Goal: Task Accomplishment & Management: Manage account settings

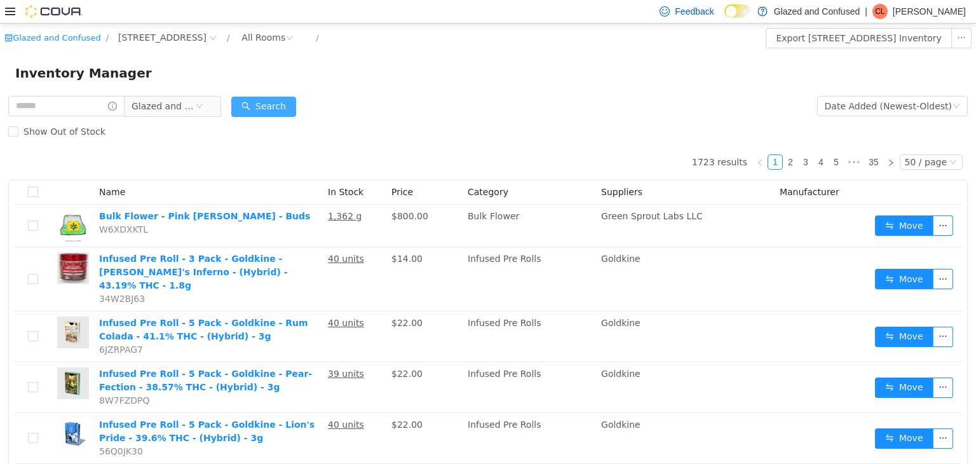
drag, startPoint x: 0, startPoint y: 23, endPoint x: 271, endPoint y: 110, distance: 285.0
click at [273, 113] on div "Search" at bounding box center [263, 105] width 65 height 25
click at [271, 110] on button "Search" at bounding box center [263, 106] width 65 height 20
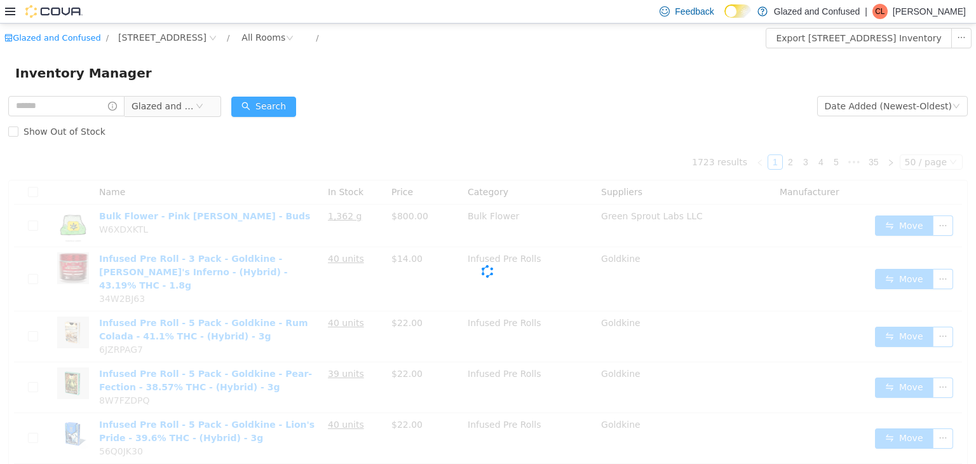
click at [271, 110] on button "Search" at bounding box center [263, 106] width 65 height 20
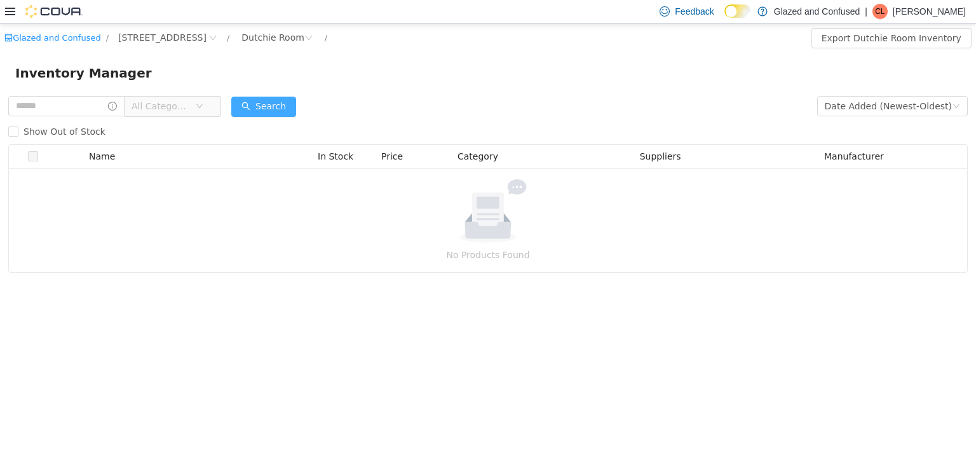
click at [276, 106] on button "Search" at bounding box center [263, 106] width 65 height 20
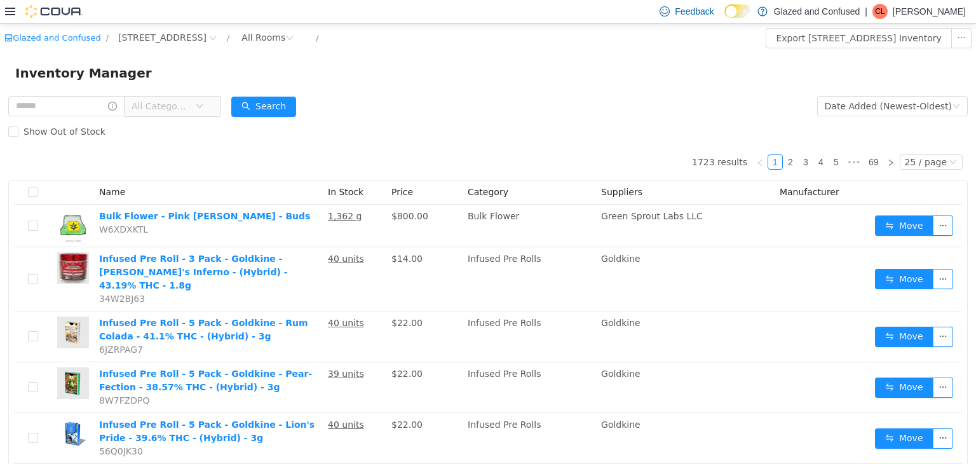
click at [169, 102] on span "All Categories" at bounding box center [161, 105] width 58 height 13
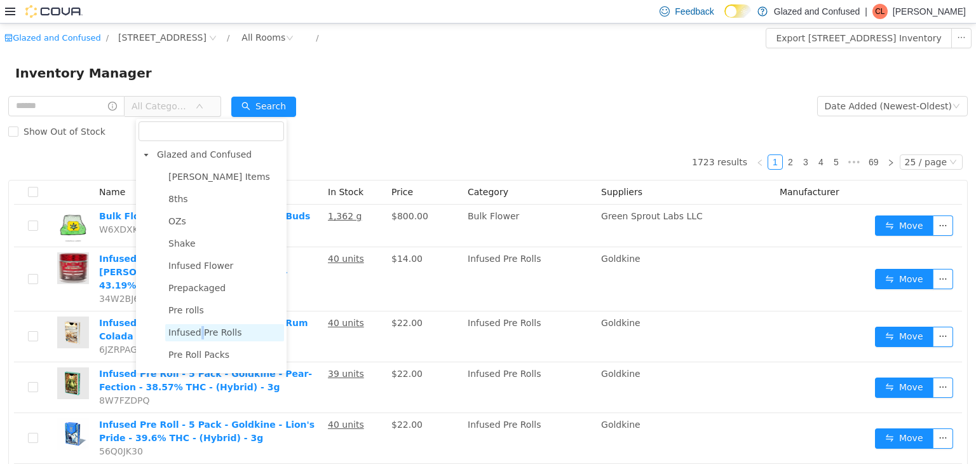
click at [198, 337] on span "Infused Pre Rolls" at bounding box center [205, 332] width 74 height 10
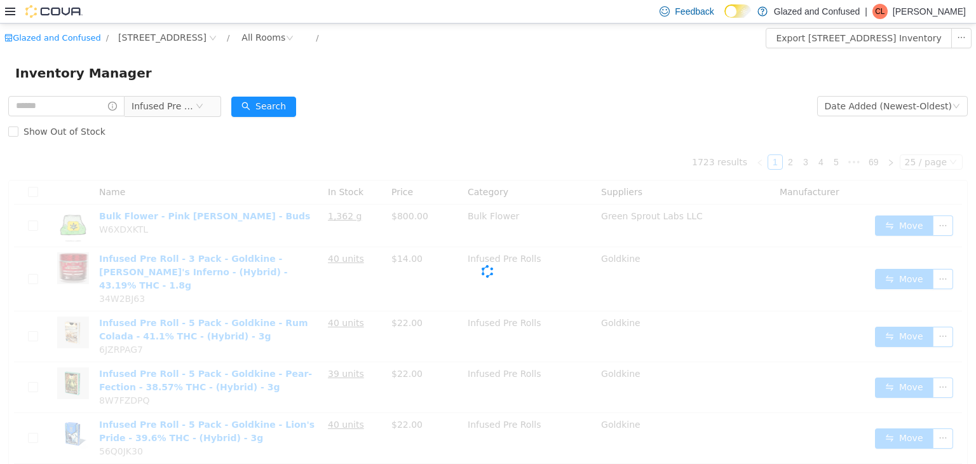
click at [75, 93] on div "Infused Pre Rolls" at bounding box center [114, 105] width 213 height 25
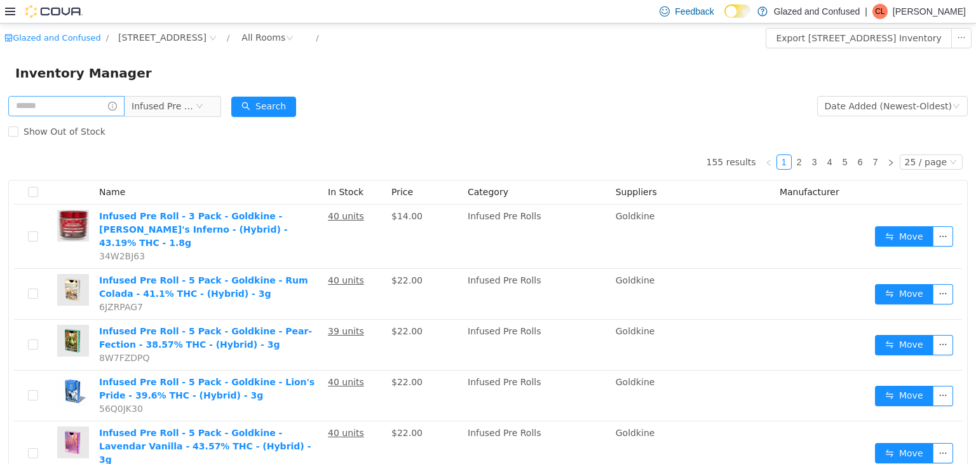
drag, startPoint x: 80, startPoint y: 121, endPoint x: 76, endPoint y: 111, distance: 11.1
click at [80, 120] on label "Show Out of Stock" at bounding box center [59, 130] width 102 height 25
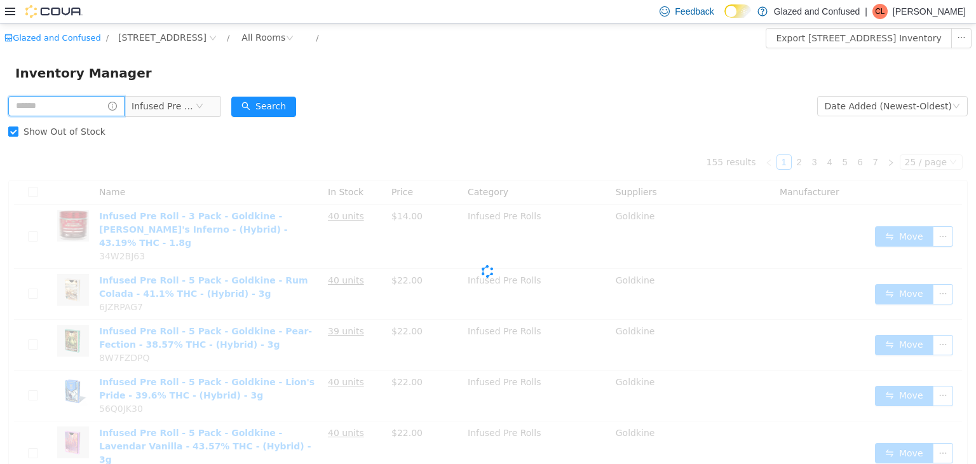
click at [76, 111] on input "text" at bounding box center [66, 105] width 116 height 20
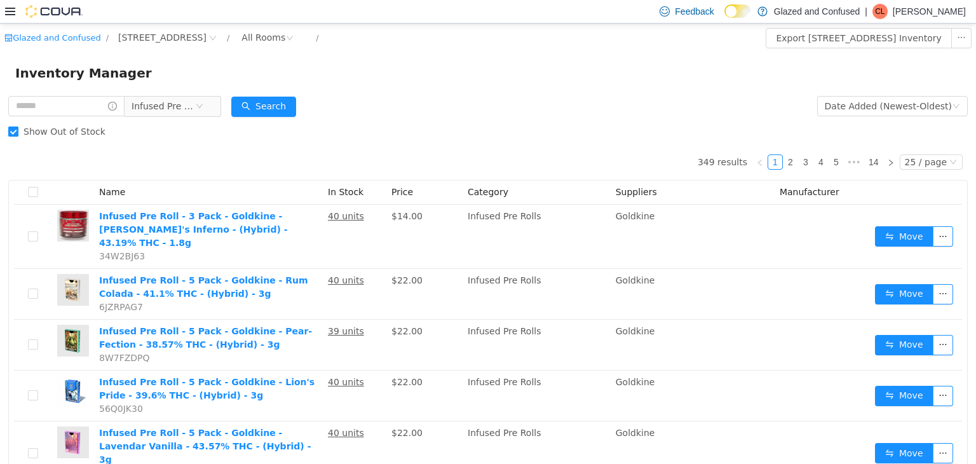
drag, startPoint x: 36, startPoint y: 134, endPoint x: 38, endPoint y: 123, distance: 11.0
click at [36, 134] on span "Show Out of Stock" at bounding box center [64, 131] width 92 height 10
click at [51, 103] on input "text" at bounding box center [66, 105] width 116 height 20
type input "****"
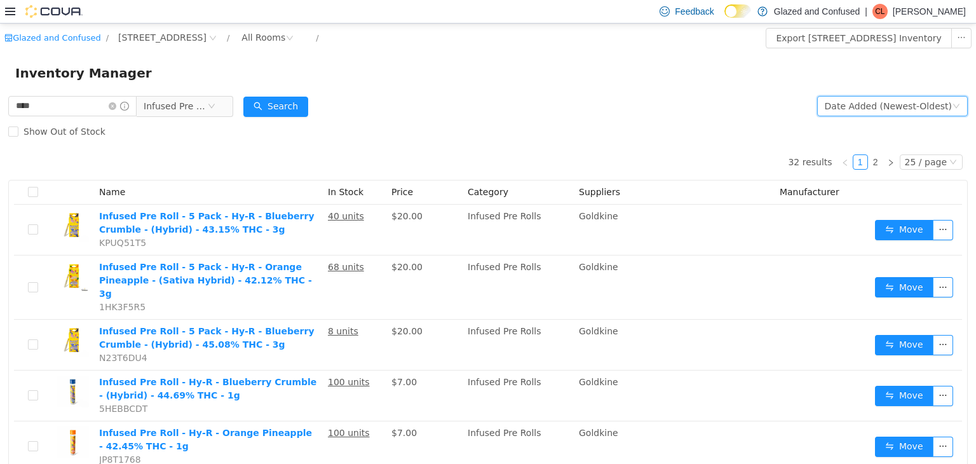
click at [868, 106] on div "Date Added (Newest-Oldest)" at bounding box center [888, 105] width 127 height 19
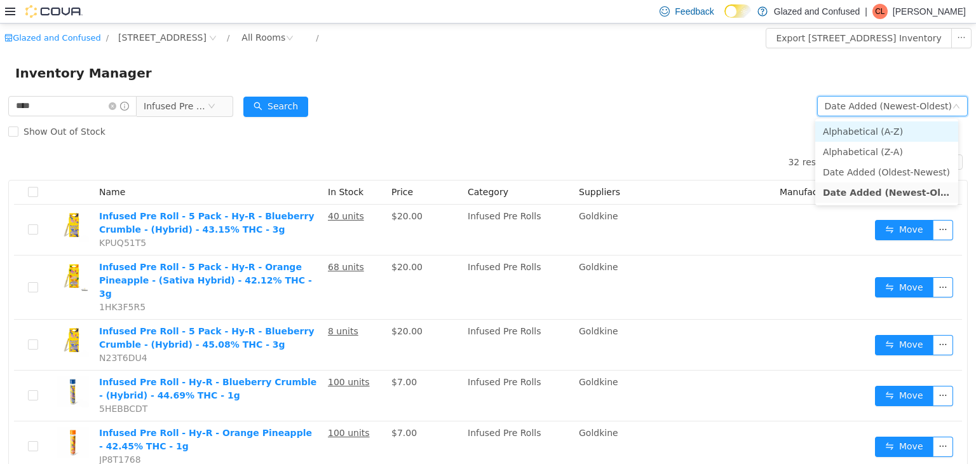
click at [858, 132] on li "Alphabetical (A-Z)" at bounding box center [886, 131] width 143 height 20
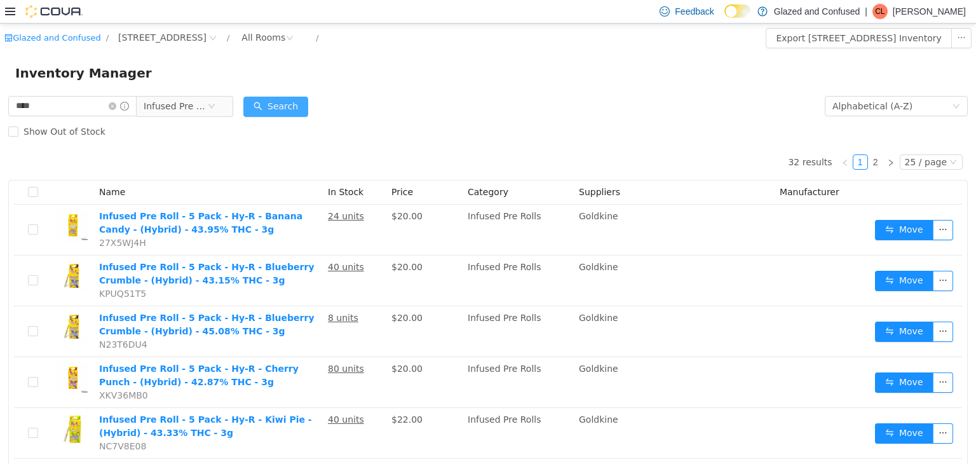
click at [303, 107] on button "Search" at bounding box center [275, 106] width 65 height 20
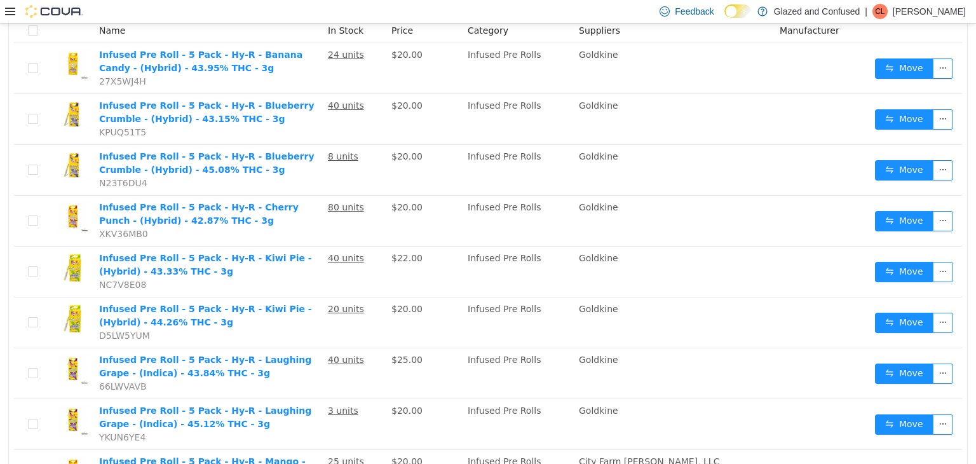
scroll to position [191, 0]
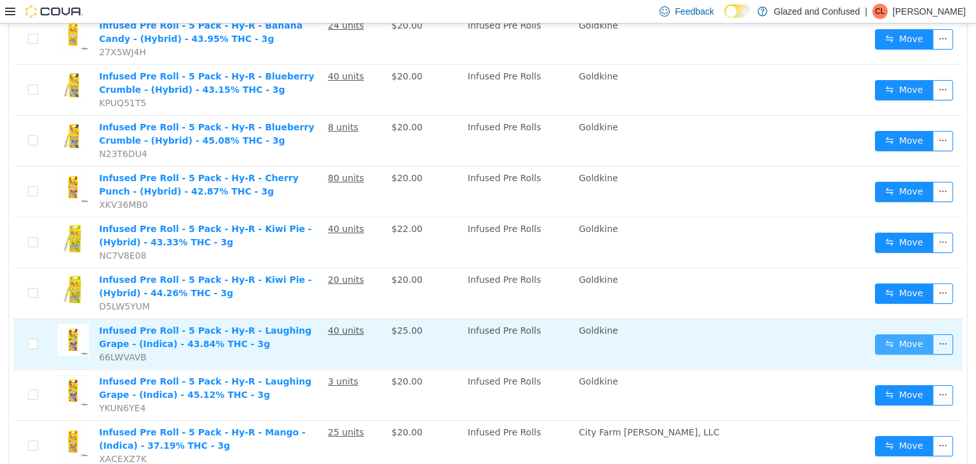
drag, startPoint x: 892, startPoint y: 353, endPoint x: 894, endPoint y: 345, distance: 7.7
click at [894, 348] on td "Move" at bounding box center [916, 343] width 92 height 51
drag, startPoint x: 891, startPoint y: 340, endPoint x: 887, endPoint y: 330, distance: 11.1
click at [892, 341] on button "Move" at bounding box center [904, 344] width 58 height 20
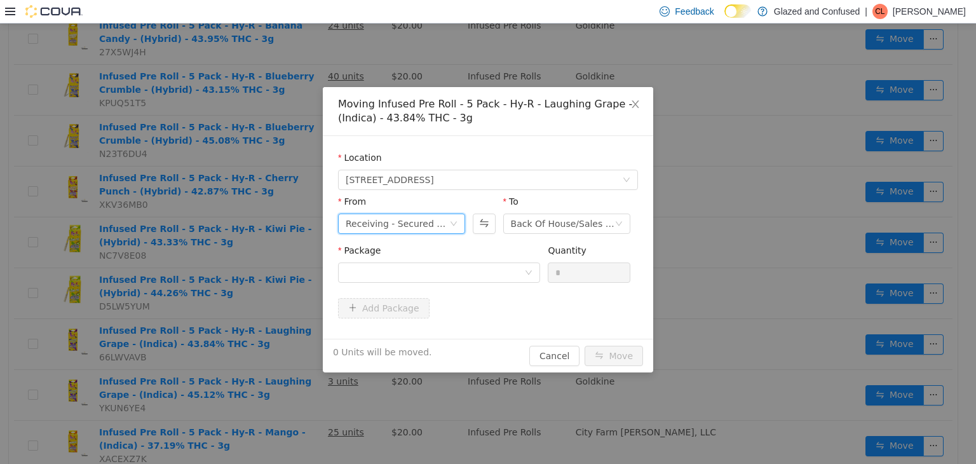
click at [414, 218] on div "Receiving - Secured Storage C" at bounding box center [398, 223] width 104 height 19
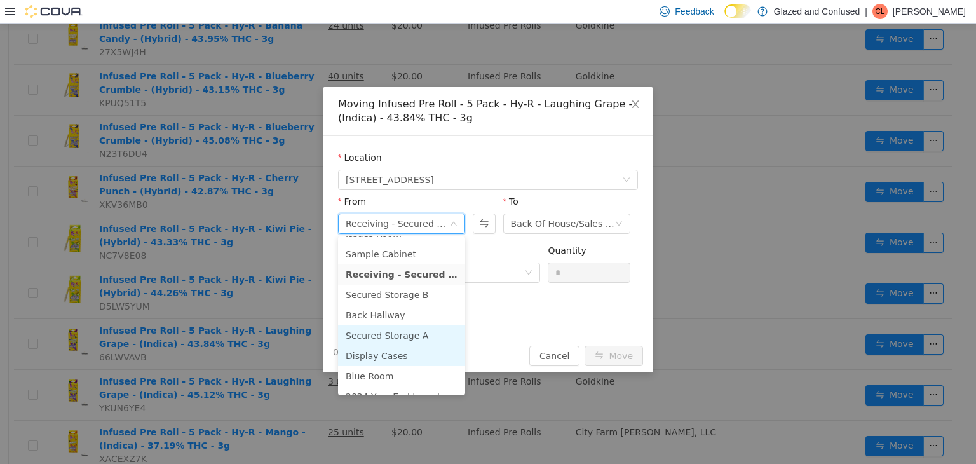
scroll to position [110, 0]
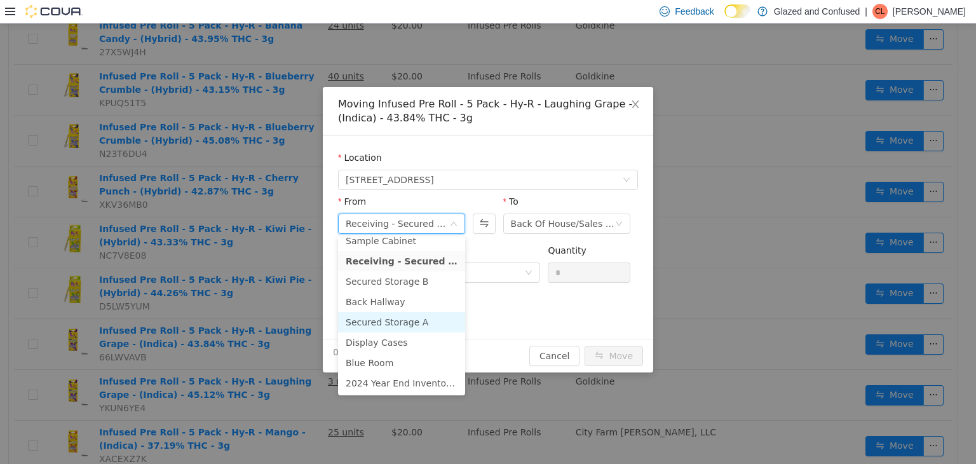
click at [397, 323] on li "Secured Storage A" at bounding box center [401, 321] width 127 height 20
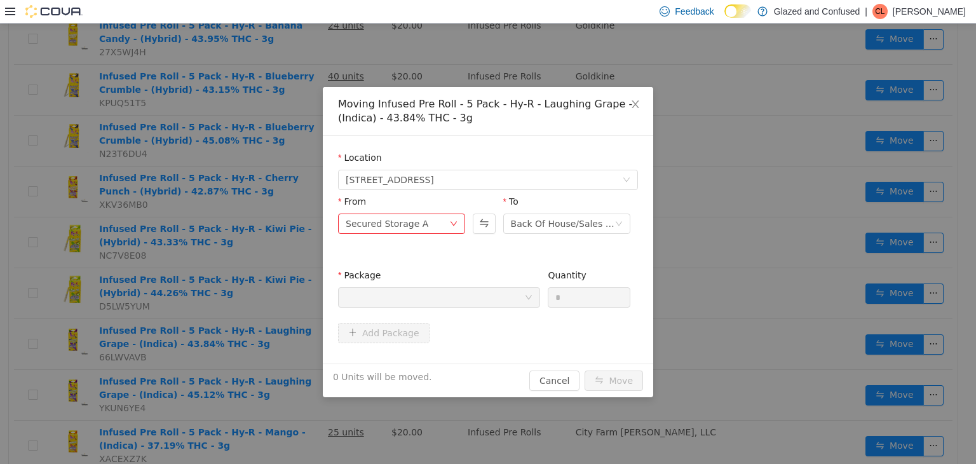
click at [447, 290] on div at bounding box center [435, 296] width 179 height 19
click at [632, 107] on icon "icon: close" at bounding box center [635, 104] width 10 height 10
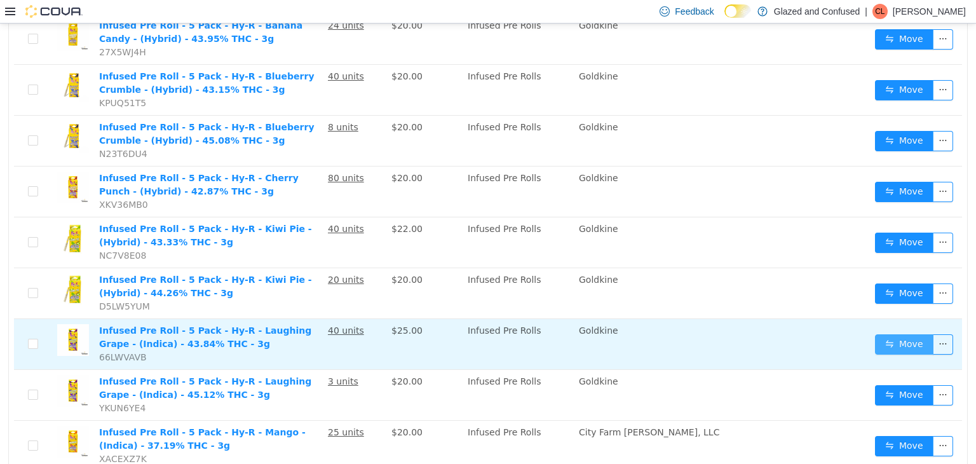
click at [899, 337] on button "Move" at bounding box center [904, 344] width 58 height 20
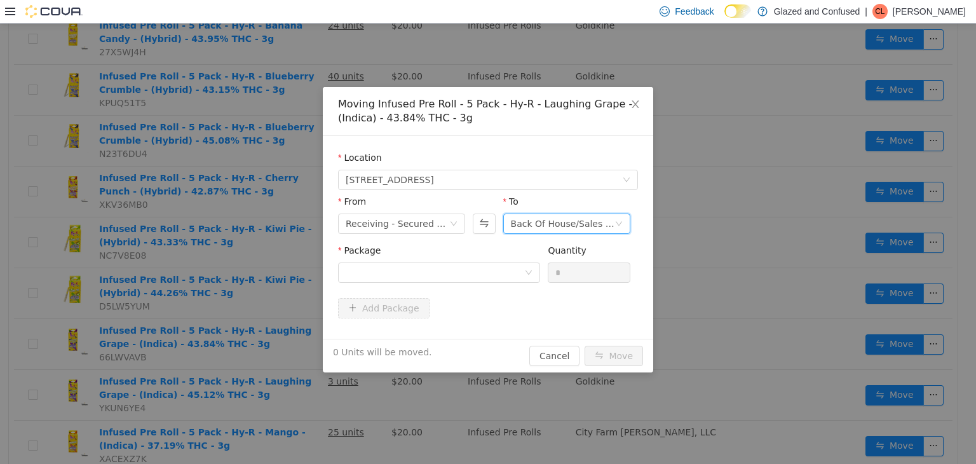
click at [531, 215] on div "Back Of House/Sales Floor" at bounding box center [563, 223] width 104 height 19
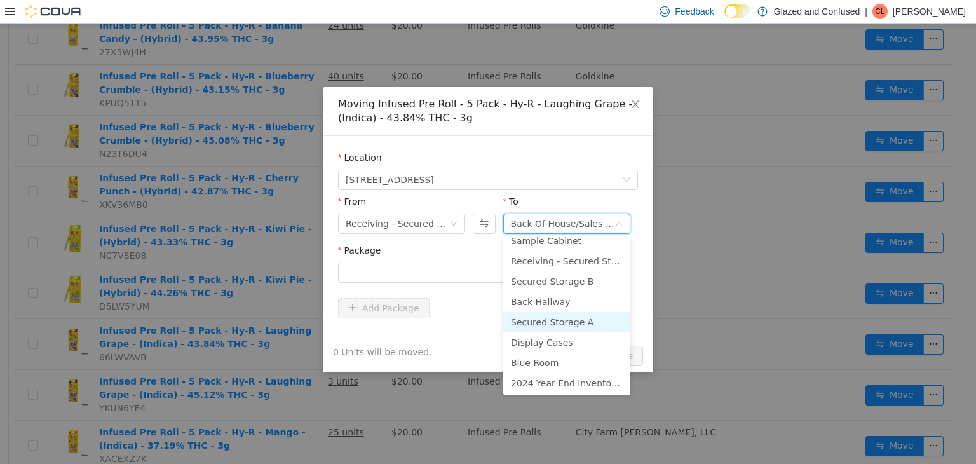
click at [535, 316] on li "Secured Storage A" at bounding box center [566, 321] width 127 height 20
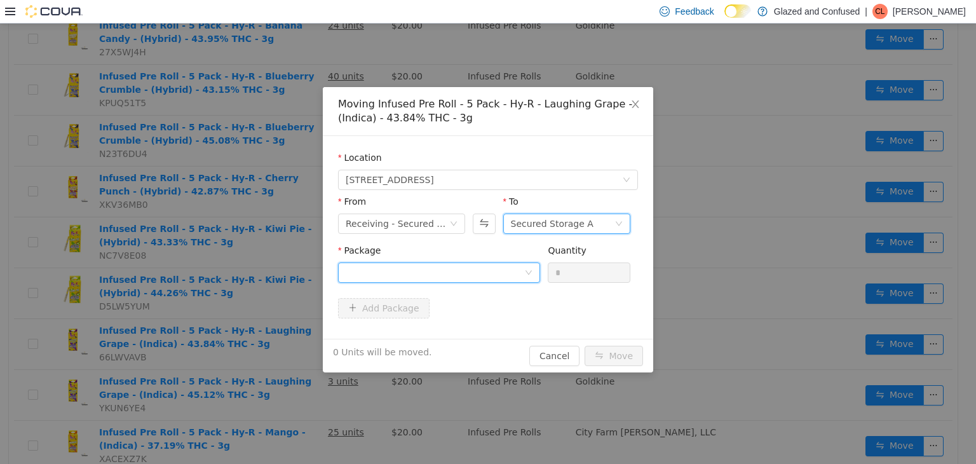
click at [460, 265] on div at bounding box center [435, 271] width 179 height 19
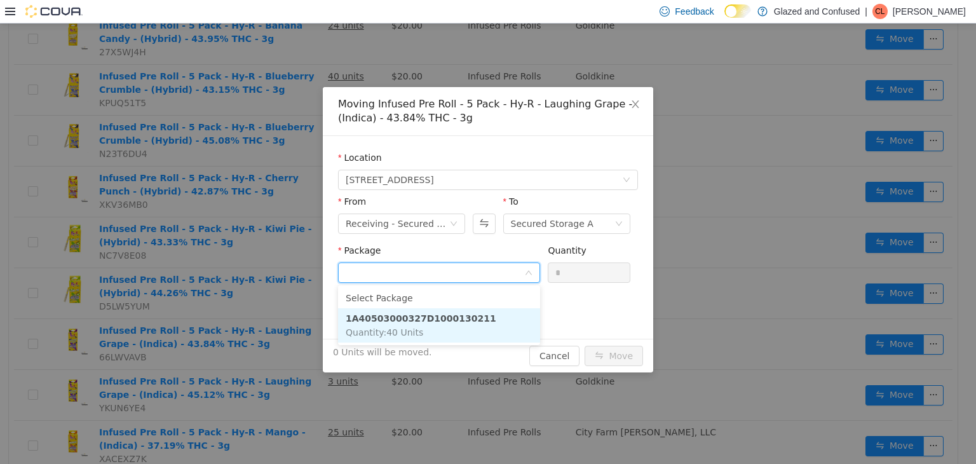
drag, startPoint x: 433, startPoint y: 317, endPoint x: 554, endPoint y: 303, distance: 122.3
click at [433, 318] on strong "1A40503000327D1000130211" at bounding box center [421, 318] width 151 height 10
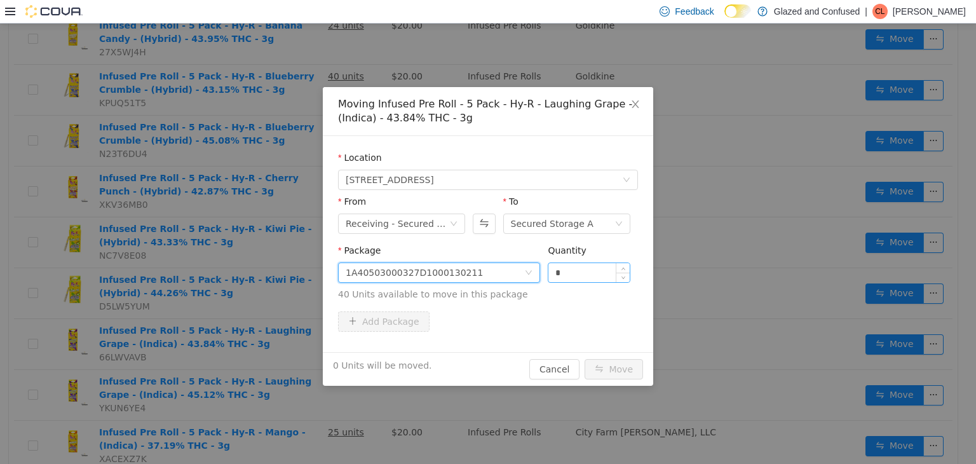
click at [584, 262] on input "*" at bounding box center [589, 271] width 81 height 19
type input "**"
click at [585, 358] on button "Move" at bounding box center [614, 368] width 58 height 20
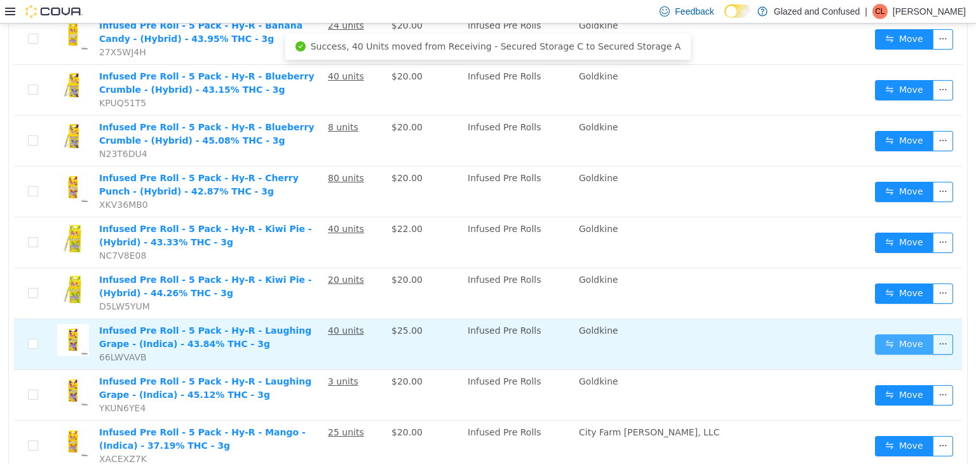
click at [914, 344] on button "Move" at bounding box center [904, 344] width 58 height 20
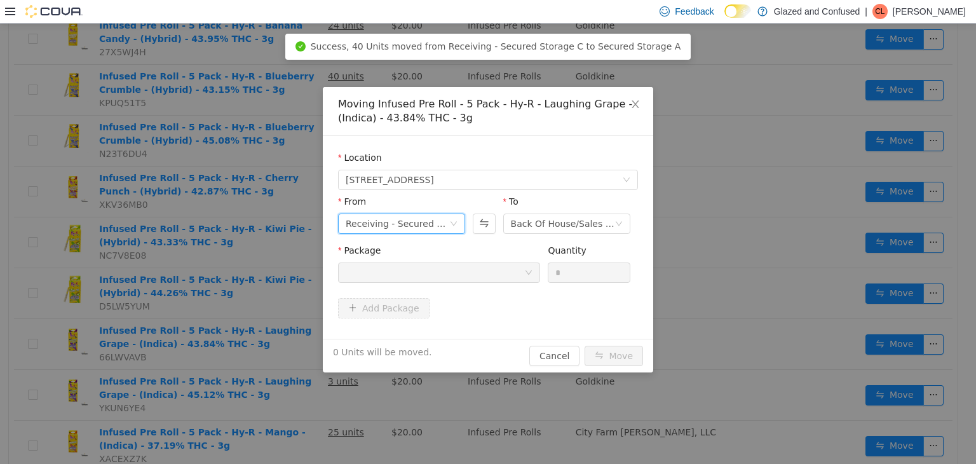
click at [399, 220] on div "Receiving - Secured Storage C" at bounding box center [398, 223] width 104 height 19
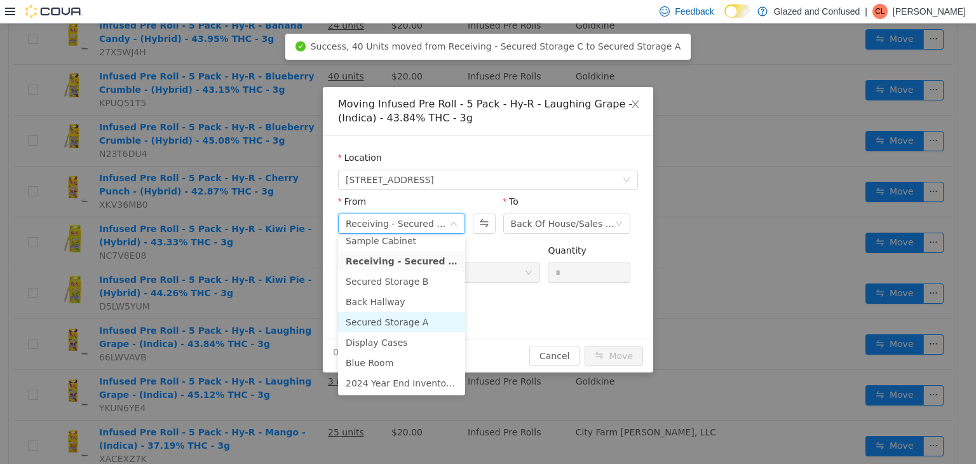
click at [428, 316] on li "Secured Storage A" at bounding box center [401, 321] width 127 height 20
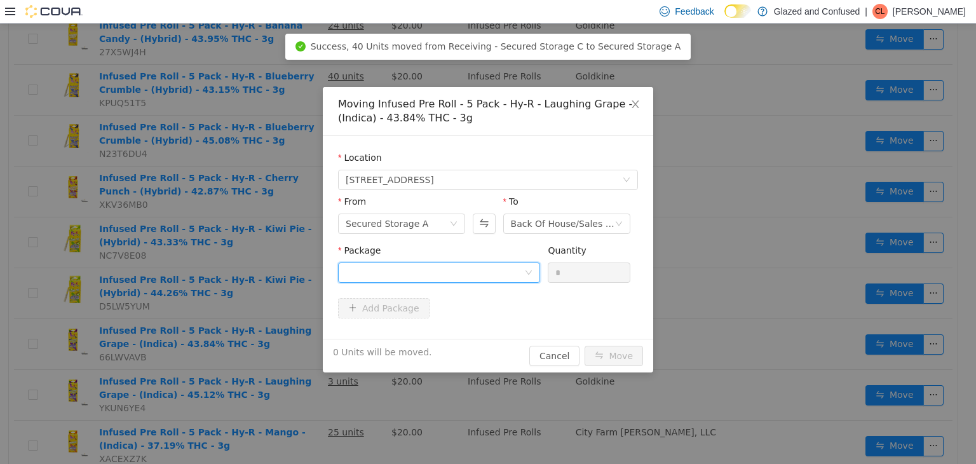
click at [487, 281] on div at bounding box center [439, 272] width 202 height 20
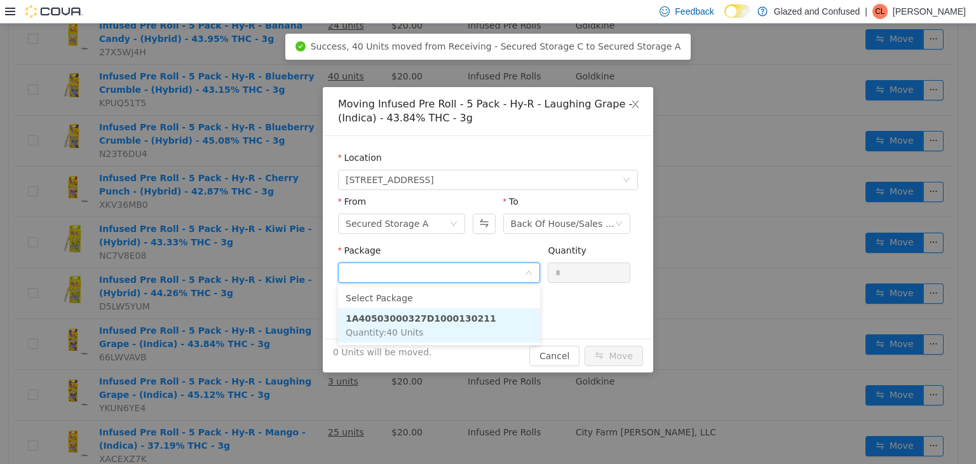
click at [465, 320] on strong "1A40503000327D1000130211" at bounding box center [421, 318] width 151 height 10
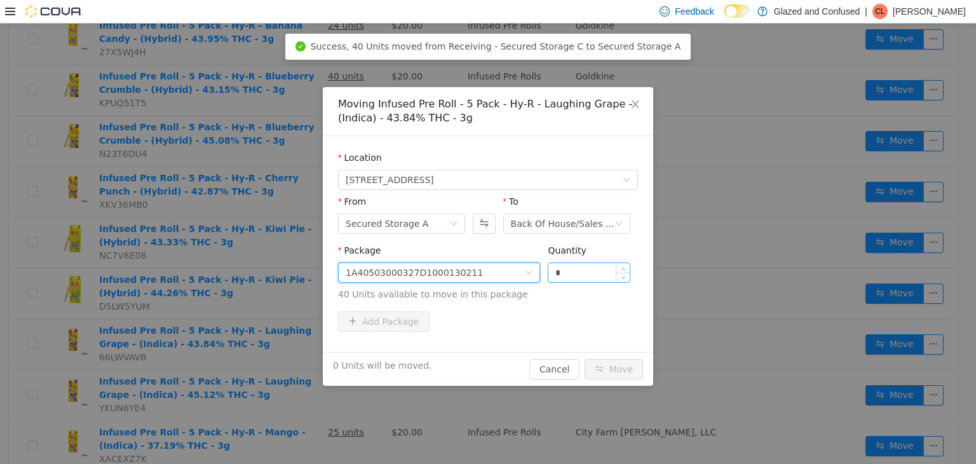
click at [564, 269] on input "*" at bounding box center [589, 271] width 81 height 19
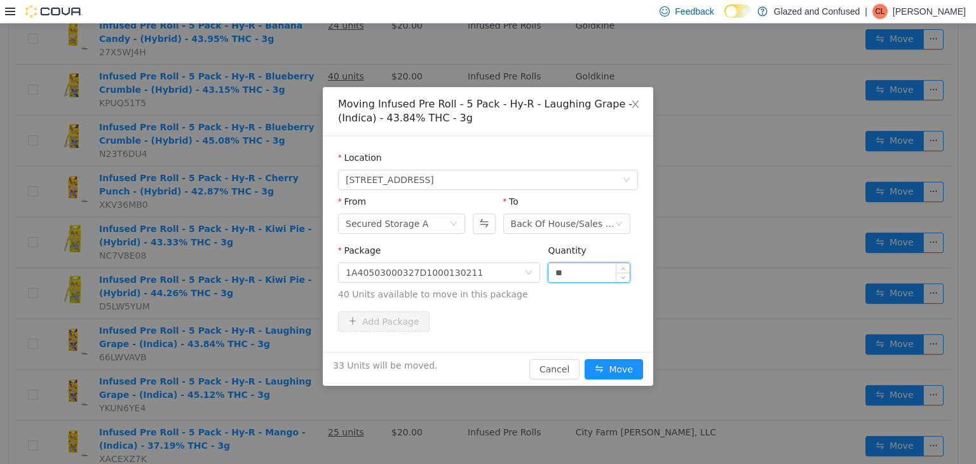
type input "**"
click at [585, 358] on button "Move" at bounding box center [614, 368] width 58 height 20
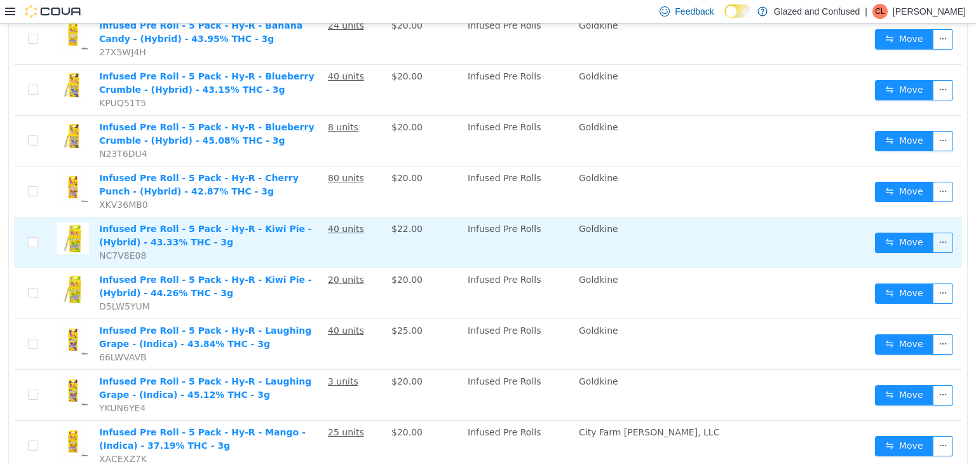
drag, startPoint x: 564, startPoint y: 269, endPoint x: 460, endPoint y: 254, distance: 104.6
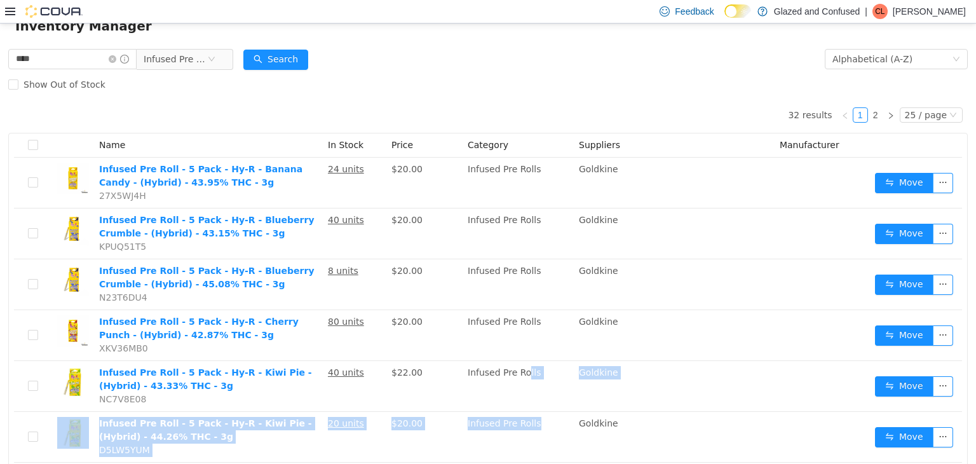
scroll to position [0, 0]
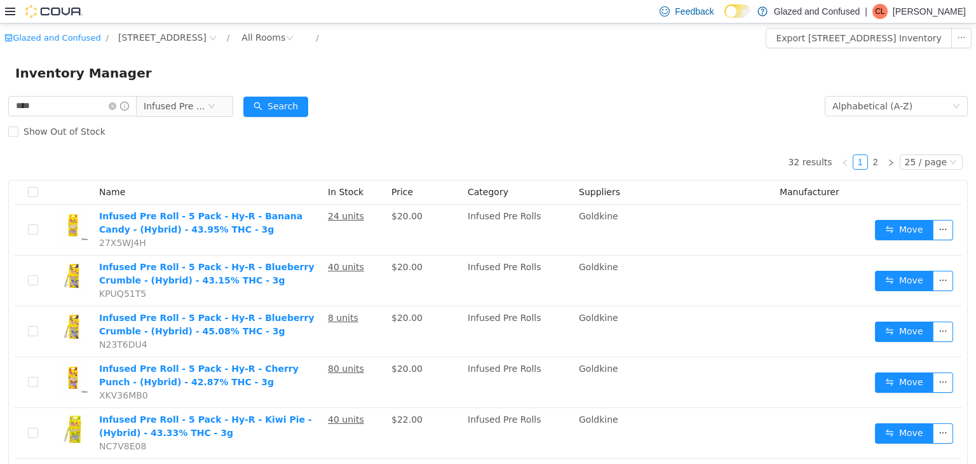
drag, startPoint x: 297, startPoint y: 83, endPoint x: 276, endPoint y: 93, distance: 23.3
click at [282, 92] on div "Inventory Manager" at bounding box center [488, 72] width 976 height 41
click at [116, 108] on icon "icon: close-circle" at bounding box center [113, 106] width 8 height 8
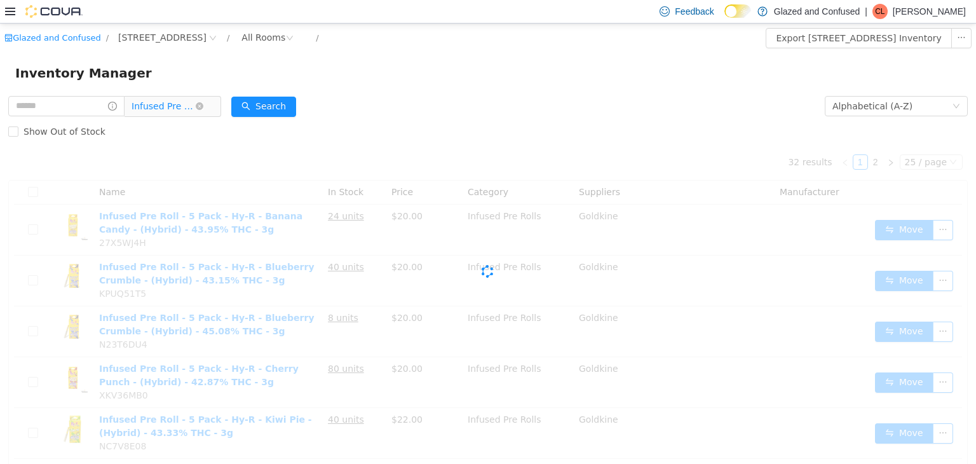
drag, startPoint x: 163, startPoint y: 98, endPoint x: 174, endPoint y: 109, distance: 14.8
click at [167, 101] on span "Infused Pre Rolls" at bounding box center [164, 105] width 64 height 19
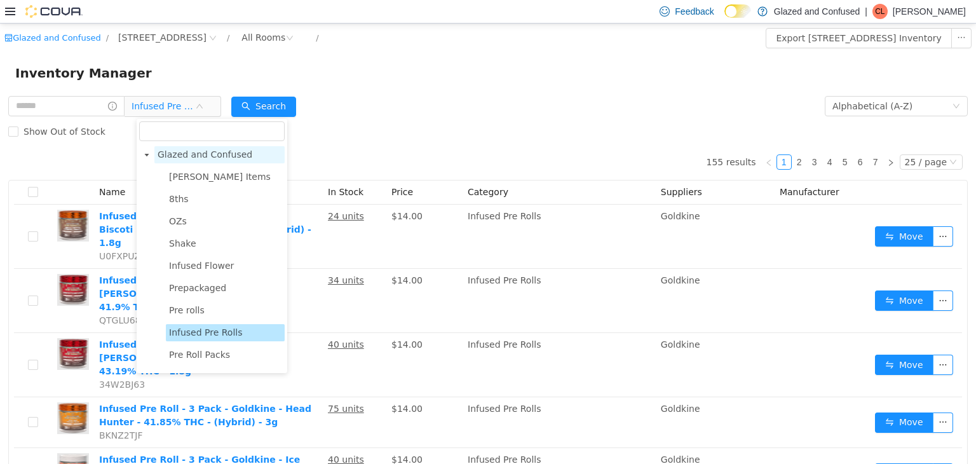
click at [211, 154] on span "Glazed and Confused" at bounding box center [205, 154] width 95 height 10
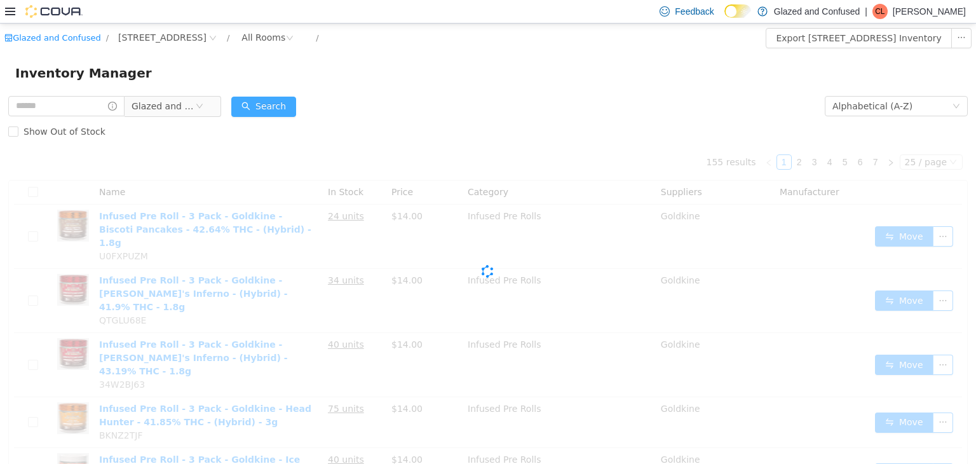
click at [283, 106] on button "Search" at bounding box center [263, 106] width 65 height 20
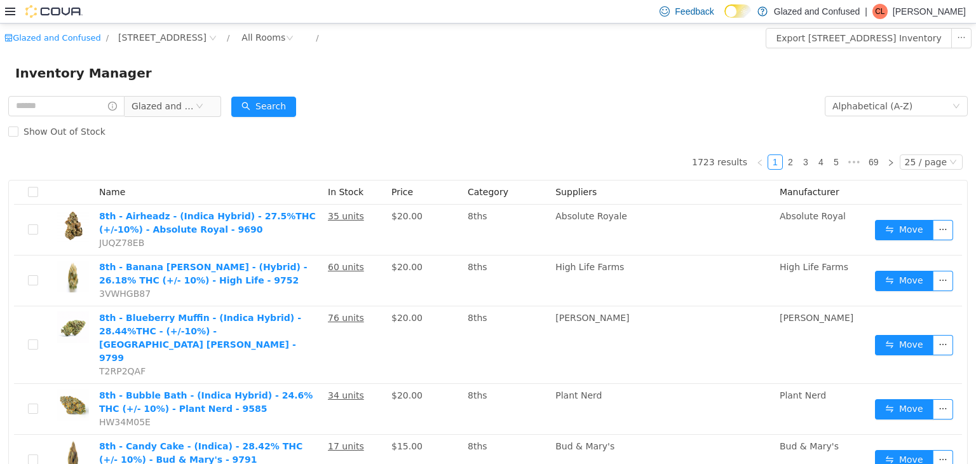
drag, startPoint x: 406, startPoint y: 111, endPoint x: 333, endPoint y: 59, distance: 89.4
click at [404, 111] on form "Glazed and Confused Alphabetical (A-Z) Search Show Out of Stock" at bounding box center [488, 118] width 960 height 51
click at [876, 105] on div "Alphabetical (A-Z)" at bounding box center [873, 105] width 80 height 19
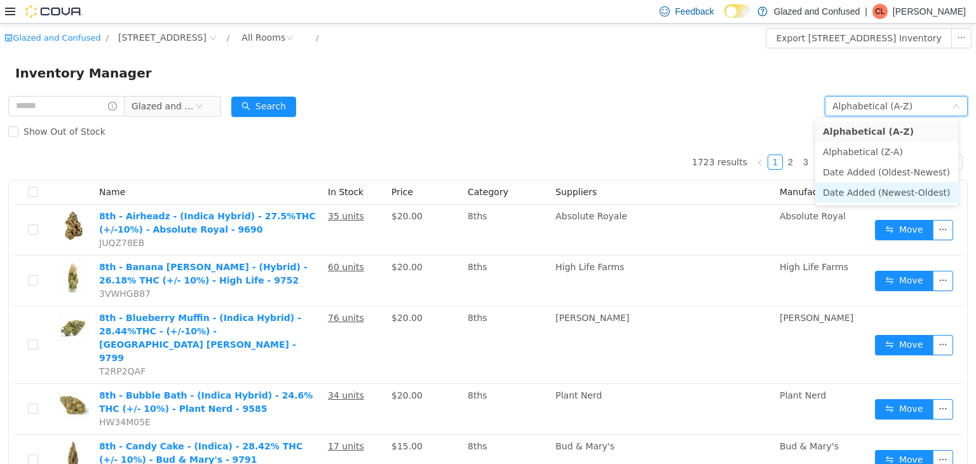
click at [889, 191] on li "Date Added (Newest-Oldest)" at bounding box center [886, 192] width 143 height 20
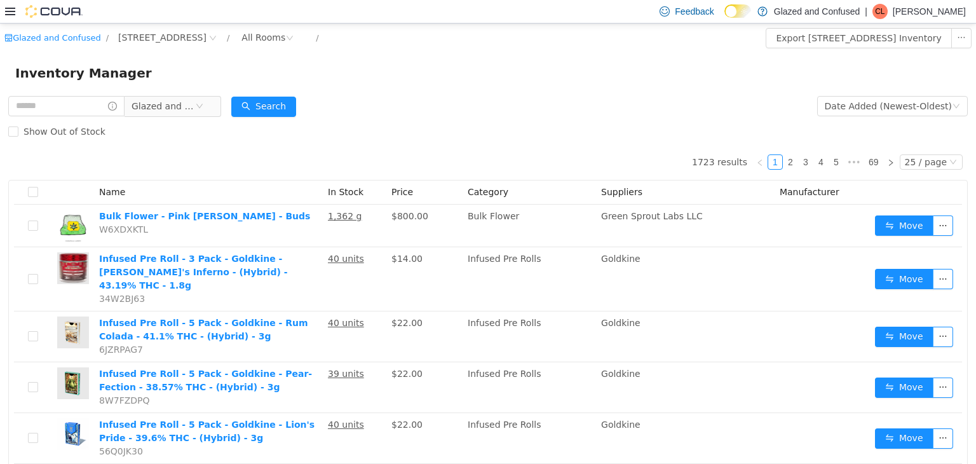
click at [644, 109] on form "Glazed and Confused Date Added (Newest-Oldest) Search Show Out of Stock" at bounding box center [488, 118] width 960 height 51
click at [918, 163] on div "25 / page" at bounding box center [926, 161] width 42 height 14
click at [915, 240] on li "50 / page" at bounding box center [926, 243] width 62 height 20
drag, startPoint x: 582, startPoint y: 109, endPoint x: 555, endPoint y: 109, distance: 26.7
click at [579, 109] on form "Glazed and Confused Date Added (Newest-Oldest) Search Show Out of Stock" at bounding box center [488, 118] width 960 height 51
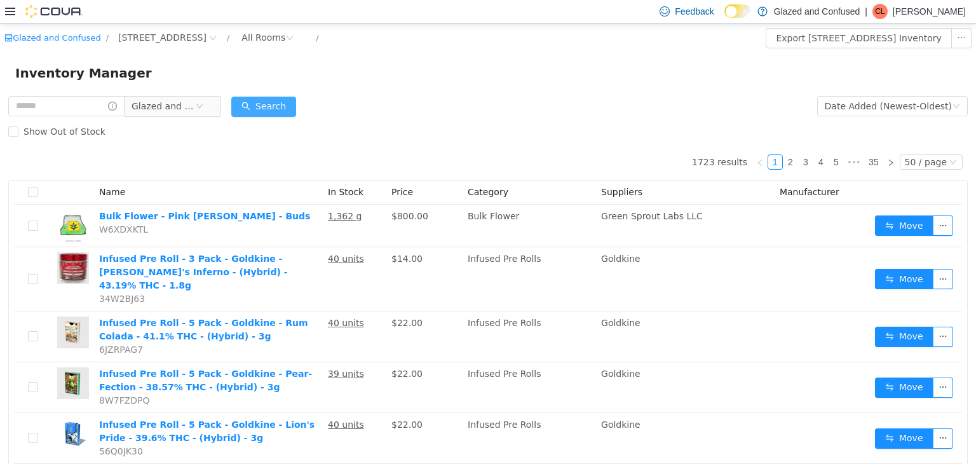
click at [296, 106] on button "Search" at bounding box center [263, 106] width 65 height 20
click at [278, 109] on button "Search" at bounding box center [263, 106] width 65 height 20
click at [280, 101] on button "Search" at bounding box center [263, 106] width 65 height 20
click at [527, 109] on form "Glazed and Confused Date Added (Newest-Oldest) Search Show Out of Stock" at bounding box center [488, 118] width 960 height 51
click at [276, 106] on button "Search" at bounding box center [263, 106] width 65 height 20
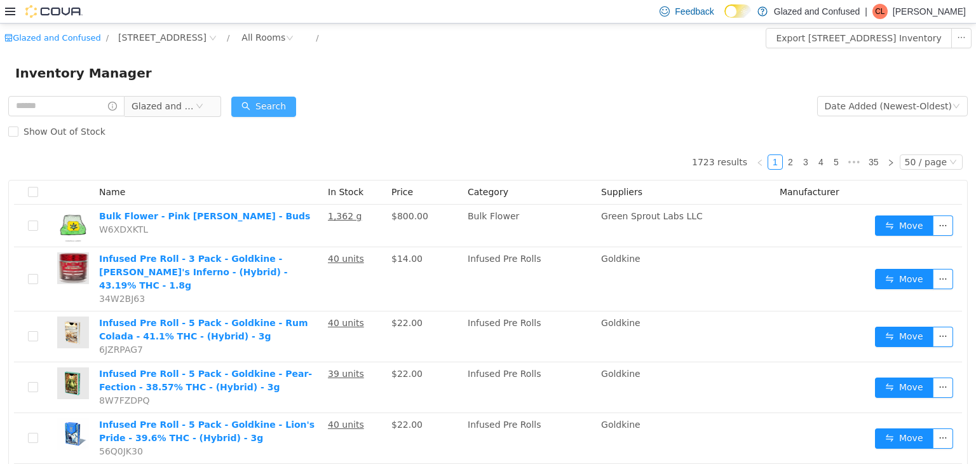
click at [276, 106] on button "Search" at bounding box center [263, 106] width 65 height 20
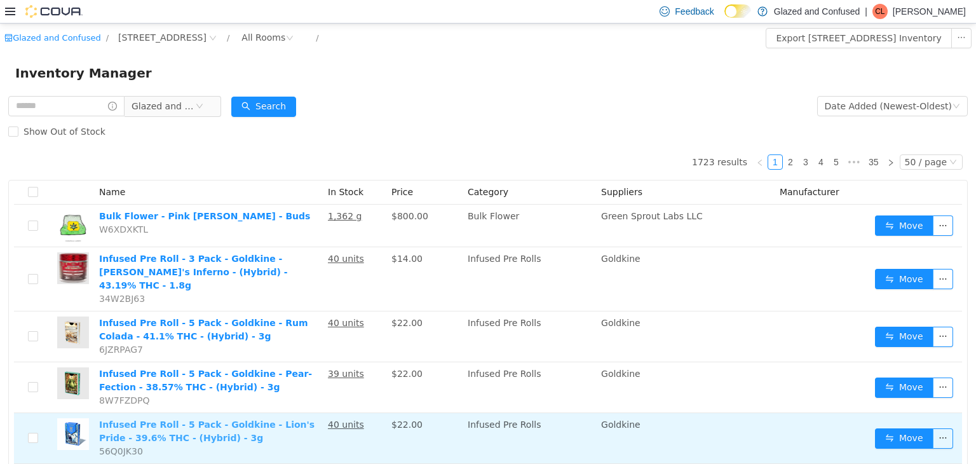
click at [130, 419] on link "Infused Pre Roll - 5 Pack - Goldkine - Lion's Pride - 39.6% THC - (Hybrid) - 3g" at bounding box center [206, 431] width 215 height 24
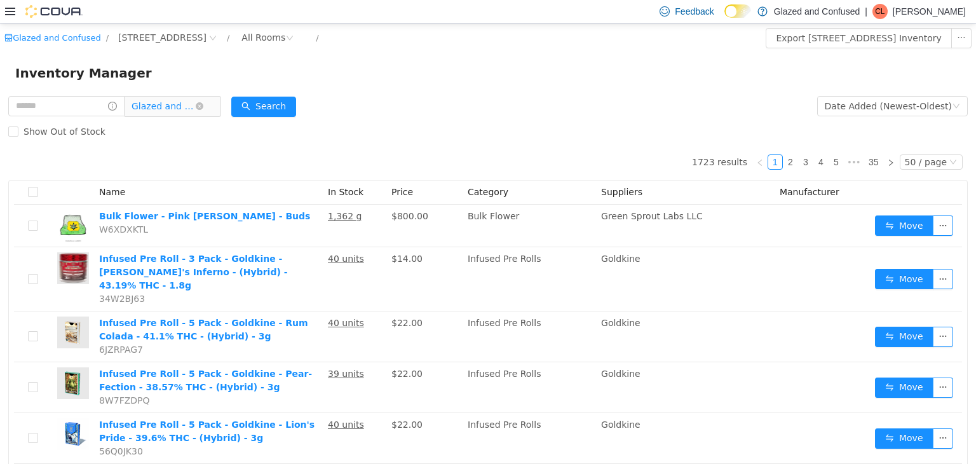
click at [161, 111] on span "Glazed and Confused" at bounding box center [164, 105] width 64 height 19
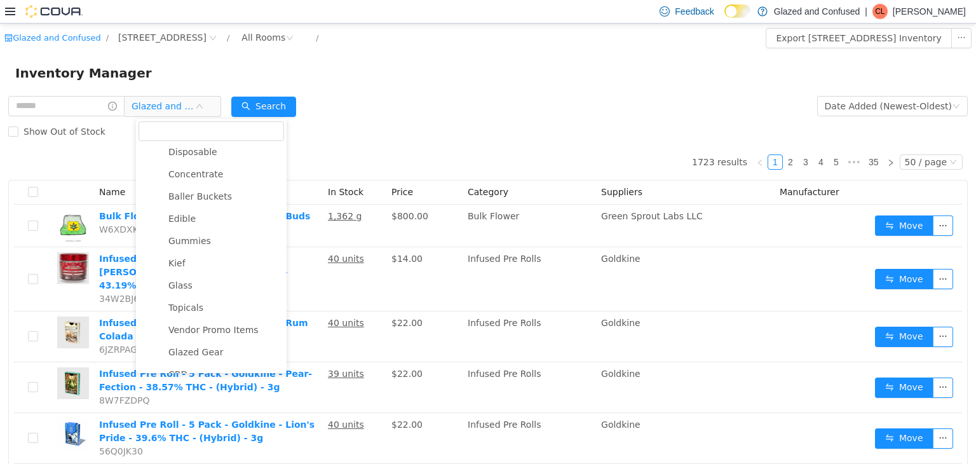
scroll to position [163, 0]
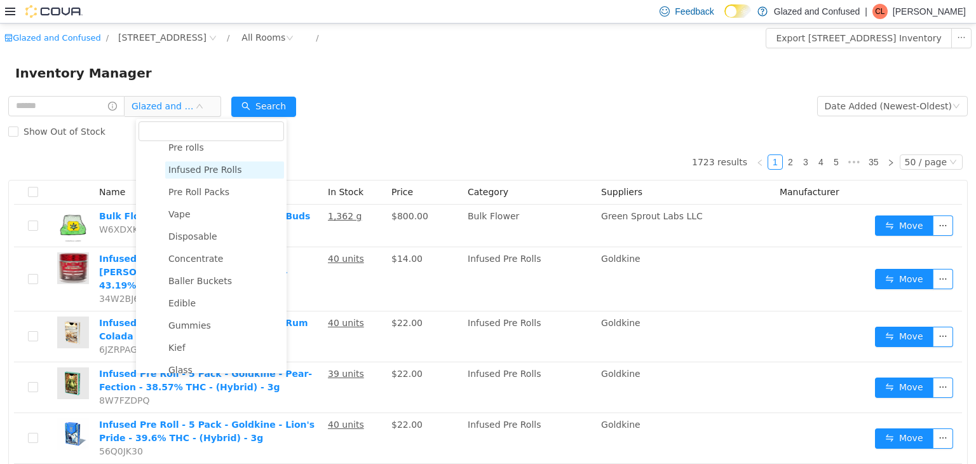
click at [206, 168] on span "Infused Pre Rolls" at bounding box center [205, 169] width 74 height 10
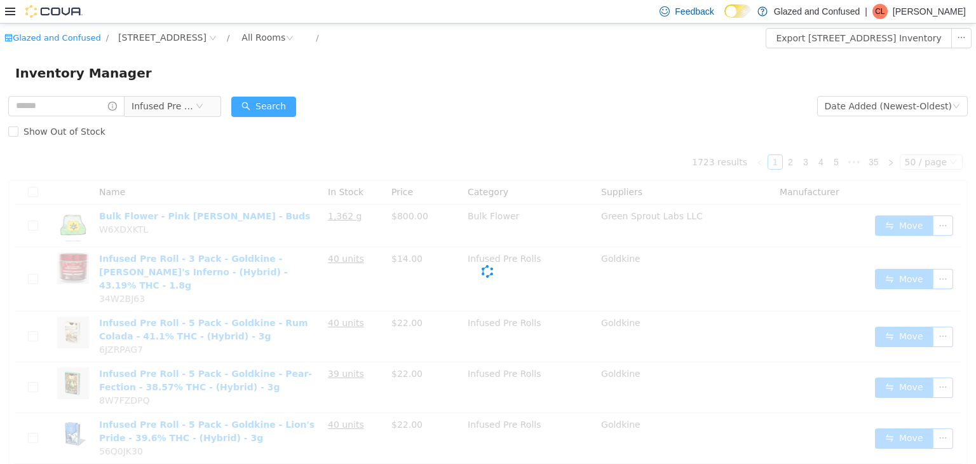
click at [279, 106] on button "Search" at bounding box center [263, 106] width 65 height 20
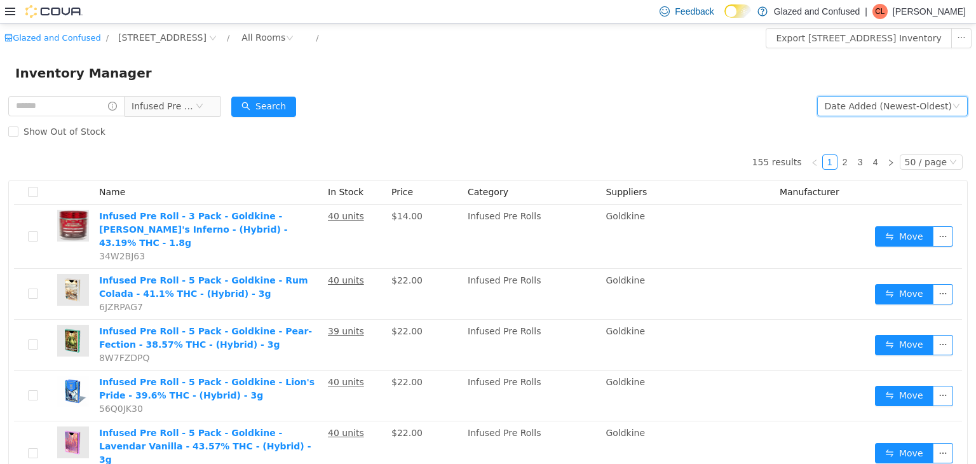
click at [891, 108] on div "Date Added (Newest-Oldest)" at bounding box center [888, 105] width 127 height 19
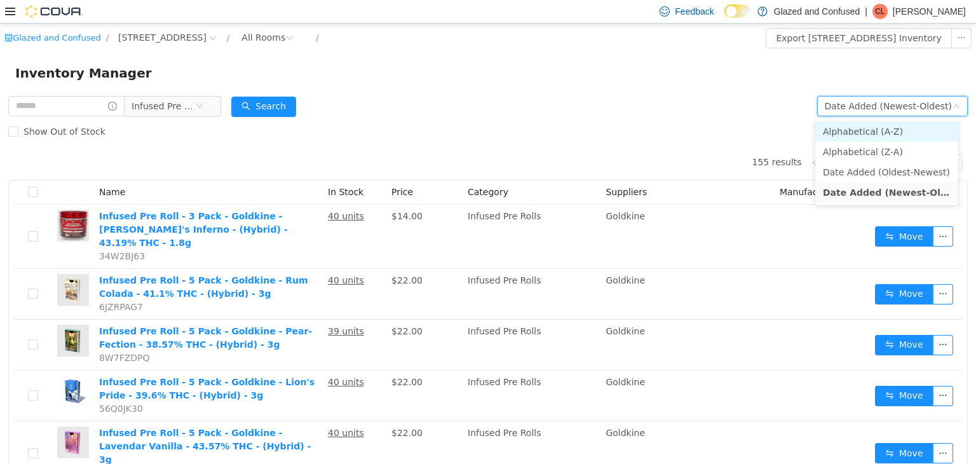
click at [885, 131] on li "Alphabetical (A-Z)" at bounding box center [886, 131] width 143 height 20
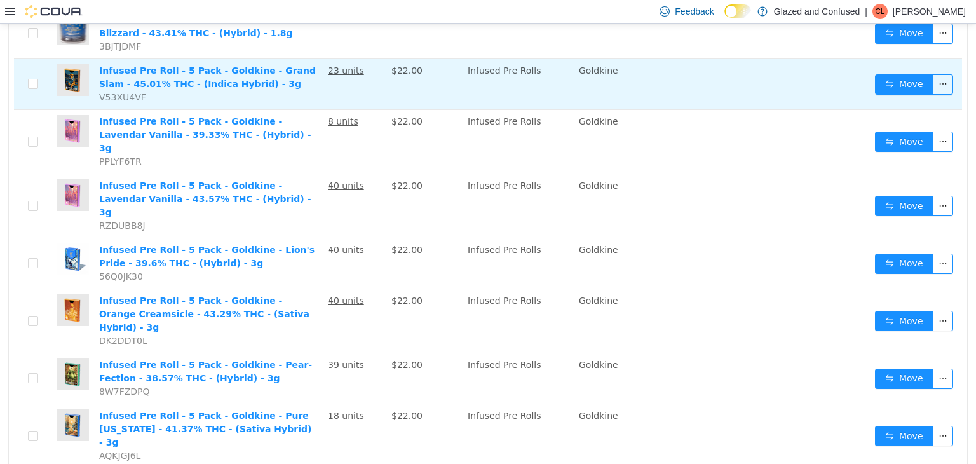
scroll to position [572, 0]
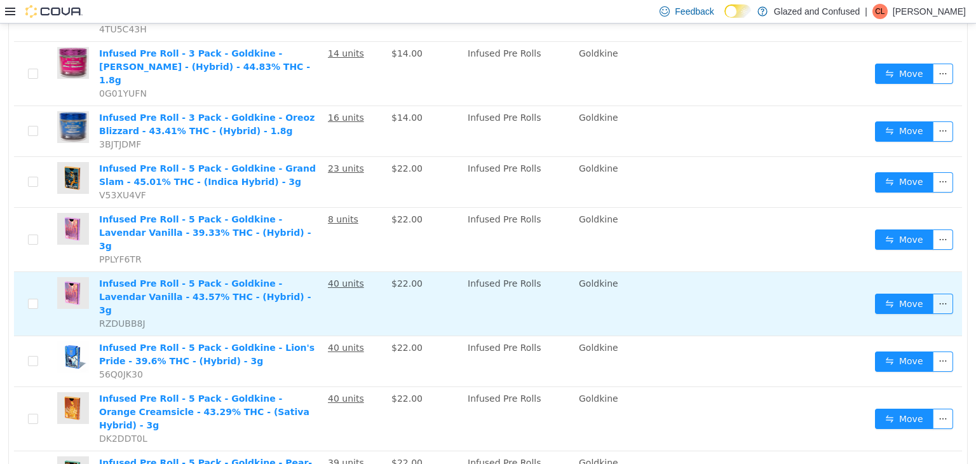
drag, startPoint x: 395, startPoint y: 220, endPoint x: 382, endPoint y: 205, distance: 20.3
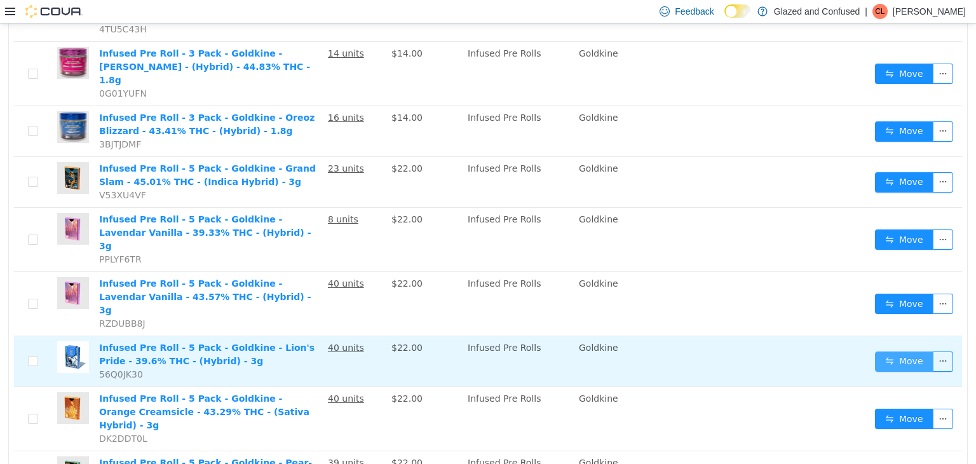
click at [890, 351] on button "Move" at bounding box center [904, 361] width 58 height 20
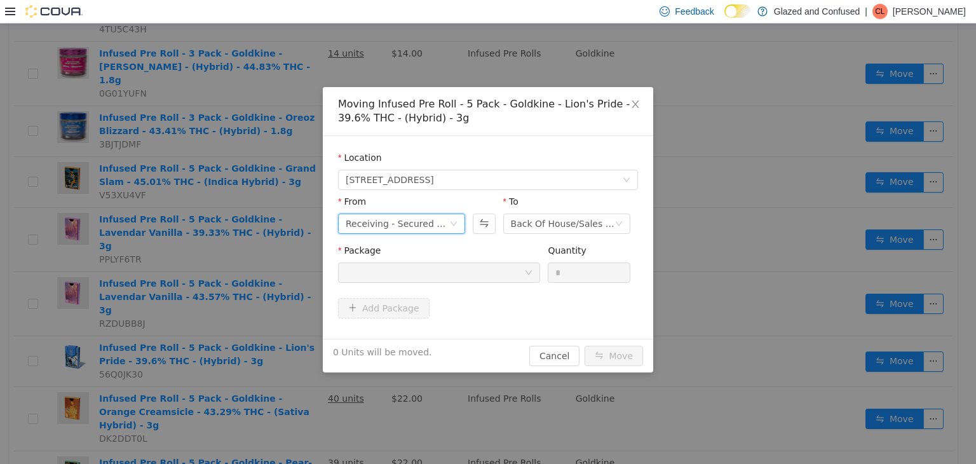
drag, startPoint x: 416, startPoint y: 217, endPoint x: 407, endPoint y: 230, distance: 16.4
click at [415, 217] on div "Receiving - Secured Storage C" at bounding box center [398, 223] width 104 height 19
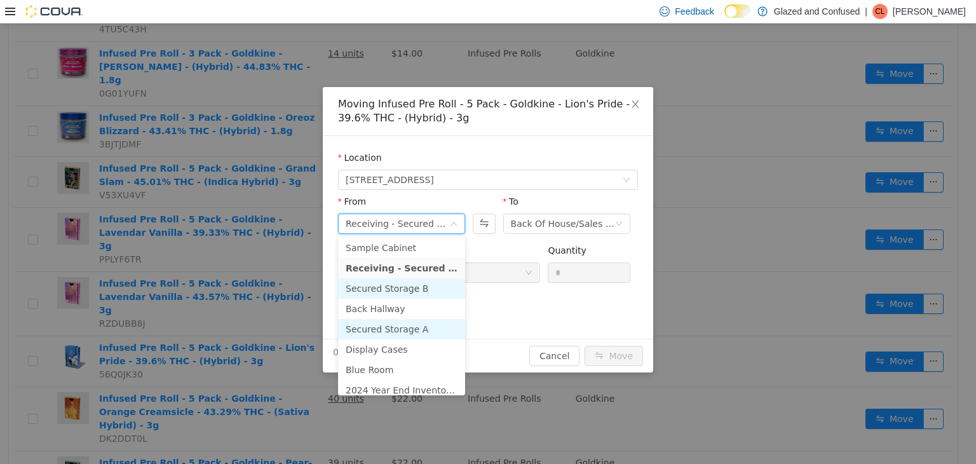
scroll to position [110, 0]
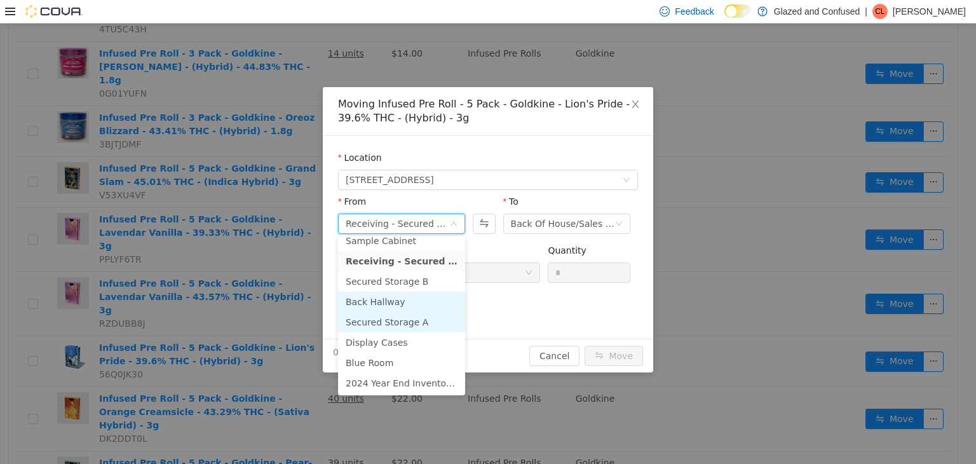
click at [400, 313] on li "Secured Storage A" at bounding box center [401, 321] width 127 height 20
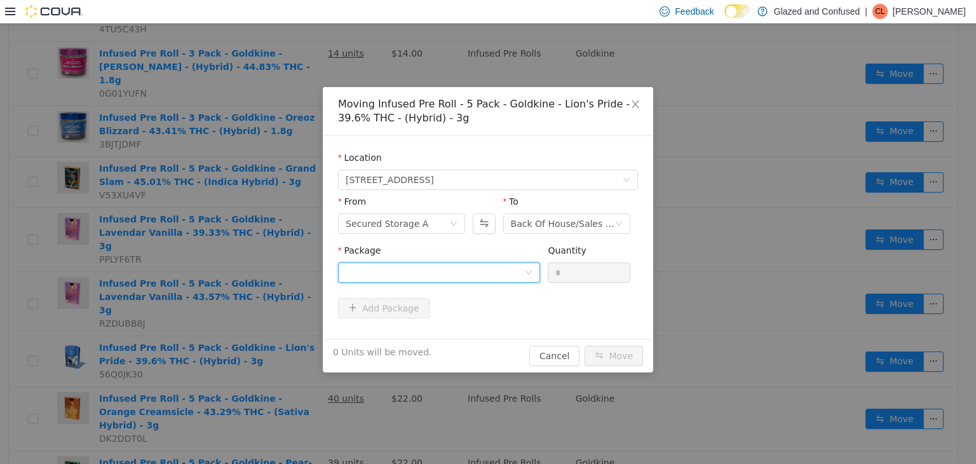
click at [425, 266] on div at bounding box center [435, 271] width 179 height 19
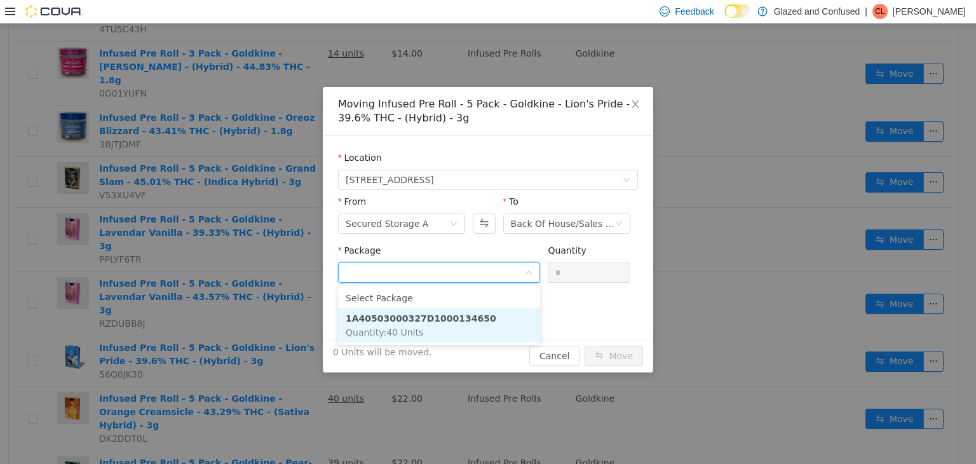
click at [412, 328] on span "Quantity : 40 Units" at bounding box center [385, 332] width 78 height 10
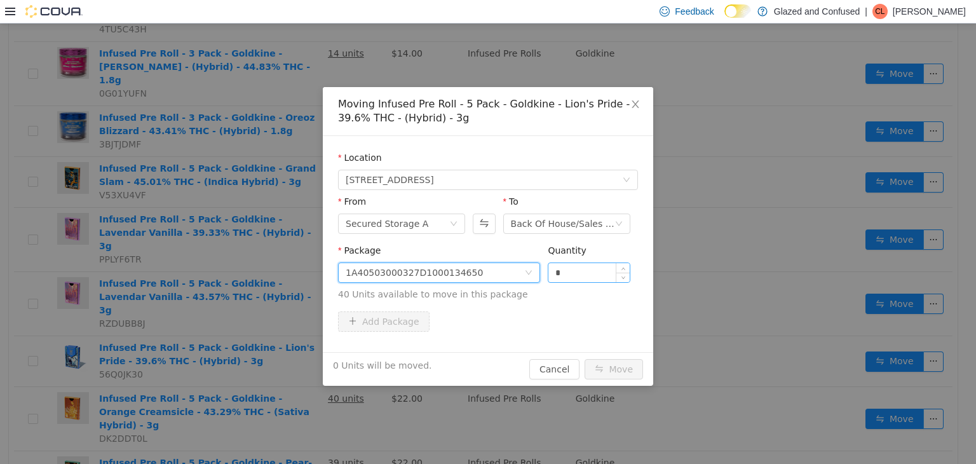
click at [584, 273] on input "*" at bounding box center [589, 271] width 81 height 19
type input "**"
click at [585, 358] on button "Move" at bounding box center [614, 368] width 58 height 20
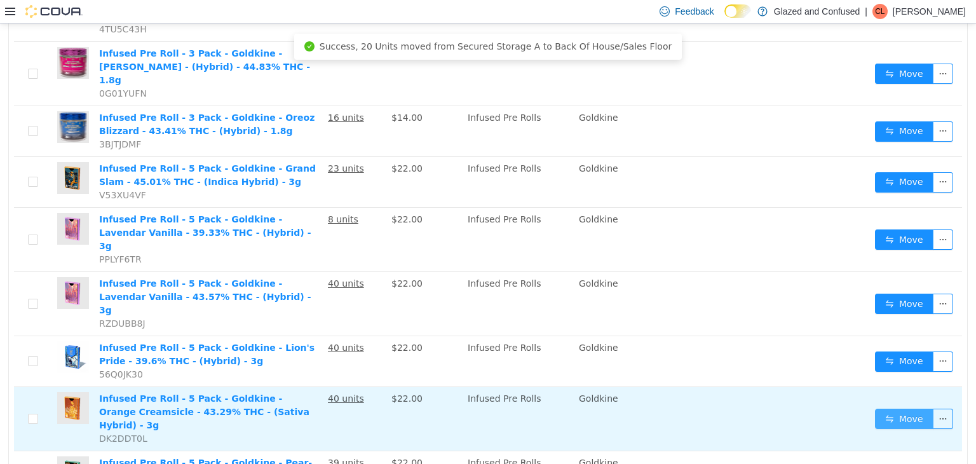
click at [890, 408] on button "Move" at bounding box center [904, 418] width 58 height 20
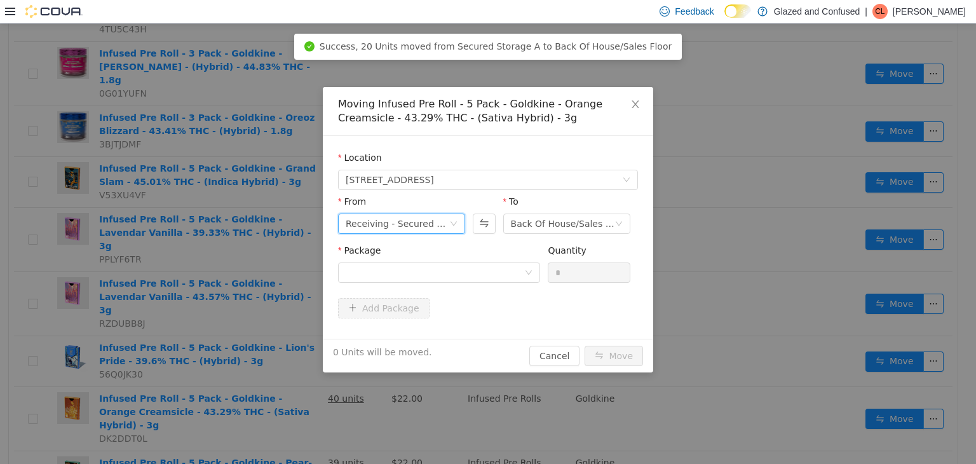
drag, startPoint x: 420, startPoint y: 220, endPoint x: 414, endPoint y: 231, distance: 12.2
click at [418, 220] on div "Receiving - Secured Storage C" at bounding box center [398, 223] width 104 height 19
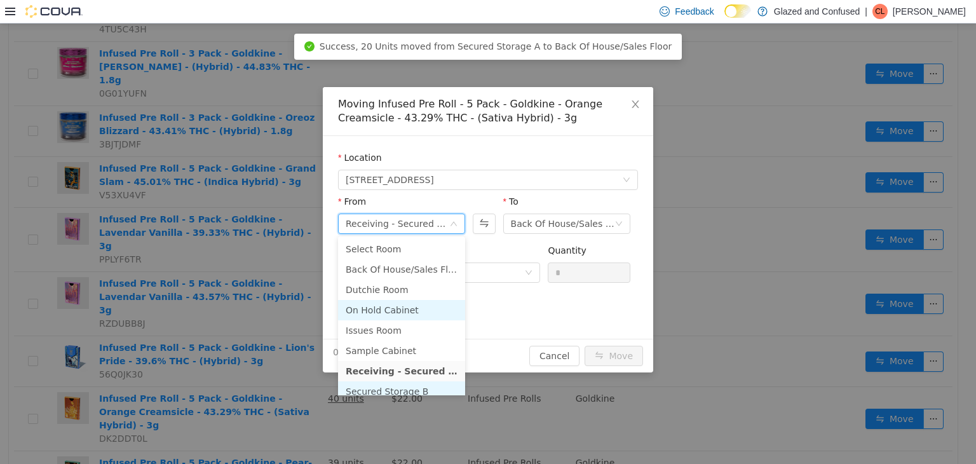
scroll to position [64, 0]
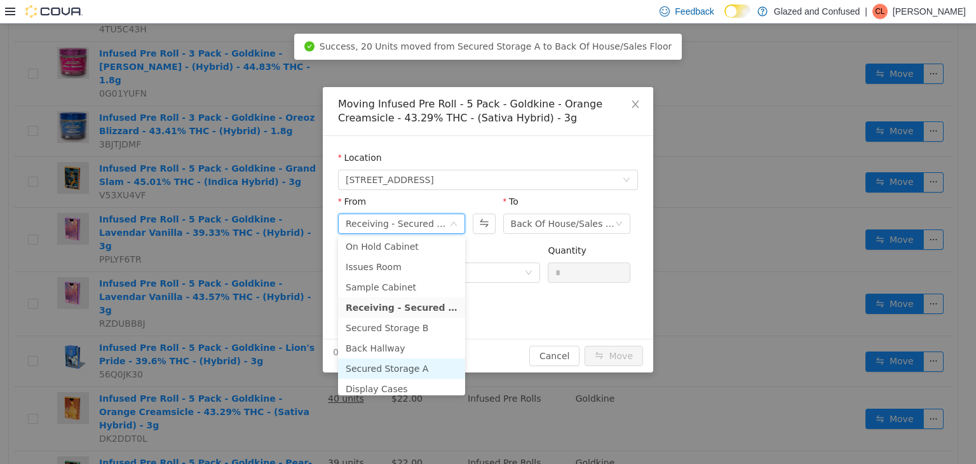
click at [404, 366] on li "Secured Storage A" at bounding box center [401, 368] width 127 height 20
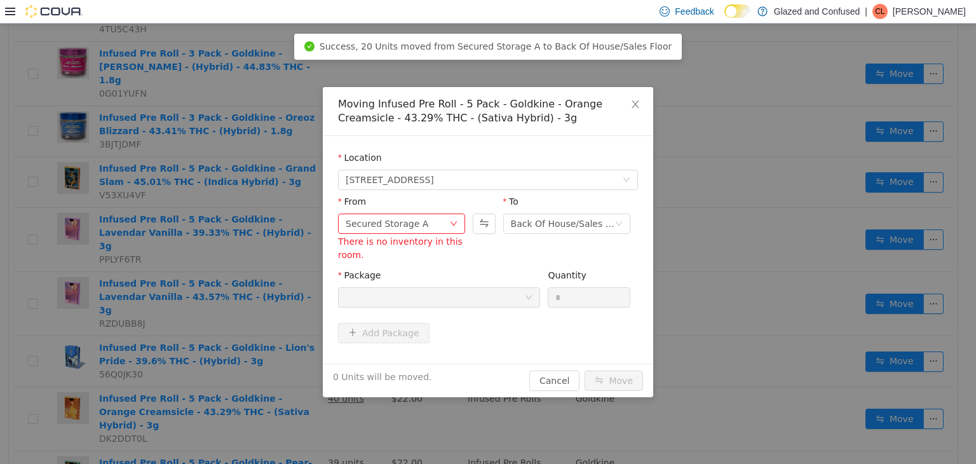
click at [472, 294] on div at bounding box center [435, 296] width 179 height 19
click at [634, 101] on icon "icon: close" at bounding box center [635, 104] width 10 height 10
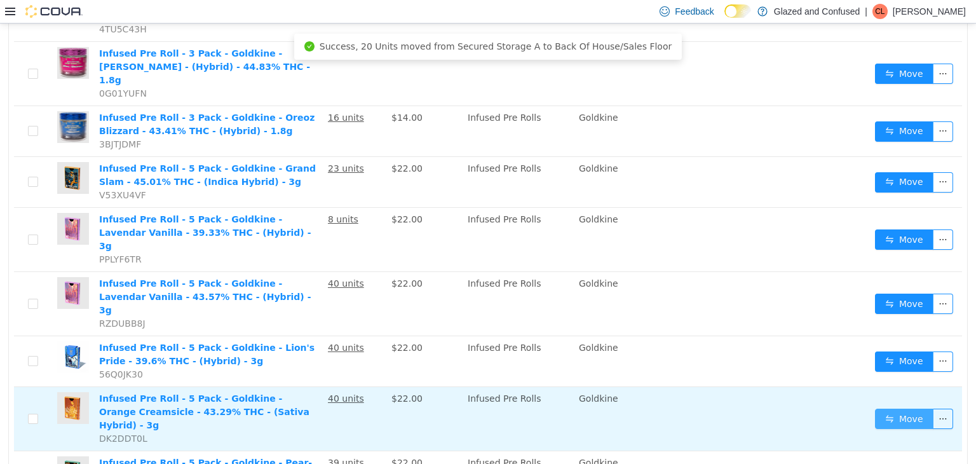
click at [887, 408] on button "Move" at bounding box center [904, 418] width 58 height 20
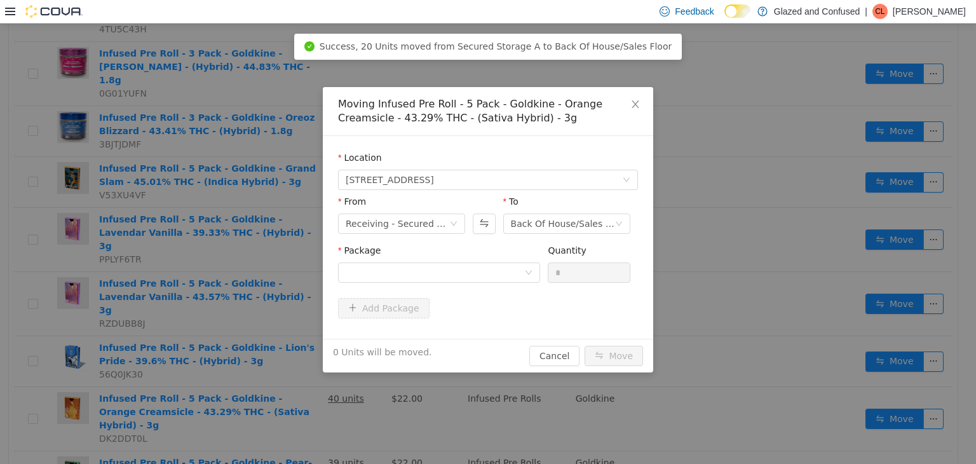
click at [552, 210] on div "To" at bounding box center [566, 203] width 127 height 18
click at [566, 221] on div "Back Of House/Sales Floor" at bounding box center [563, 223] width 104 height 19
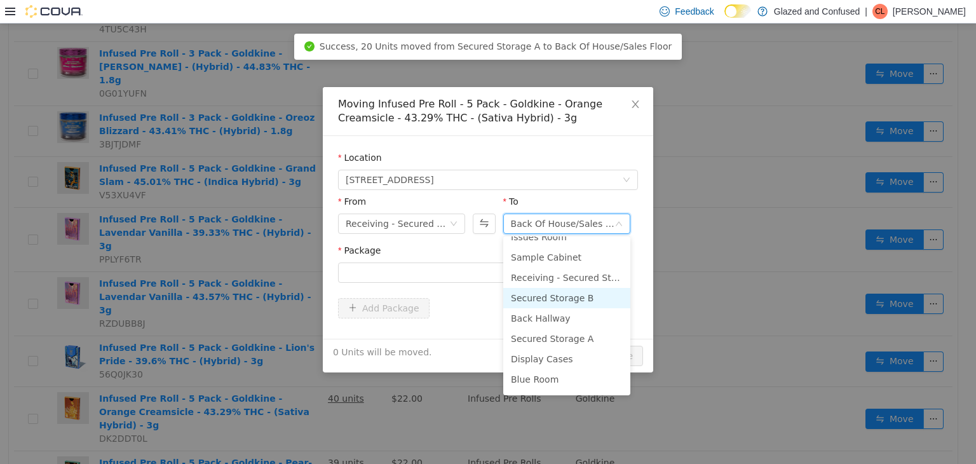
scroll to position [110, 0]
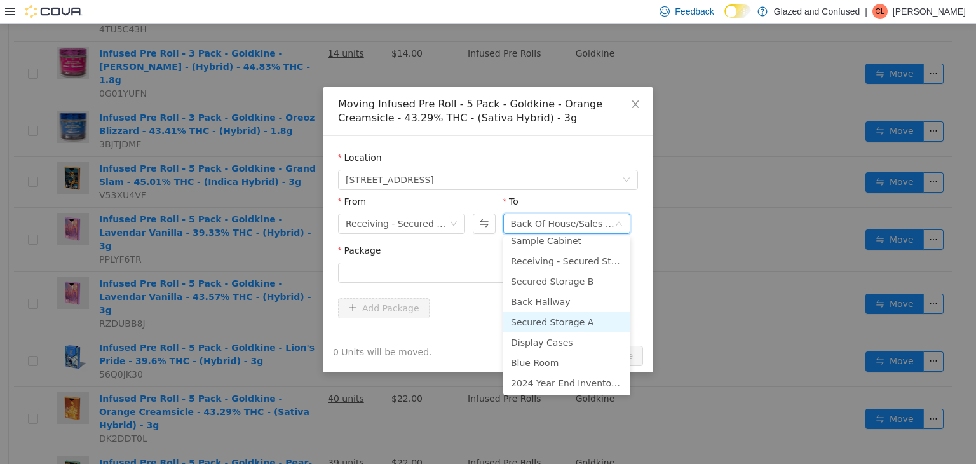
click at [572, 319] on li "Secured Storage A" at bounding box center [566, 321] width 127 height 20
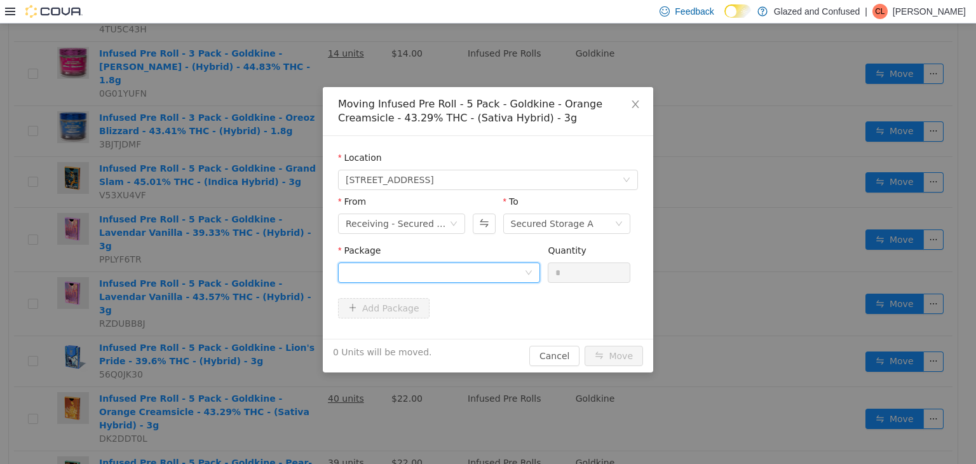
click at [498, 270] on div at bounding box center [435, 271] width 179 height 19
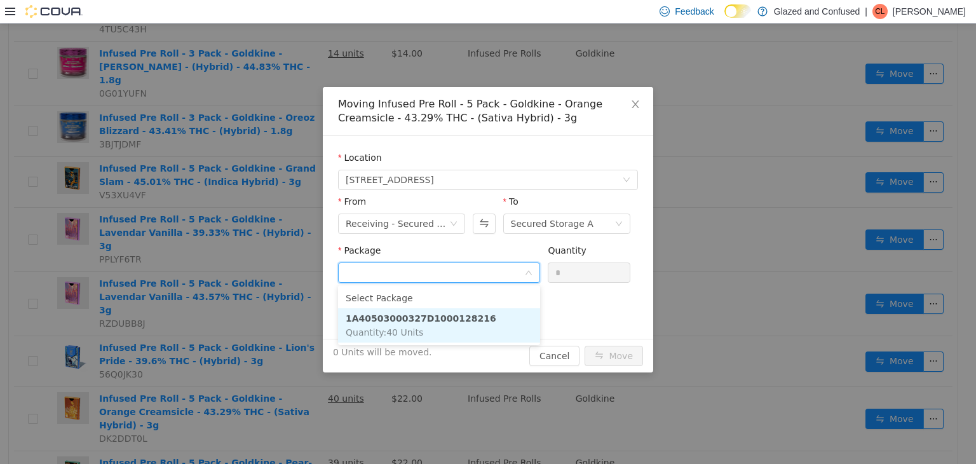
click at [465, 322] on strong "1A40503000327D1000128216" at bounding box center [421, 318] width 151 height 10
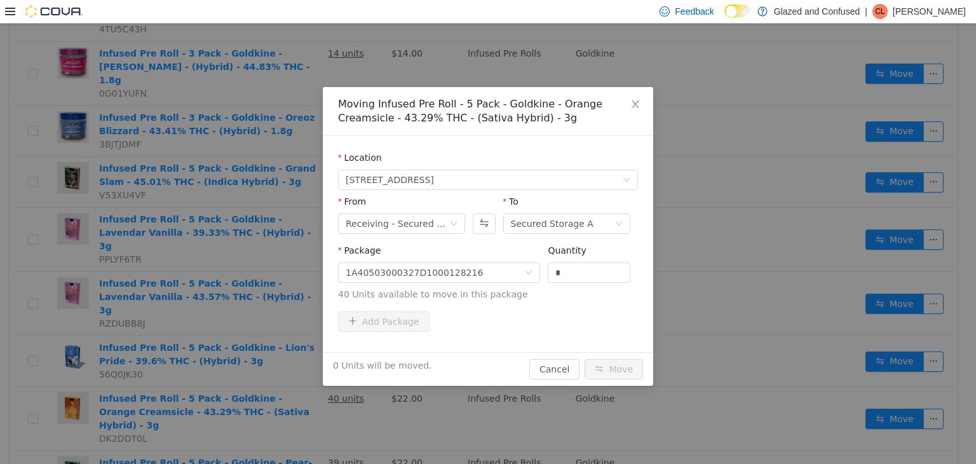
click at [559, 283] on div "Quantity *" at bounding box center [589, 265] width 83 height 44
click at [557, 267] on input "*" at bounding box center [589, 271] width 81 height 19
type input "**"
click at [585, 358] on button "Move" at bounding box center [614, 368] width 58 height 20
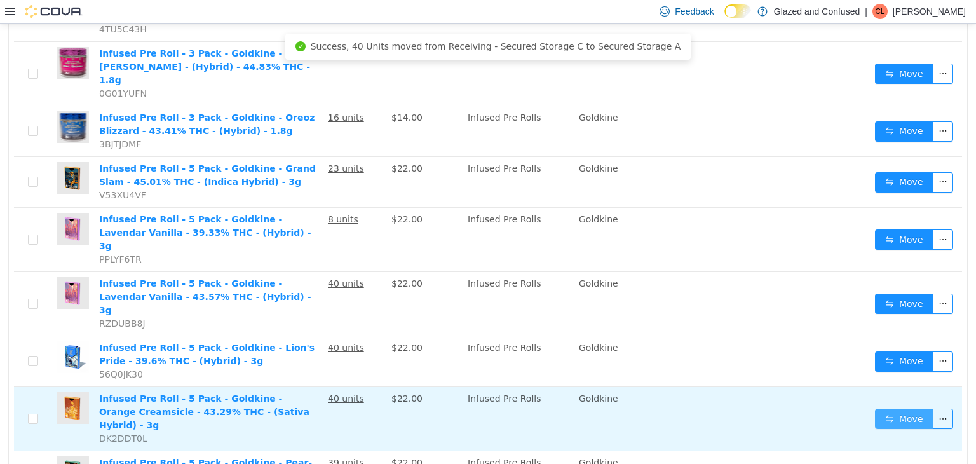
click at [899, 408] on button "Move" at bounding box center [904, 418] width 58 height 20
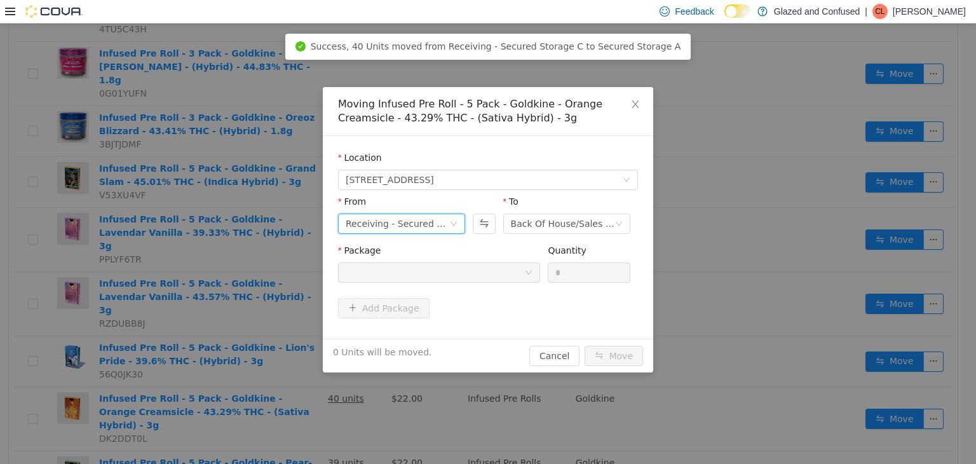
drag, startPoint x: 414, startPoint y: 216, endPoint x: 391, endPoint y: 282, distance: 69.3
click at [408, 235] on div "From Receiving - Secured Storage C" at bounding box center [401, 216] width 127 height 44
click at [413, 228] on div "Receiving - Secured Storage C" at bounding box center [398, 223] width 104 height 19
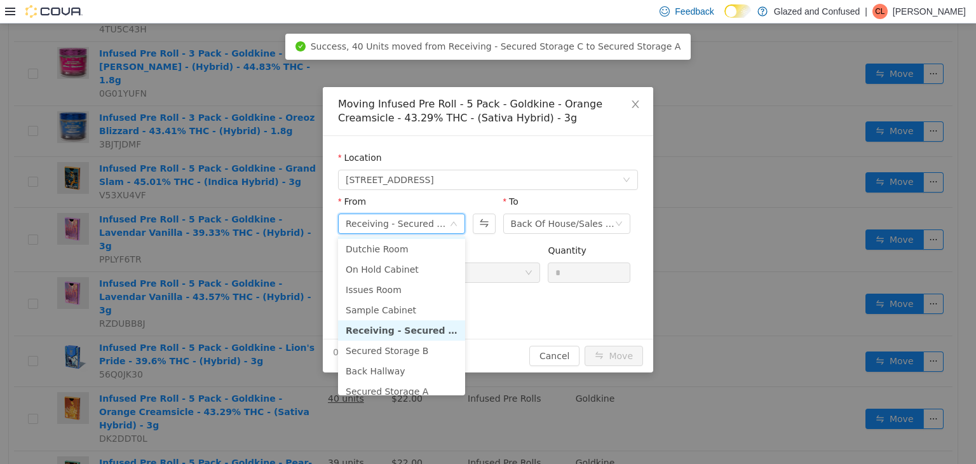
scroll to position [64, 0]
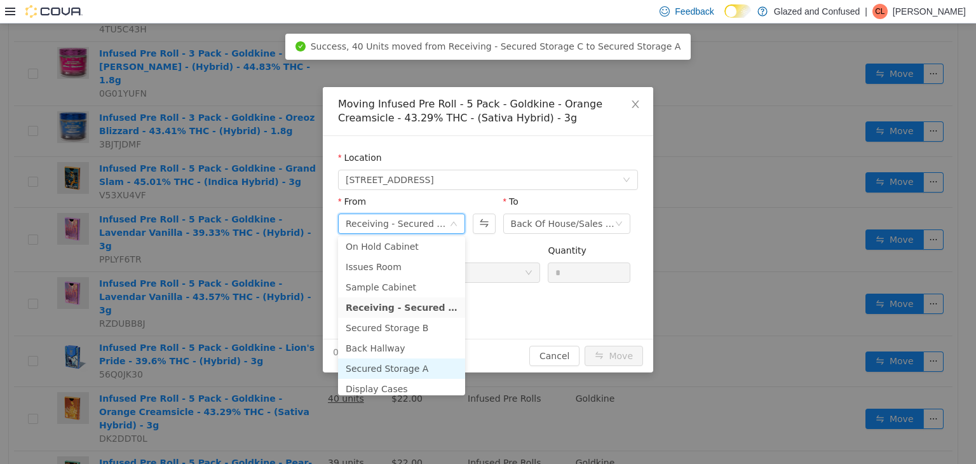
click at [396, 364] on li "Secured Storage A" at bounding box center [401, 368] width 127 height 20
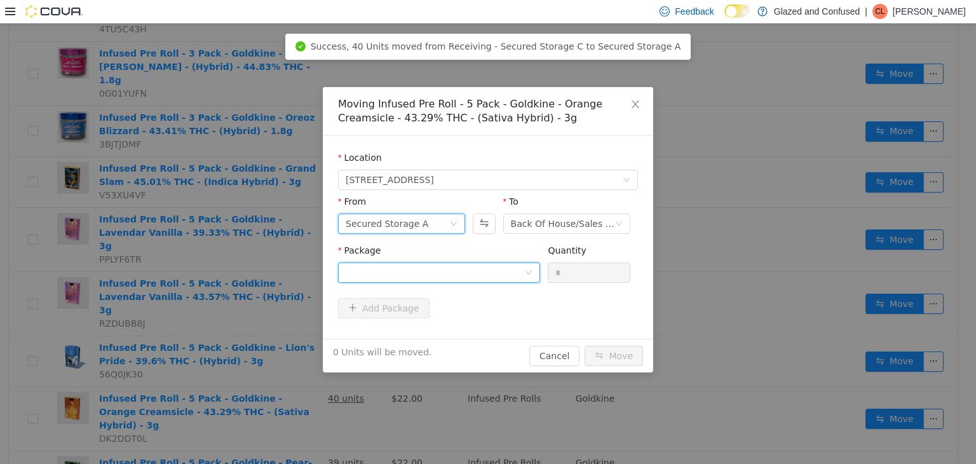
click at [477, 271] on div at bounding box center [435, 271] width 179 height 19
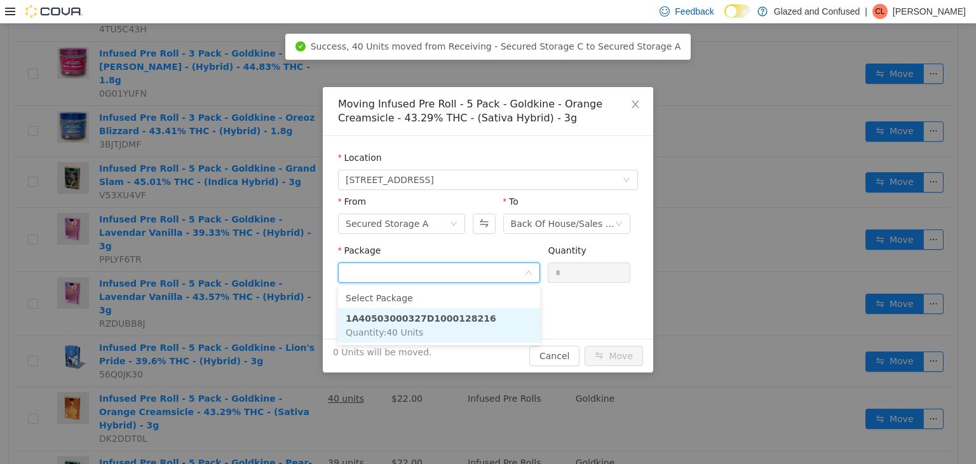
drag, startPoint x: 455, startPoint y: 329, endPoint x: 487, endPoint y: 301, distance: 42.3
click at [455, 328] on li "1A40503000327D1000128216 Quantity : 40 Units" at bounding box center [439, 325] width 202 height 34
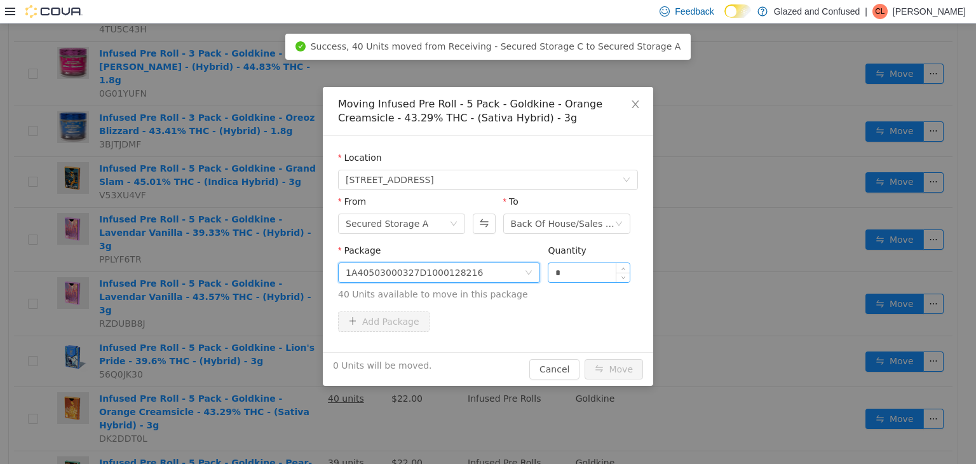
click at [580, 271] on input "*" at bounding box center [589, 271] width 81 height 19
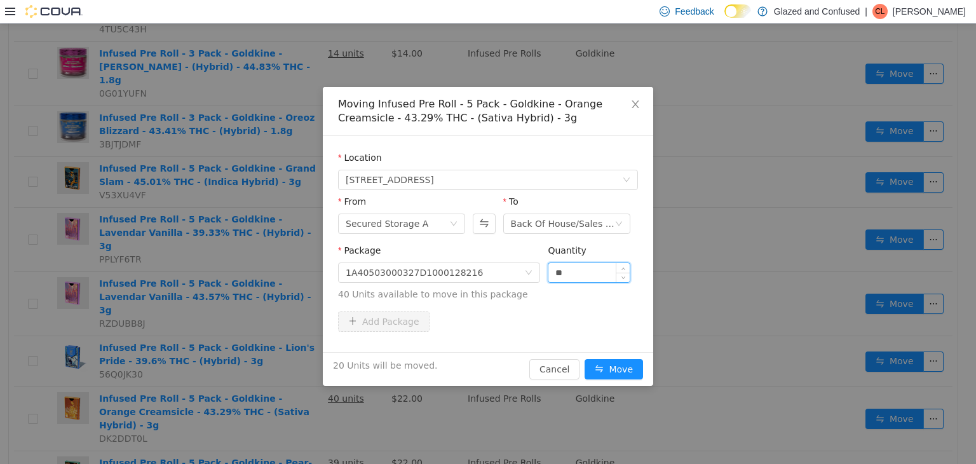
type input "**"
click at [585, 358] on button "Move" at bounding box center [614, 368] width 58 height 20
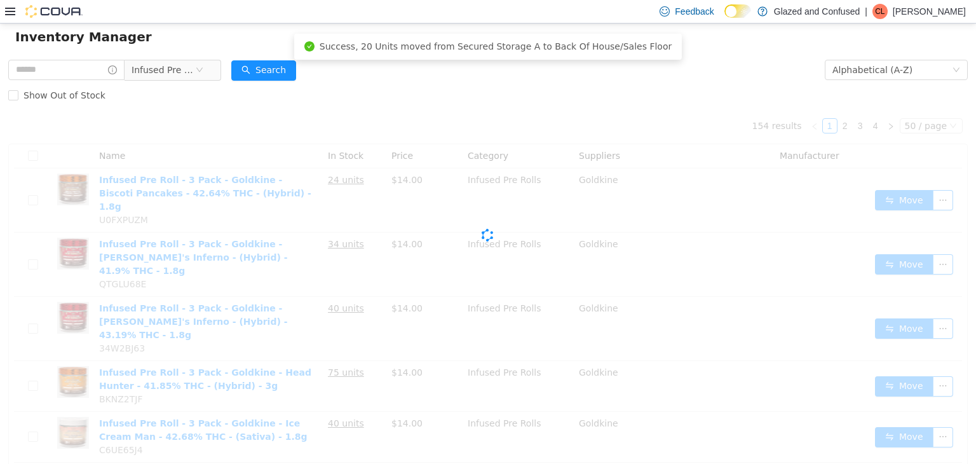
scroll to position [0, 0]
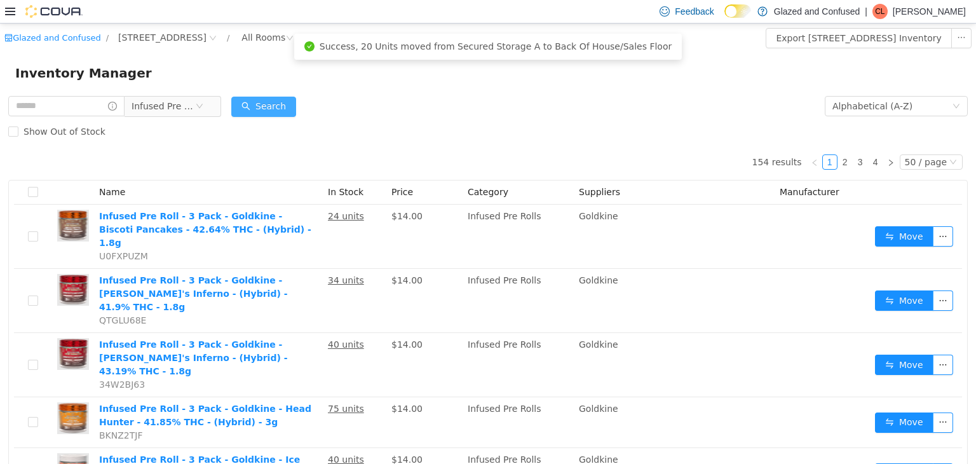
click at [268, 109] on button "Search" at bounding box center [263, 106] width 65 height 20
click at [63, 112] on input "text" at bounding box center [66, 105] width 116 height 20
type input "********"
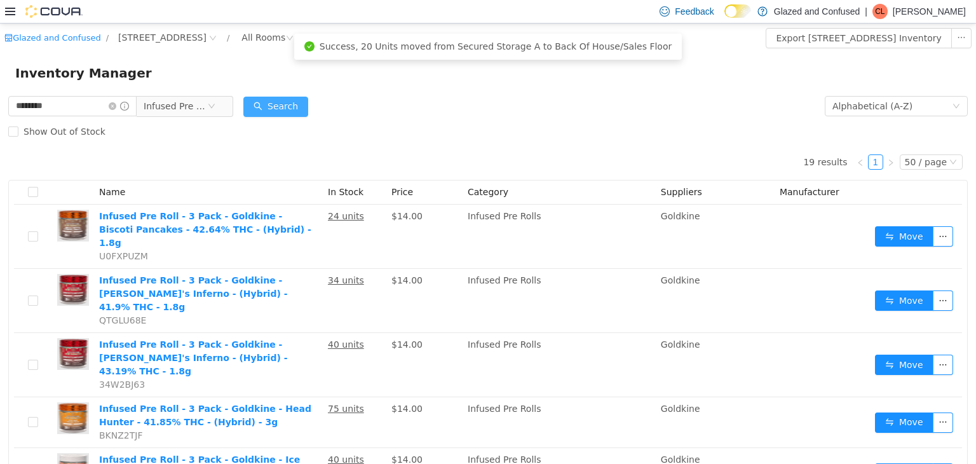
click at [279, 99] on button "Search" at bounding box center [275, 106] width 65 height 20
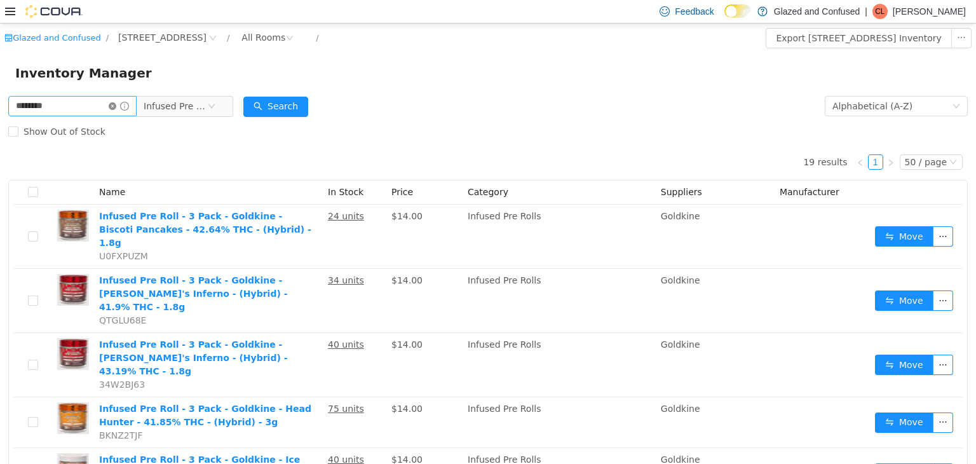
click at [116, 108] on icon "icon: close-circle" at bounding box center [113, 106] width 8 height 8
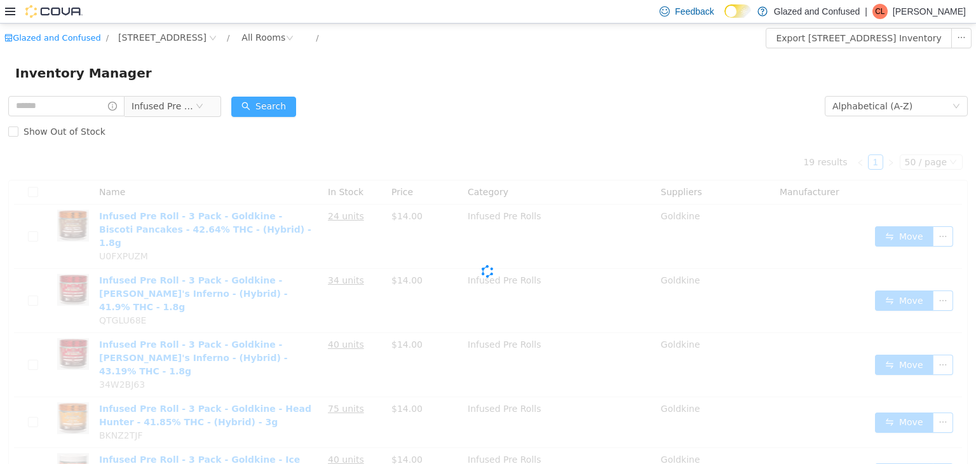
click at [271, 103] on button "Search" at bounding box center [263, 106] width 65 height 20
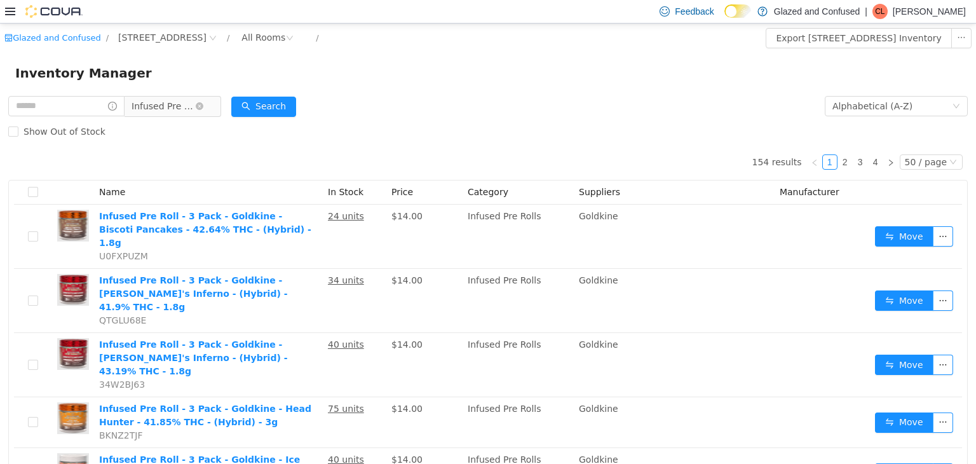
click at [187, 100] on span "Infused Pre Rolls" at bounding box center [164, 105] width 64 height 19
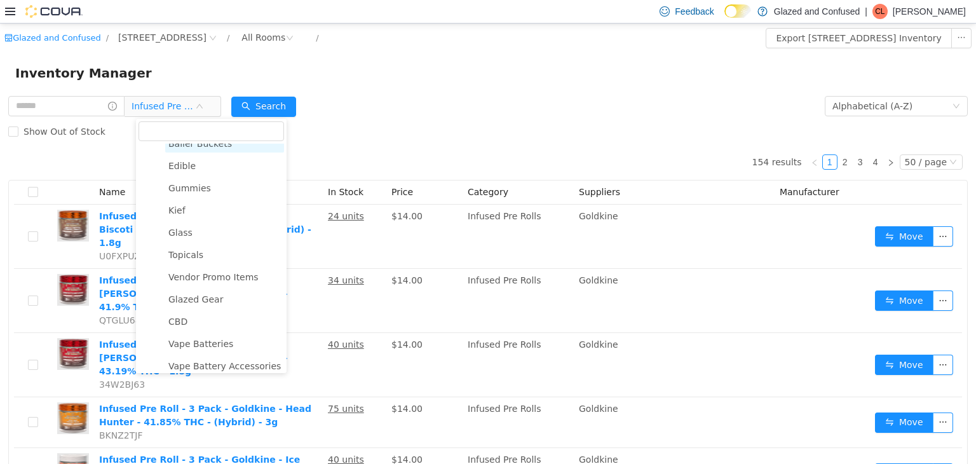
scroll to position [226, 0]
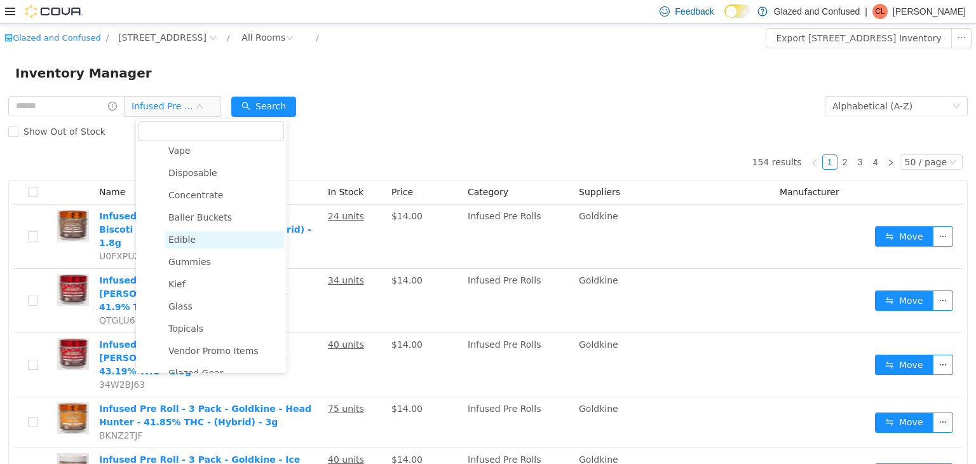
click at [203, 266] on span "Gummies" at bounding box center [189, 261] width 43 height 10
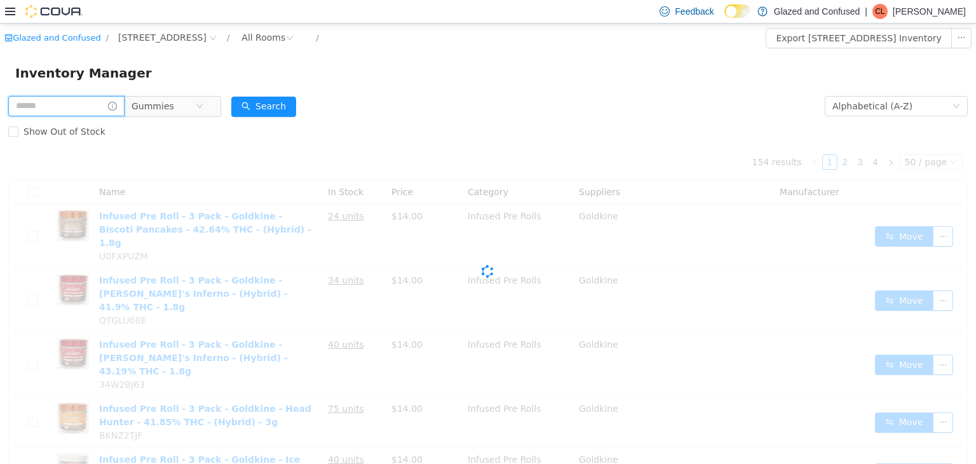
click at [76, 95] on div "Gummies" at bounding box center [114, 105] width 213 height 25
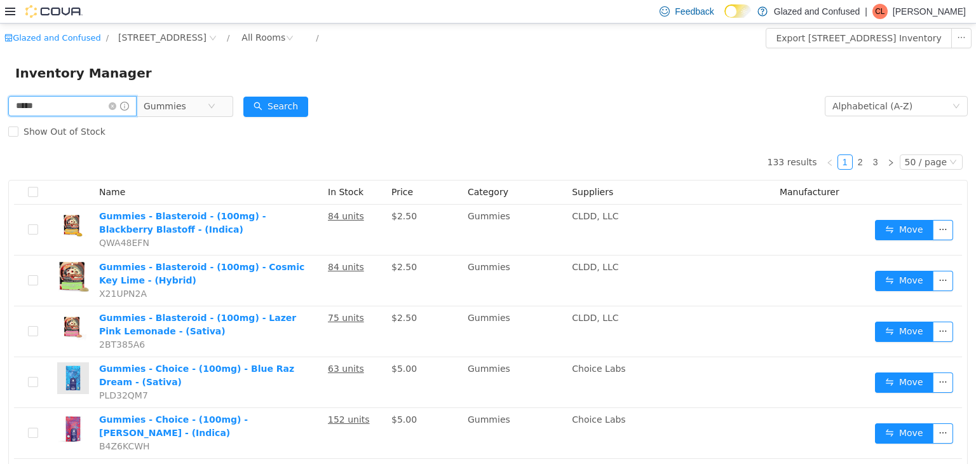
type input "*****"
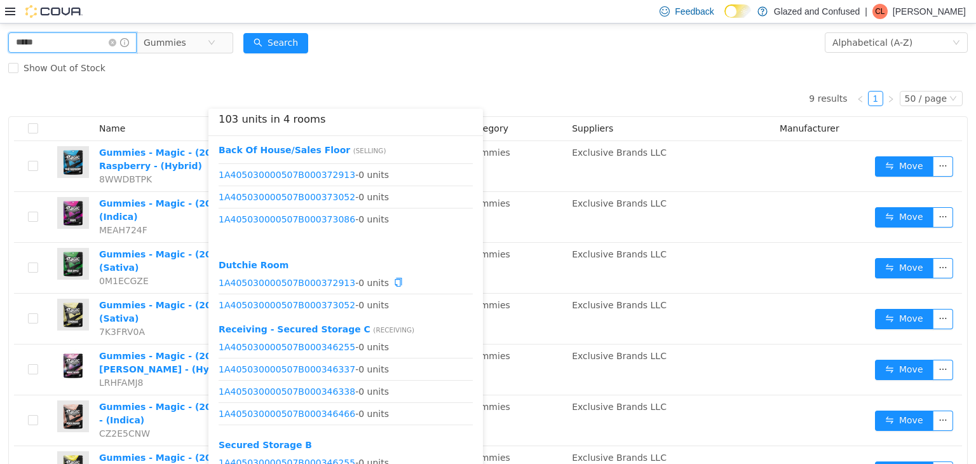
scroll to position [104, 0]
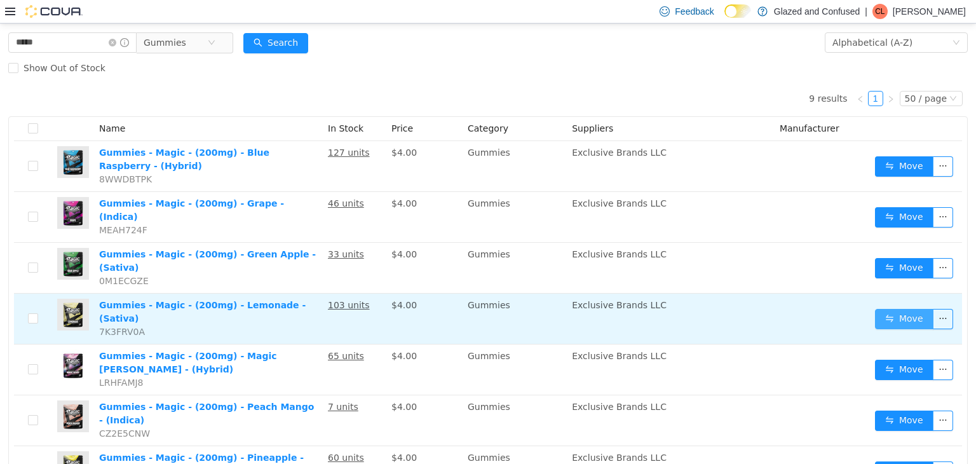
click at [890, 308] on button "Move" at bounding box center [904, 318] width 58 height 20
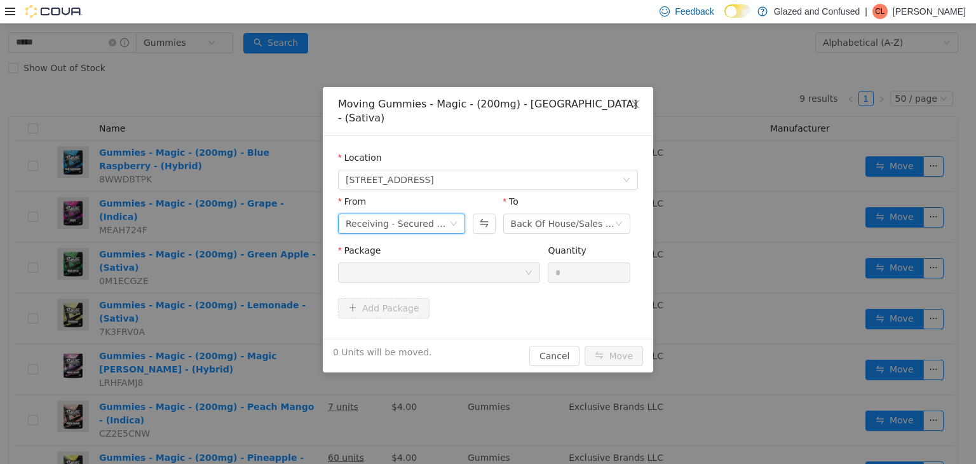
click at [392, 214] on div "Receiving - Secured Storage C" at bounding box center [398, 223] width 104 height 19
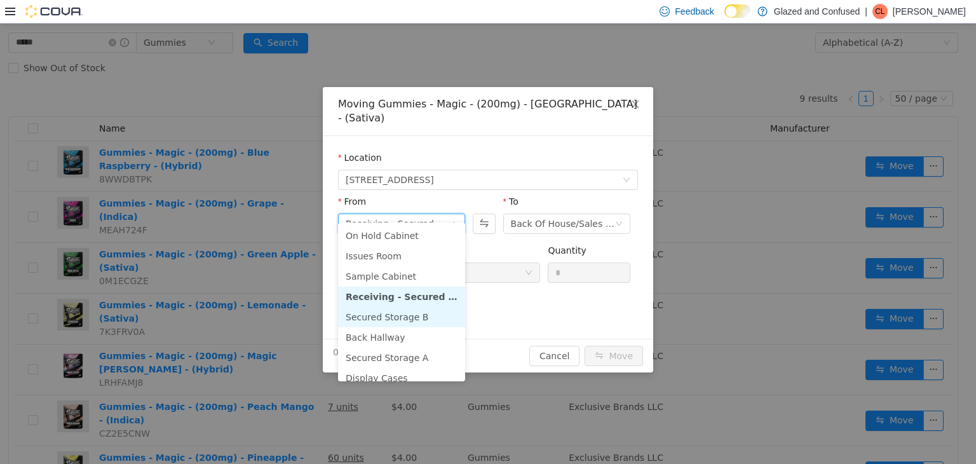
scroll to position [110, 0]
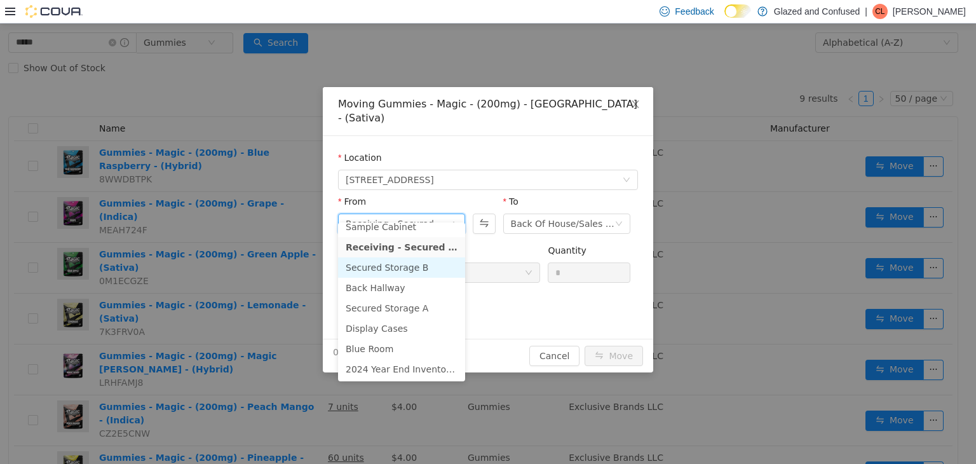
click at [419, 269] on li "Secured Storage B" at bounding box center [401, 267] width 127 height 20
click at [477, 262] on div at bounding box center [435, 271] width 179 height 19
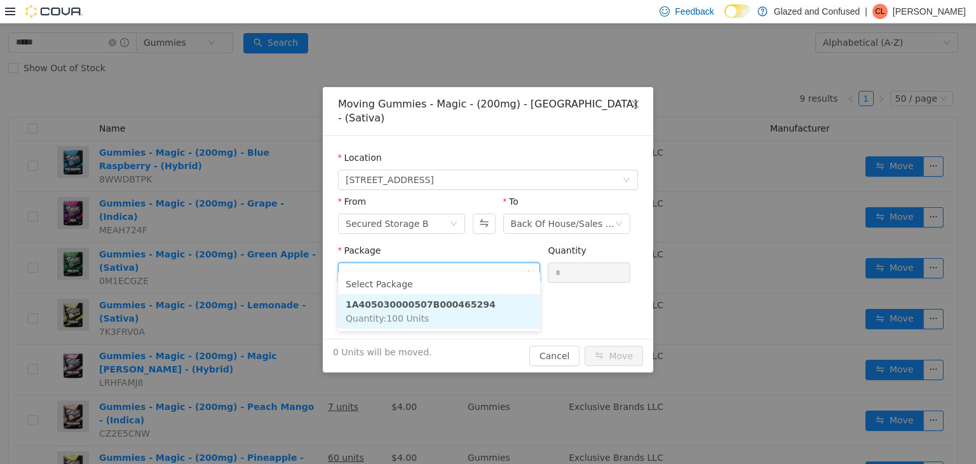
click at [448, 319] on li "1A405030000507B000465294 Quantity : 100 Units" at bounding box center [439, 311] width 202 height 34
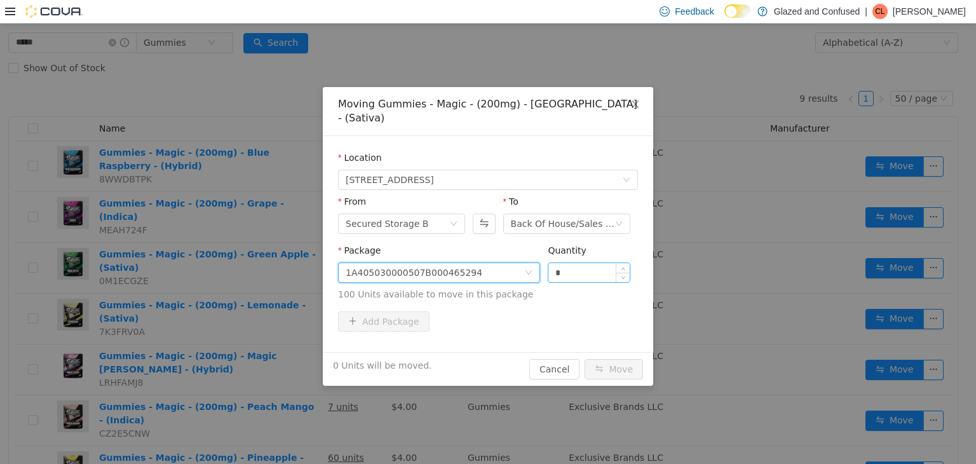
click at [608, 262] on input "*" at bounding box center [589, 271] width 81 height 19
type input "**"
click at [585, 358] on button "Move" at bounding box center [614, 368] width 58 height 20
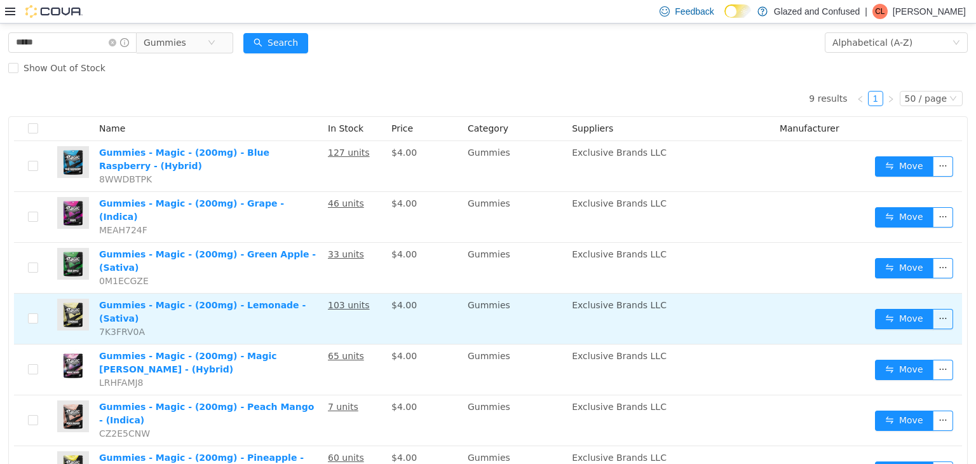
click at [892, 308] on td "Move" at bounding box center [916, 318] width 92 height 51
click at [890, 308] on td "Move" at bounding box center [916, 318] width 92 height 51
drag, startPoint x: 889, startPoint y: 303, endPoint x: 885, endPoint y: 296, distance: 7.7
click at [887, 308] on button "Move" at bounding box center [904, 318] width 58 height 20
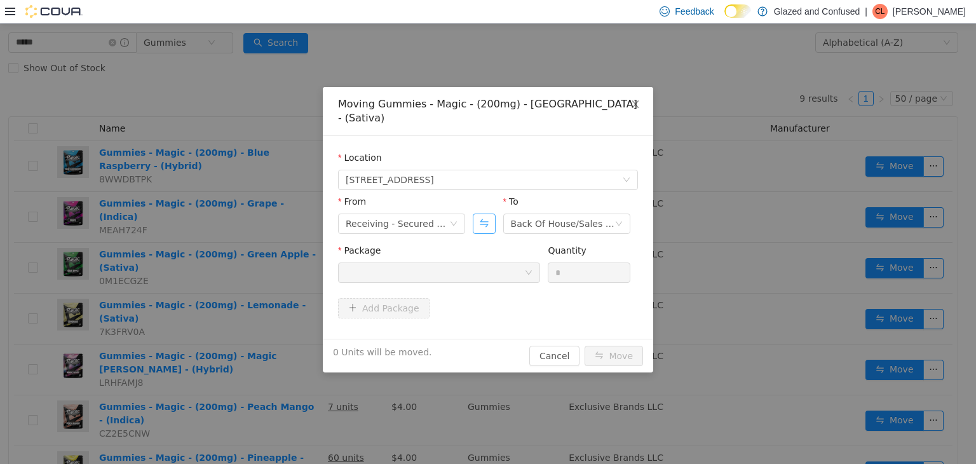
click at [488, 213] on button "Swap" at bounding box center [484, 223] width 22 height 20
click at [534, 214] on div "Receiving - Secured Storage C" at bounding box center [563, 223] width 104 height 19
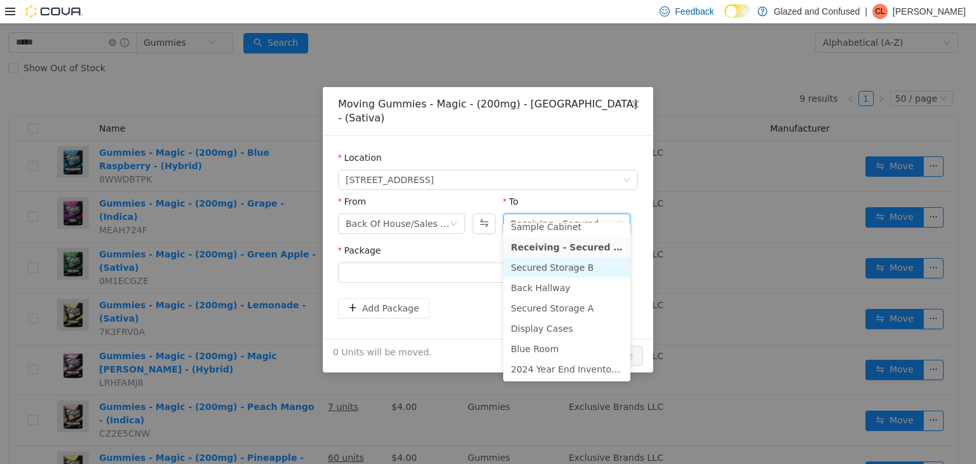
click at [552, 270] on li "Secured Storage B" at bounding box center [566, 267] width 127 height 20
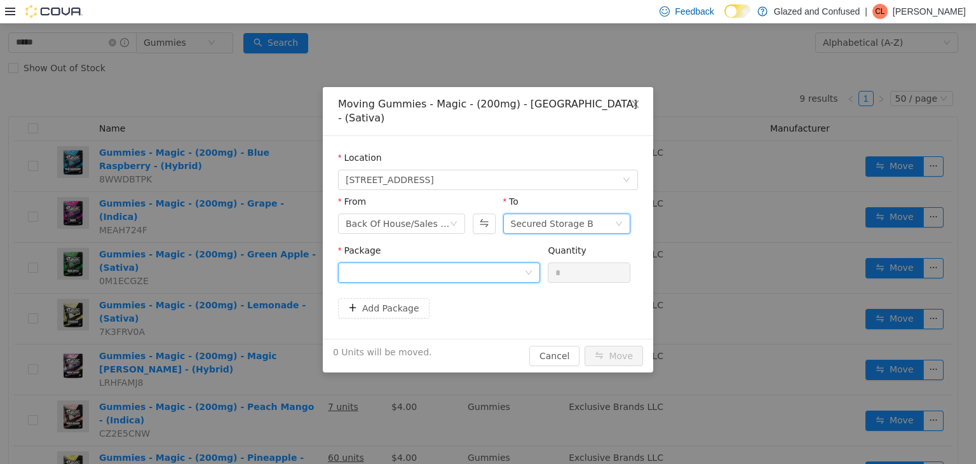
click at [508, 262] on div at bounding box center [435, 271] width 179 height 19
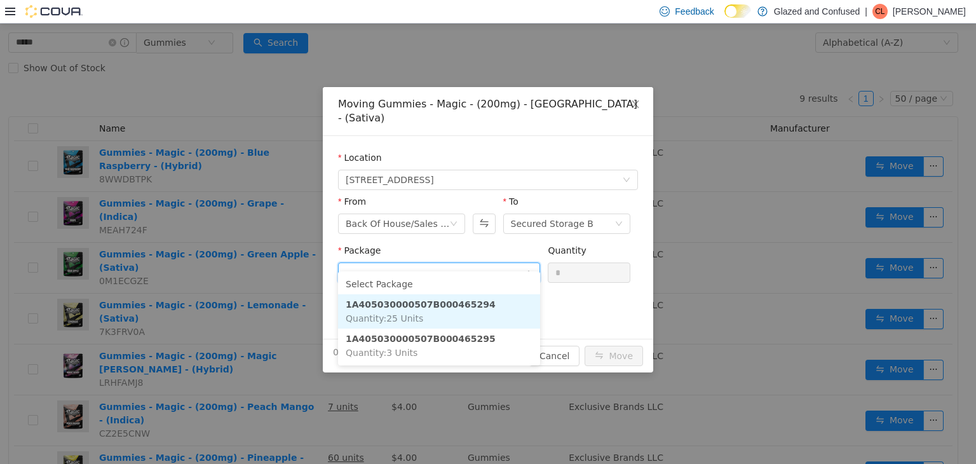
click at [456, 318] on li "1A405030000507B000465294 Quantity : 25 Units" at bounding box center [439, 311] width 202 height 34
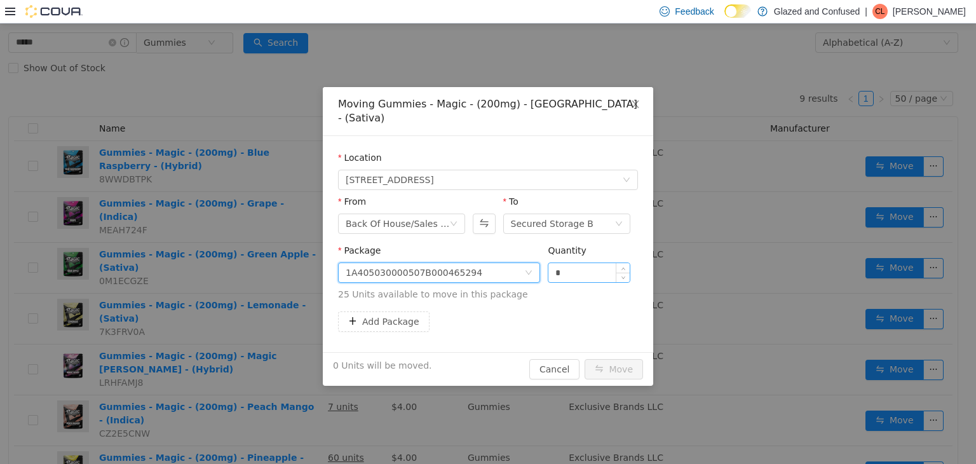
click at [563, 262] on input "*" at bounding box center [589, 271] width 81 height 19
type input "*"
click at [585, 358] on button "Move" at bounding box center [614, 368] width 58 height 20
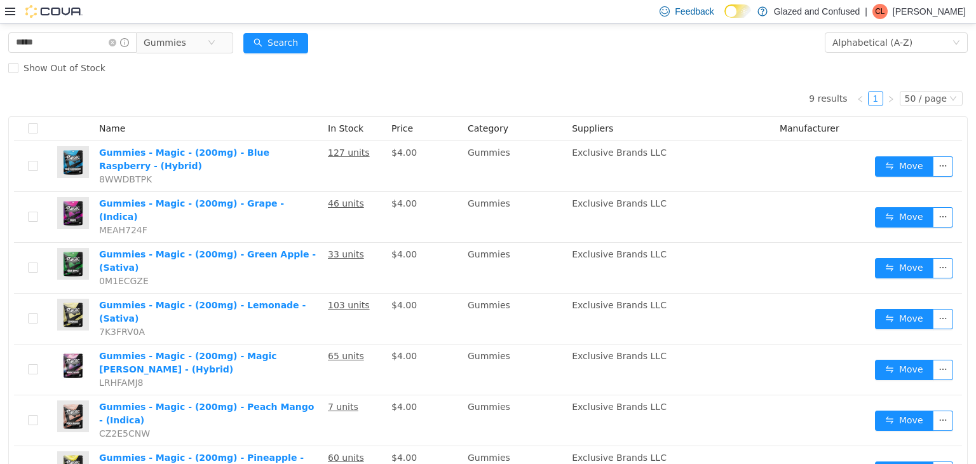
click at [417, 60] on div "Show Out of Stock" at bounding box center [488, 67] width 960 height 25
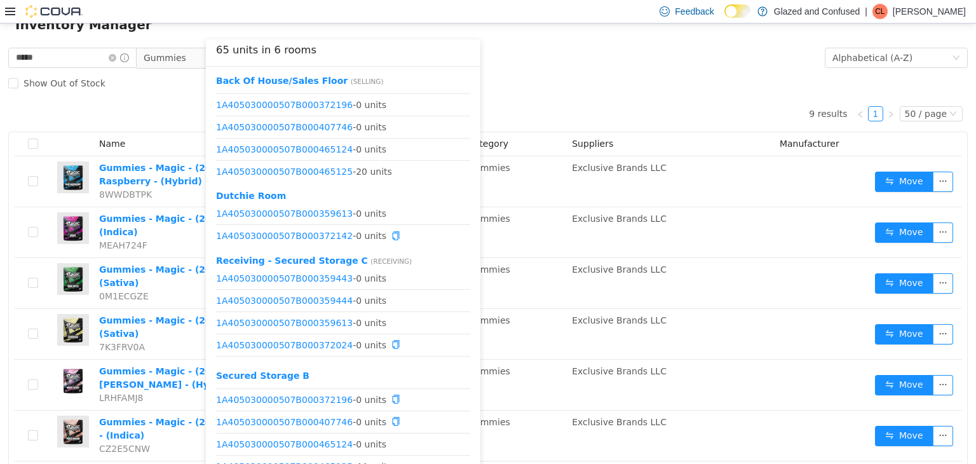
scroll to position [0, 0]
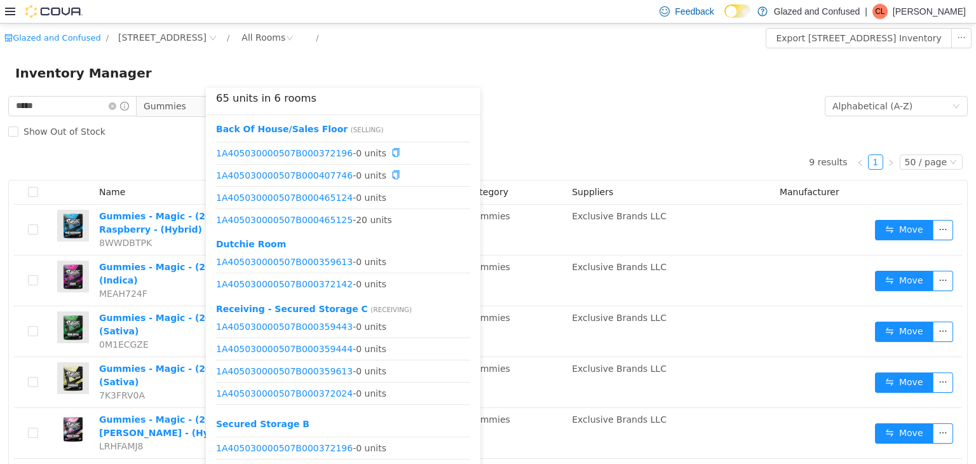
click at [521, 65] on div "Inventory Manager" at bounding box center [488, 72] width 946 height 20
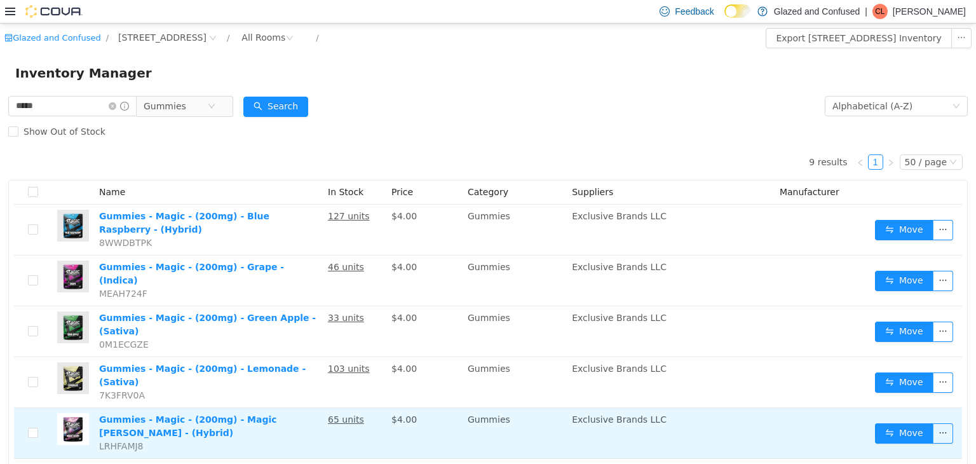
click at [917, 407] on td "Move" at bounding box center [916, 432] width 92 height 51
click at [922, 423] on button "Move" at bounding box center [904, 433] width 58 height 20
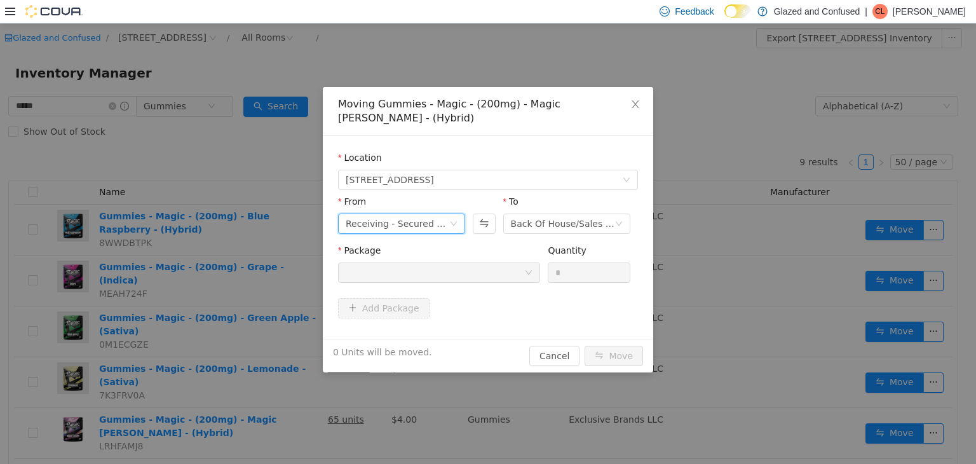
drag, startPoint x: 407, startPoint y: 200, endPoint x: 400, endPoint y: 211, distance: 13.4
click at [403, 214] on div "Receiving - Secured Storage C" at bounding box center [398, 223] width 104 height 19
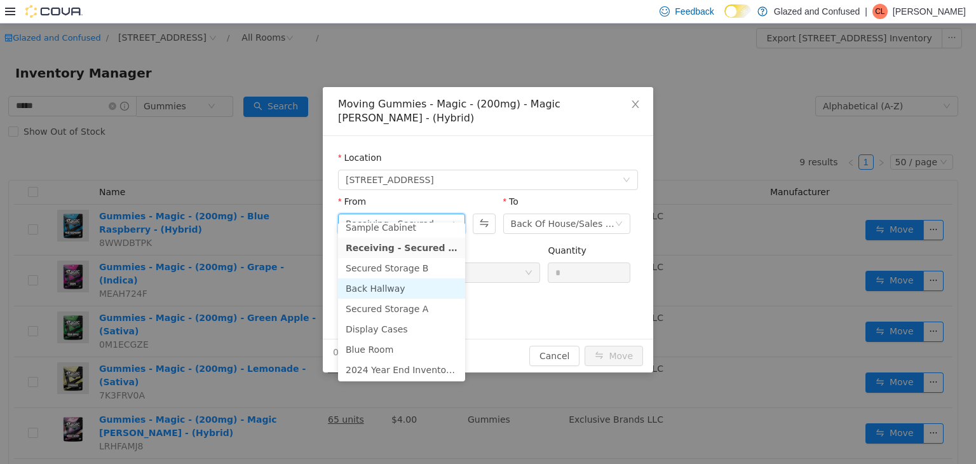
scroll to position [110, 0]
click at [416, 268] on li "Secured Storage B" at bounding box center [401, 267] width 127 height 20
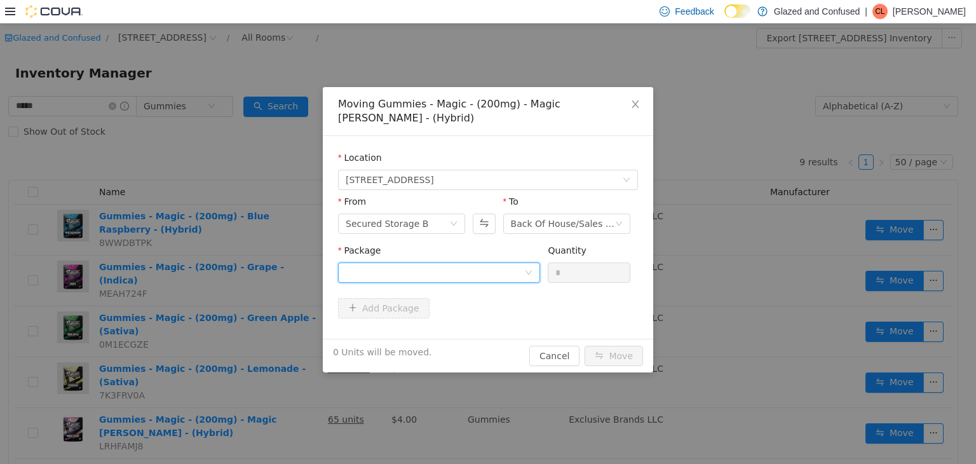
click at [440, 262] on div at bounding box center [435, 271] width 179 height 19
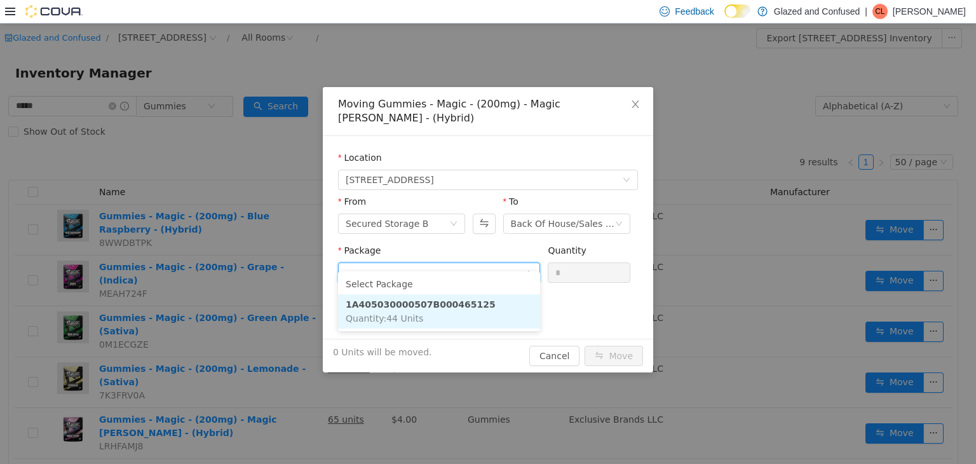
drag, startPoint x: 460, startPoint y: 310, endPoint x: 562, endPoint y: 306, distance: 102.4
click at [473, 308] on li "1A405030000507B000465125 Quantity : 44 Units" at bounding box center [439, 311] width 202 height 34
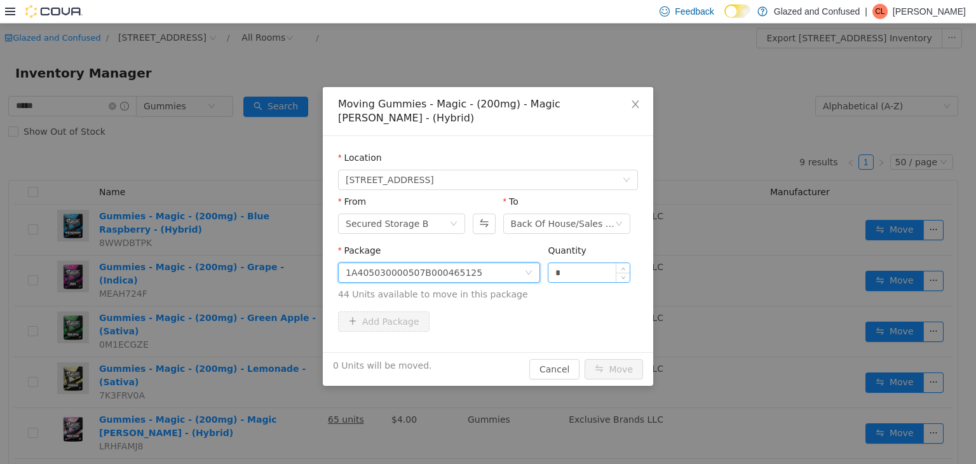
click at [584, 264] on input "*" at bounding box center [589, 271] width 81 height 19
type input "**"
click at [585, 358] on button "Move" at bounding box center [614, 368] width 58 height 20
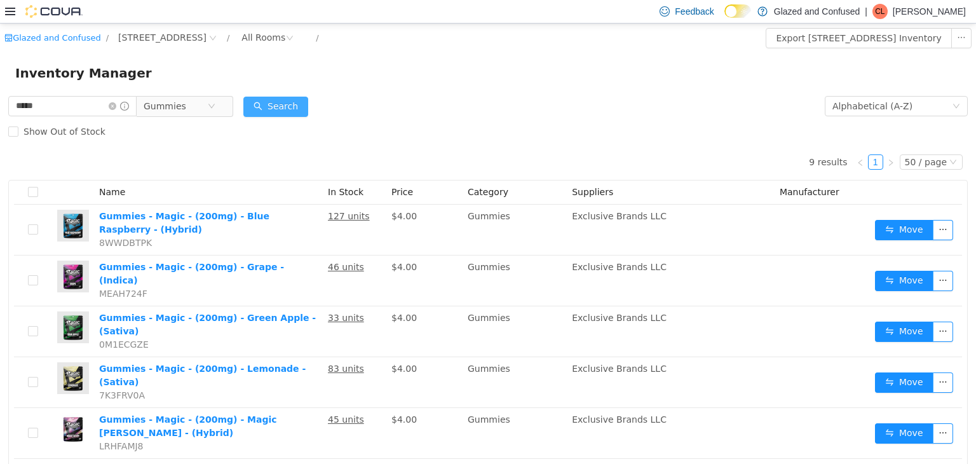
drag, startPoint x: 289, startPoint y: 130, endPoint x: 292, endPoint y: 112, distance: 17.6
click at [287, 128] on div "Show Out of Stock" at bounding box center [488, 130] width 960 height 25
click at [294, 111] on button "Search" at bounding box center [275, 106] width 65 height 20
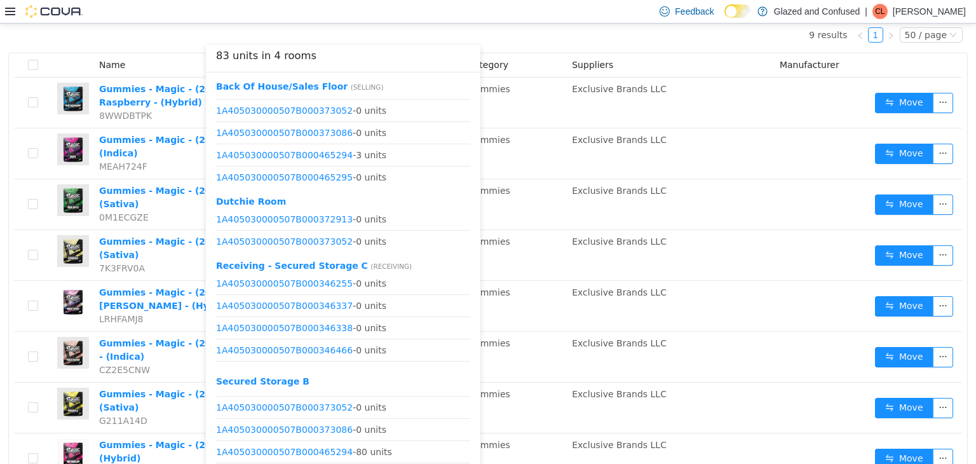
scroll to position [127, 0]
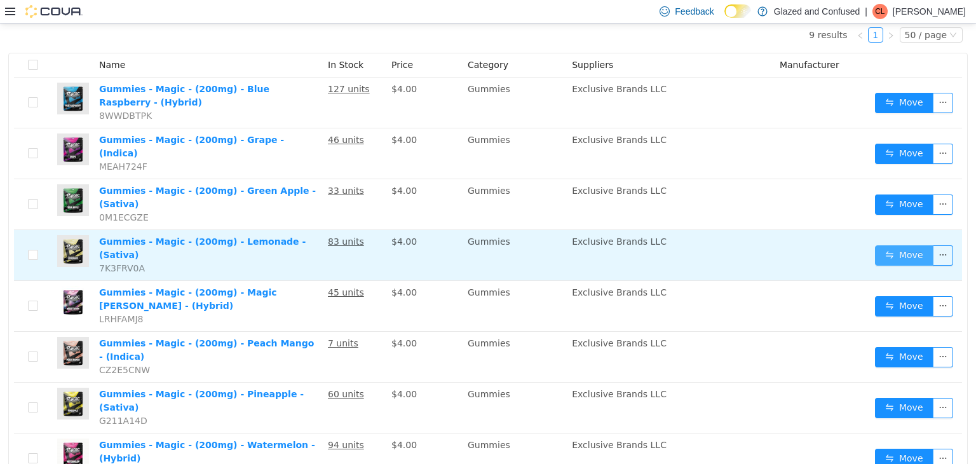
click at [875, 245] on button "Move" at bounding box center [904, 255] width 58 height 20
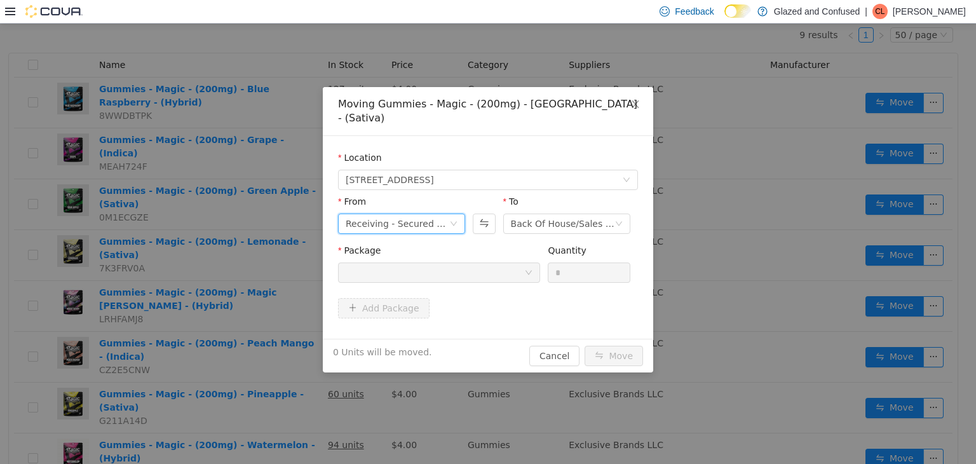
drag, startPoint x: 437, startPoint y: 214, endPoint x: 435, endPoint y: 205, distance: 9.0
click at [435, 214] on div "Receiving - Secured Storage C" at bounding box center [398, 223] width 104 height 19
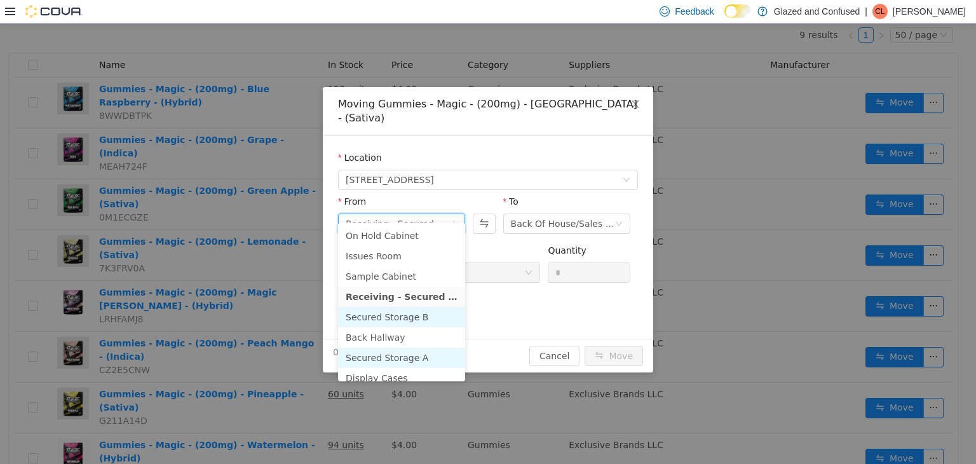
scroll to position [110, 0]
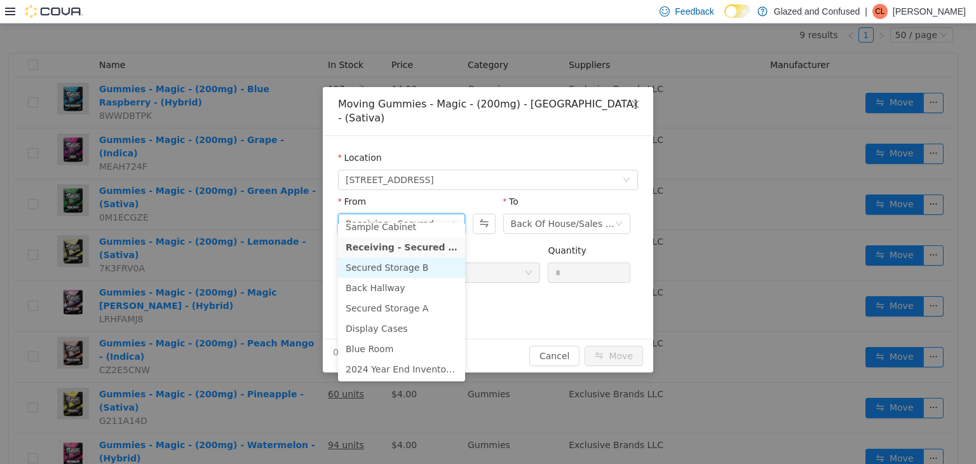
drag, startPoint x: 416, startPoint y: 273, endPoint x: 420, endPoint y: 265, distance: 9.1
click at [418, 266] on li "Secured Storage B" at bounding box center [401, 267] width 127 height 20
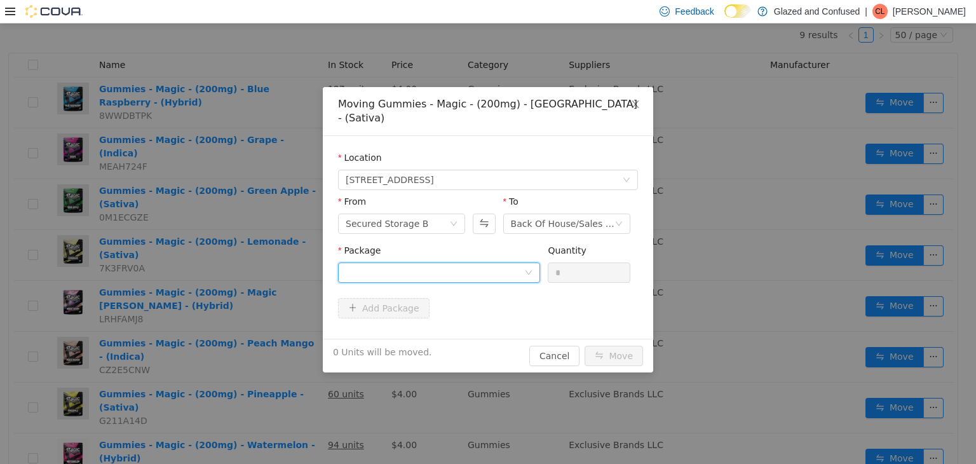
click at [500, 262] on div at bounding box center [435, 271] width 179 height 19
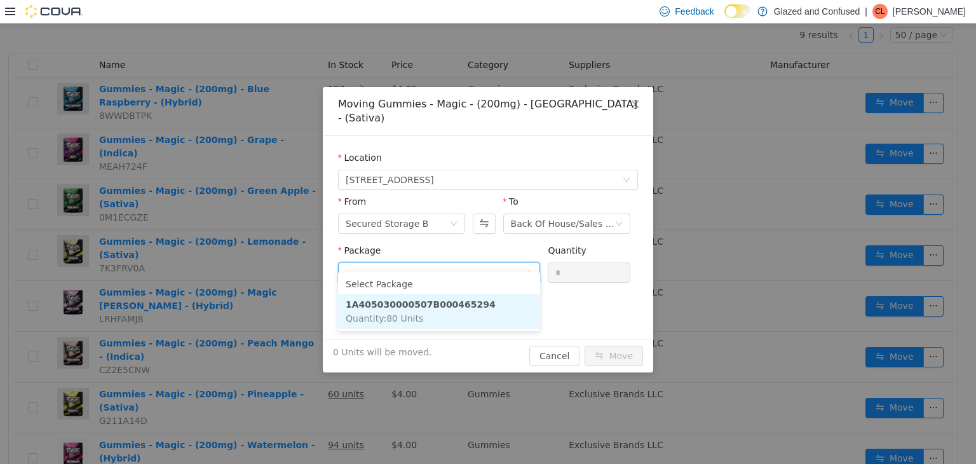
click at [489, 298] on li "1A405030000507B000465294 Quantity : 80 Units" at bounding box center [439, 311] width 202 height 34
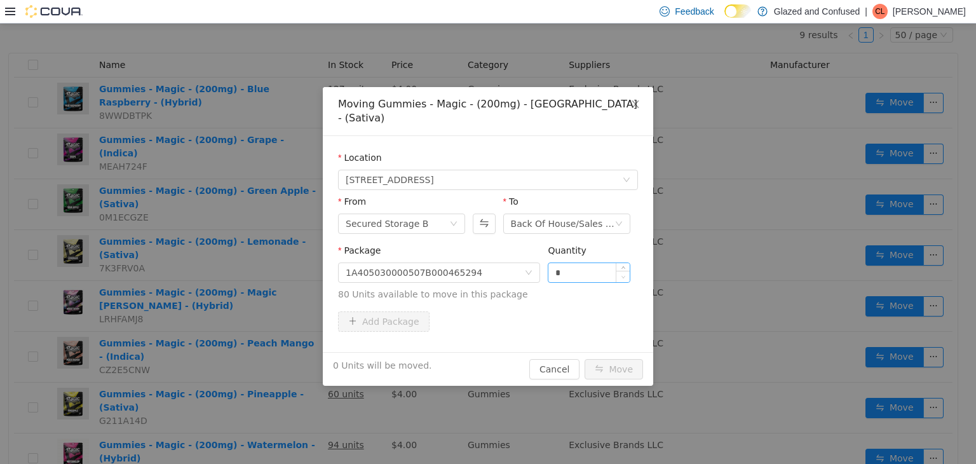
click at [625, 270] on span "Decrease Value" at bounding box center [623, 275] width 13 height 11
click at [575, 267] on input "*" at bounding box center [589, 271] width 81 height 19
click at [587, 263] on input "*" at bounding box center [589, 271] width 81 height 19
type input "***"
click at [585, 358] on button "Move" at bounding box center [614, 368] width 58 height 20
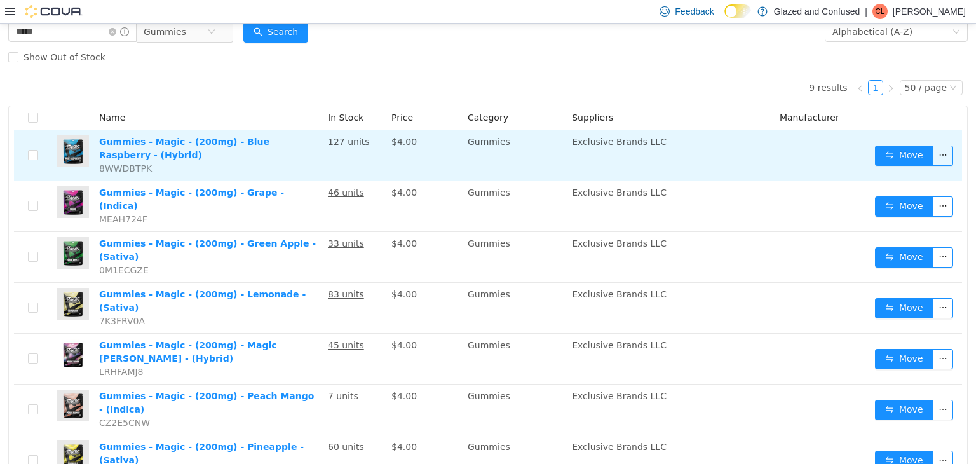
scroll to position [0, 0]
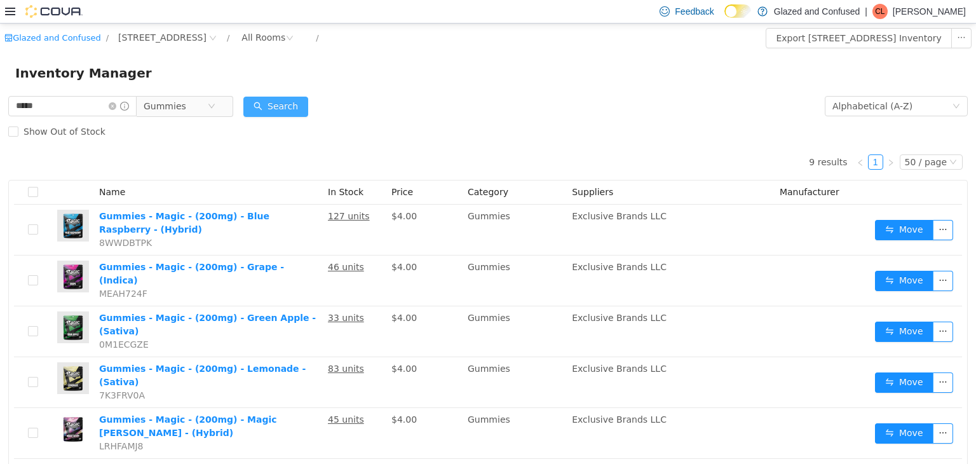
click at [287, 109] on button "Search" at bounding box center [275, 106] width 65 height 20
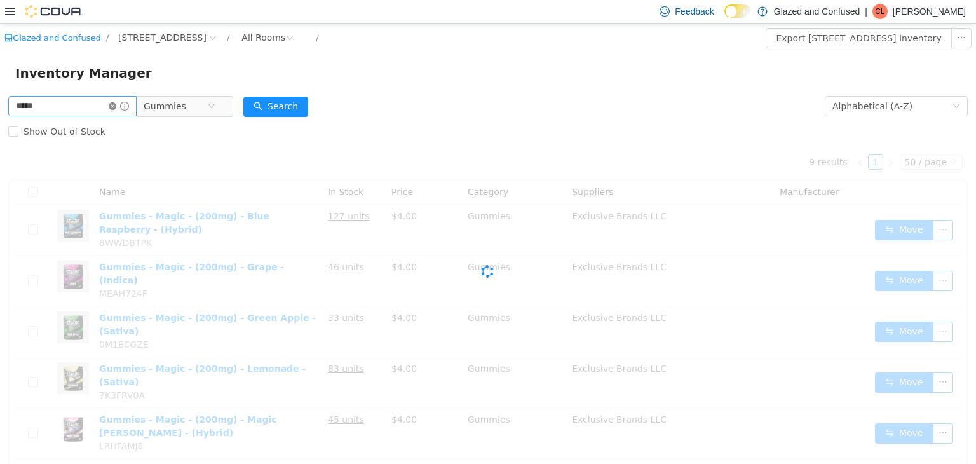
click at [116, 106] on icon "icon: close-circle" at bounding box center [113, 106] width 8 height 8
click at [160, 100] on span "Gummies" at bounding box center [153, 105] width 43 height 19
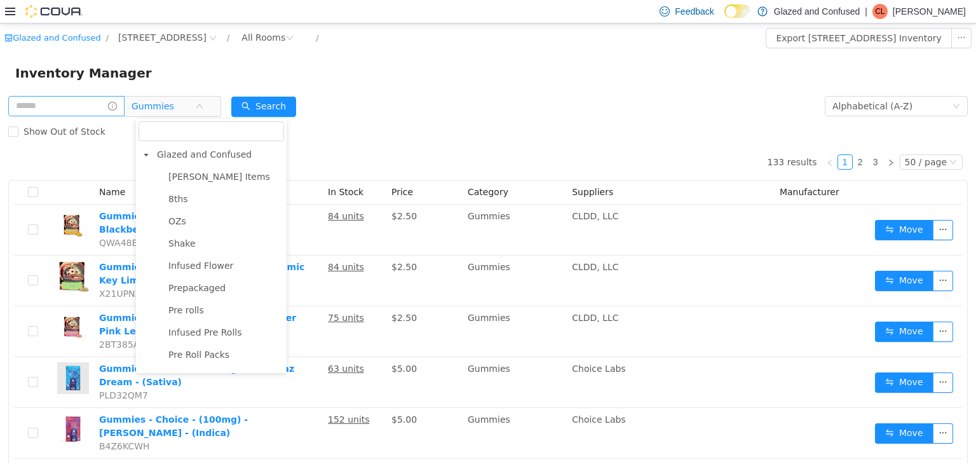
drag, startPoint x: 216, startPoint y: 158, endPoint x: 229, endPoint y: 141, distance: 21.4
click at [216, 156] on span "Glazed and Confused" at bounding box center [204, 154] width 95 height 10
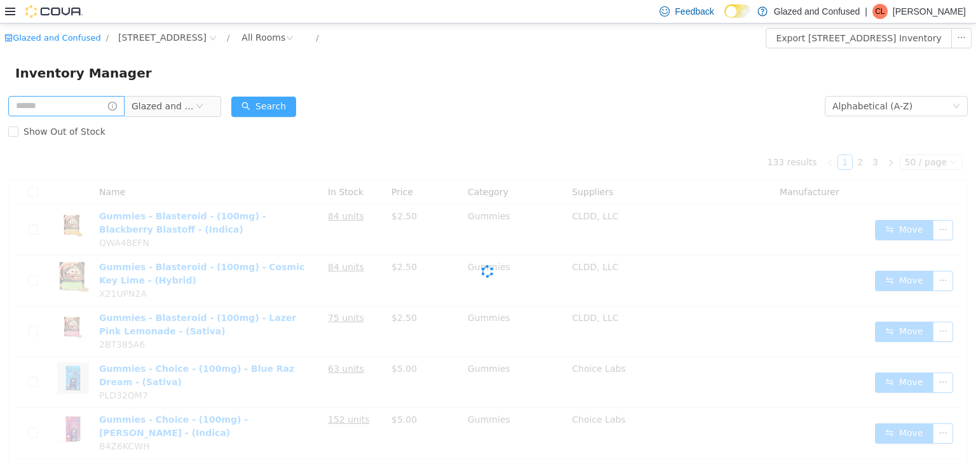
click at [250, 106] on button "Search" at bounding box center [263, 106] width 65 height 20
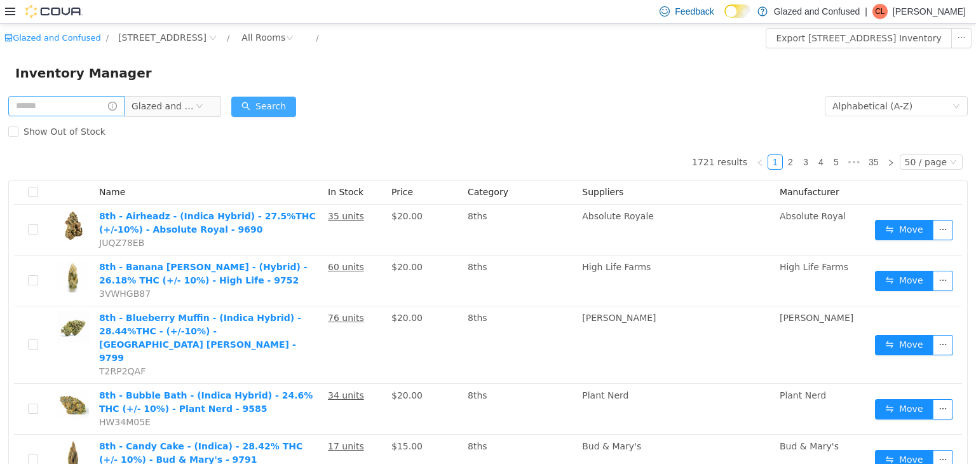
drag, startPoint x: 269, startPoint y: 125, endPoint x: 275, endPoint y: 106, distance: 19.9
click at [269, 125] on div "Show Out of Stock" at bounding box center [488, 130] width 960 height 25
click at [275, 106] on button "Search" at bounding box center [263, 106] width 65 height 20
click at [391, 103] on form "Glazed and Confused Alphabetical (A-Z) Search Show Out of Stock" at bounding box center [488, 118] width 960 height 51
click at [857, 93] on div "Alphabetical (A-Z)" at bounding box center [896, 105] width 143 height 25
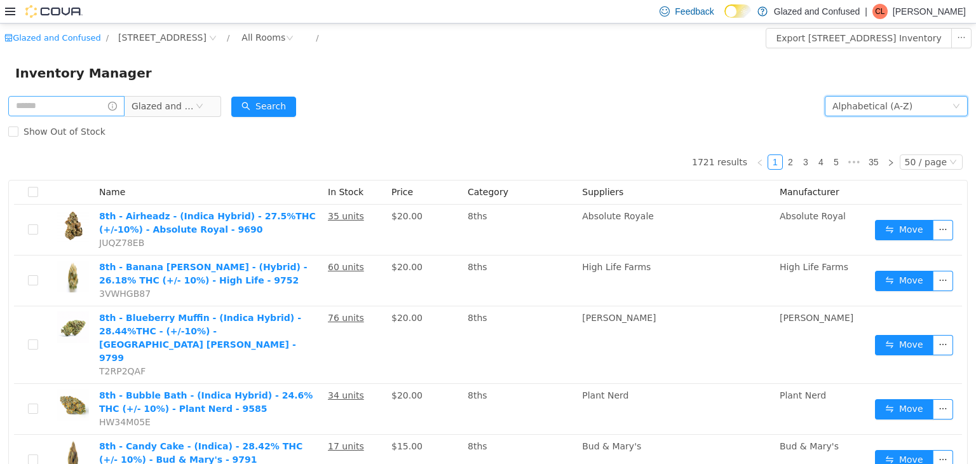
click at [862, 115] on div "Alphabetical (A-Z)" at bounding box center [896, 105] width 143 height 20
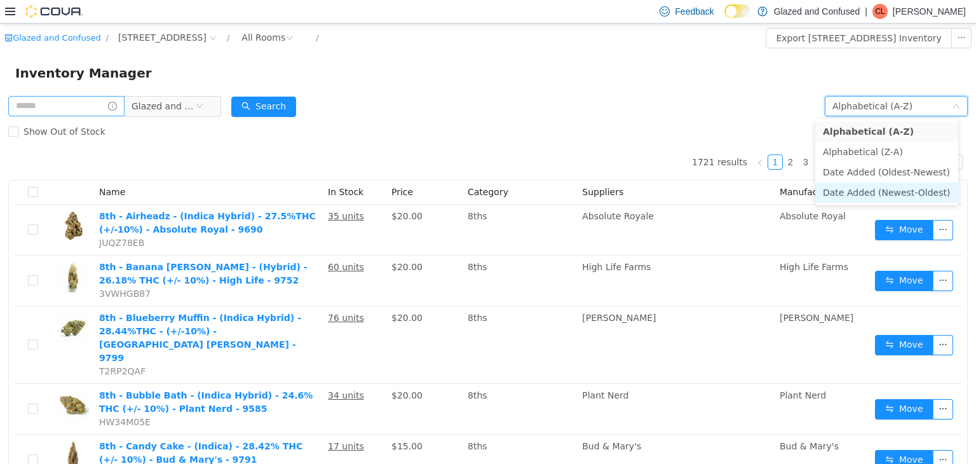
click at [905, 193] on li "Date Added (Newest-Oldest)" at bounding box center [886, 192] width 143 height 20
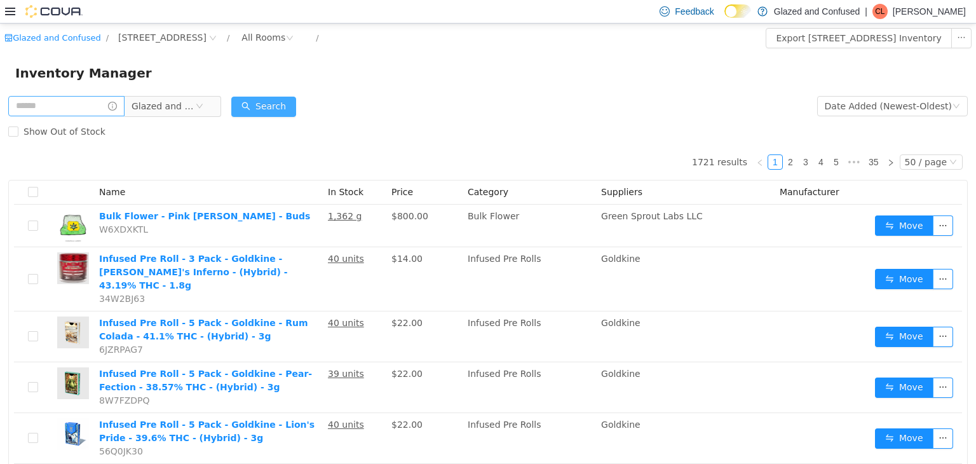
click at [263, 102] on button "Search" at bounding box center [263, 106] width 65 height 20
click at [408, 130] on div "Show Out of Stock" at bounding box center [488, 130] width 960 height 25
click at [308, 100] on form "Glazed and Confused Date Added (Newest-Oldest) Search Show Out of Stock" at bounding box center [488, 118] width 960 height 51
click at [291, 86] on div "Inventory Manager" at bounding box center [488, 72] width 976 height 41
click at [283, 98] on button "Search" at bounding box center [263, 106] width 65 height 20
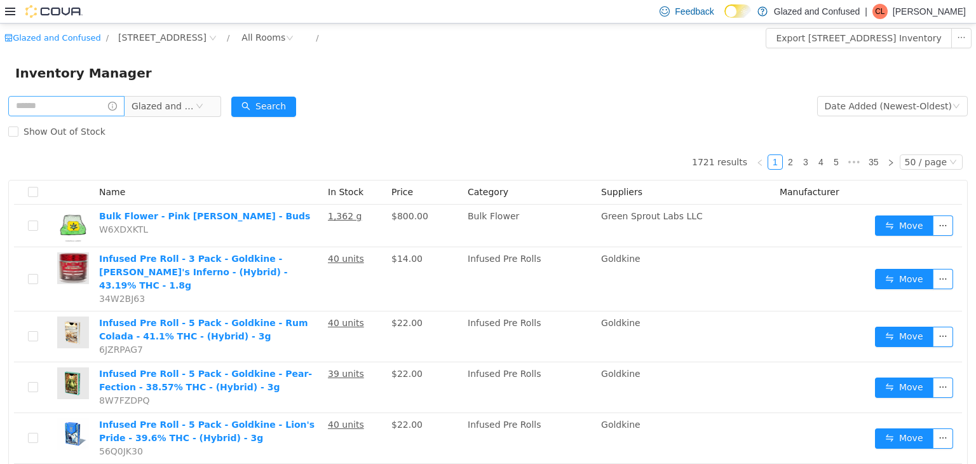
click at [278, 116] on div "Search" at bounding box center [263, 105] width 65 height 25
click at [289, 108] on button "Search" at bounding box center [263, 106] width 65 height 20
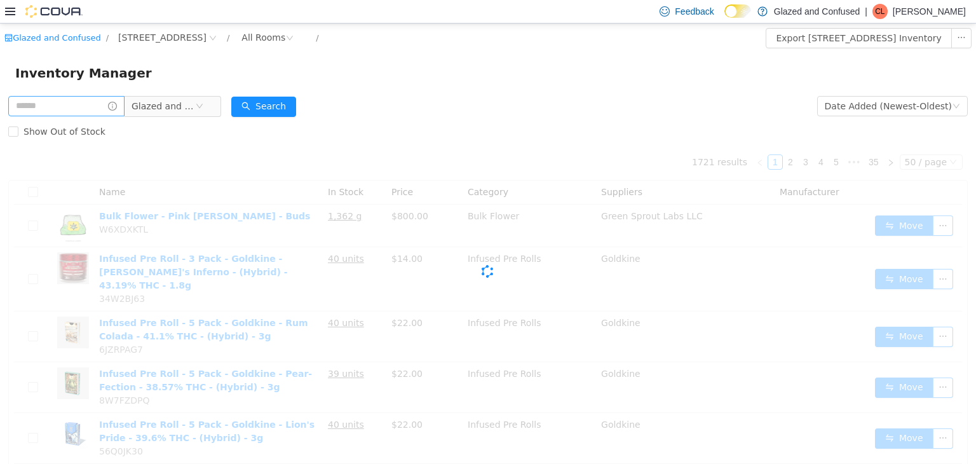
click at [369, 119] on div "Show Out of Stock" at bounding box center [488, 130] width 960 height 25
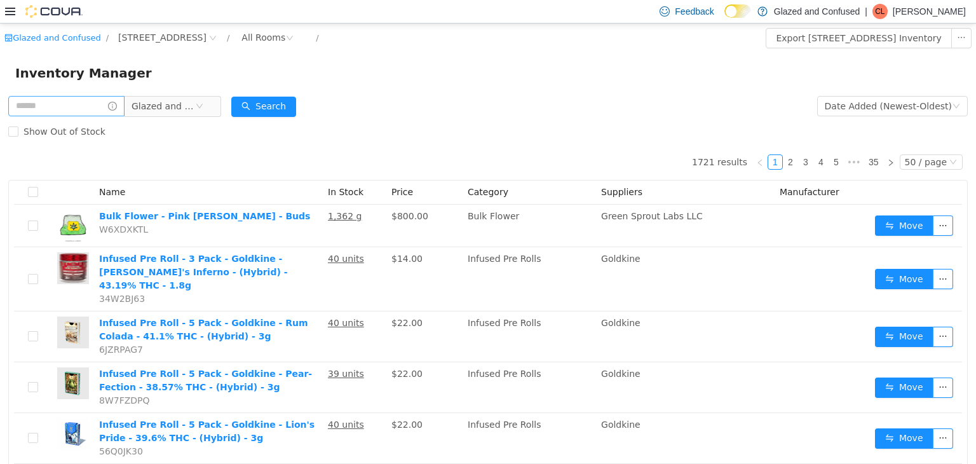
click at [390, 107] on form "Glazed and Confused Date Added (Newest-Oldest) Search Show Out of Stock" at bounding box center [488, 118] width 960 height 51
click at [425, 100] on form "Glazed and Confused Date Added (Newest-Oldest) Search Show Out of Stock" at bounding box center [488, 118] width 960 height 51
drag, startPoint x: 425, startPoint y: 85, endPoint x: 417, endPoint y: 83, distance: 8.5
click at [417, 83] on div "Inventory Manager" at bounding box center [488, 72] width 976 height 41
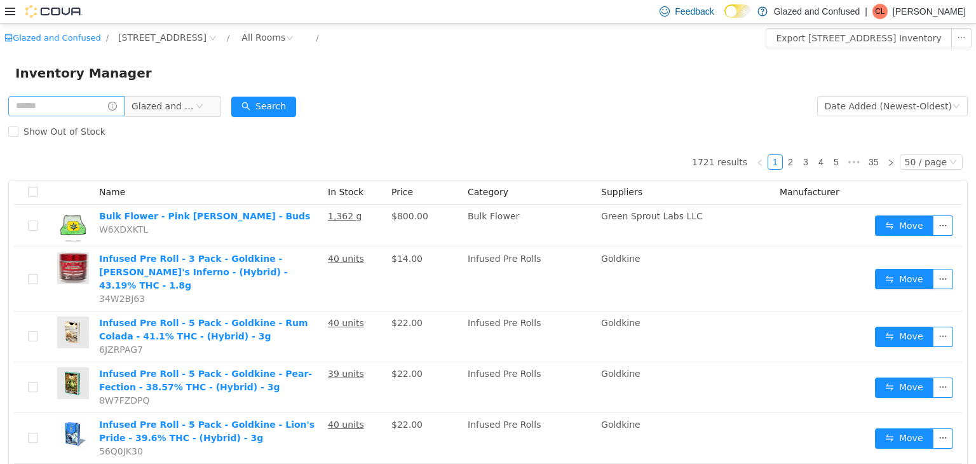
click at [430, 72] on div "Inventory Manager" at bounding box center [488, 72] width 946 height 20
click at [296, 102] on button "Search" at bounding box center [263, 106] width 65 height 20
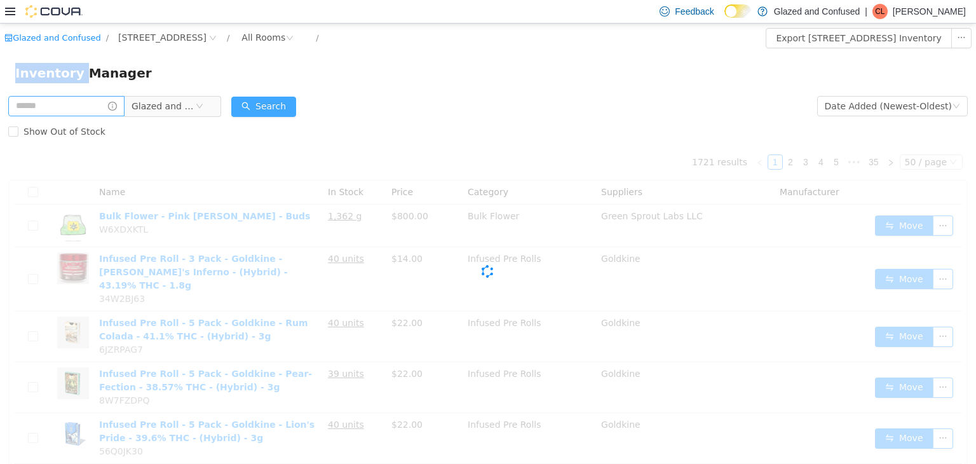
click at [290, 111] on button "Search" at bounding box center [263, 106] width 65 height 20
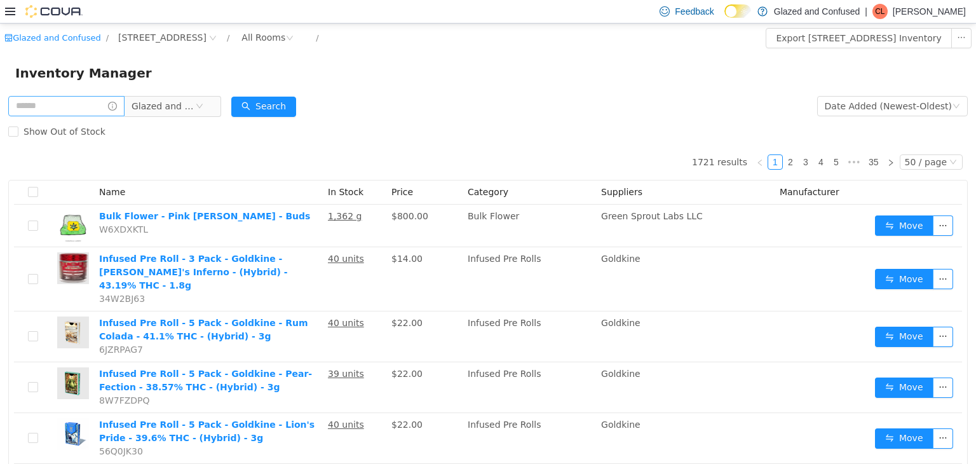
click at [493, 124] on div "Show Out of Stock" at bounding box center [488, 130] width 960 height 25
click at [461, 131] on div "Show Out of Stock" at bounding box center [488, 130] width 960 height 25
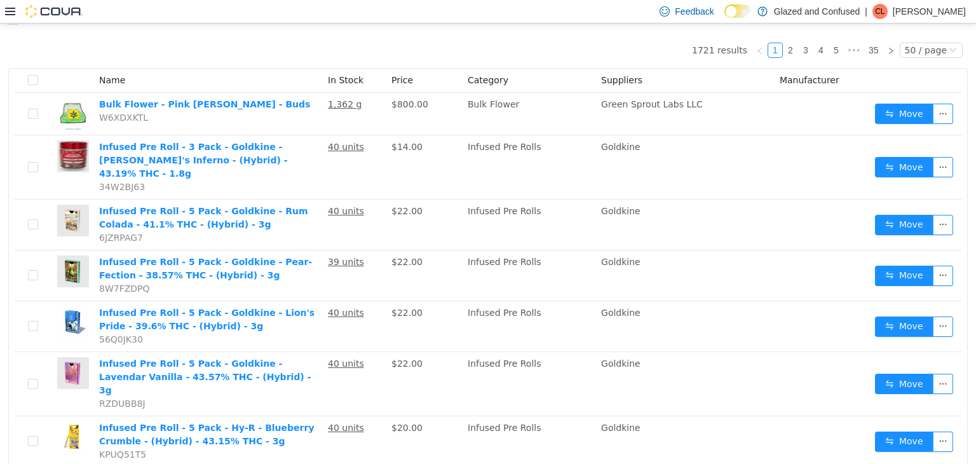
scroll to position [127, 0]
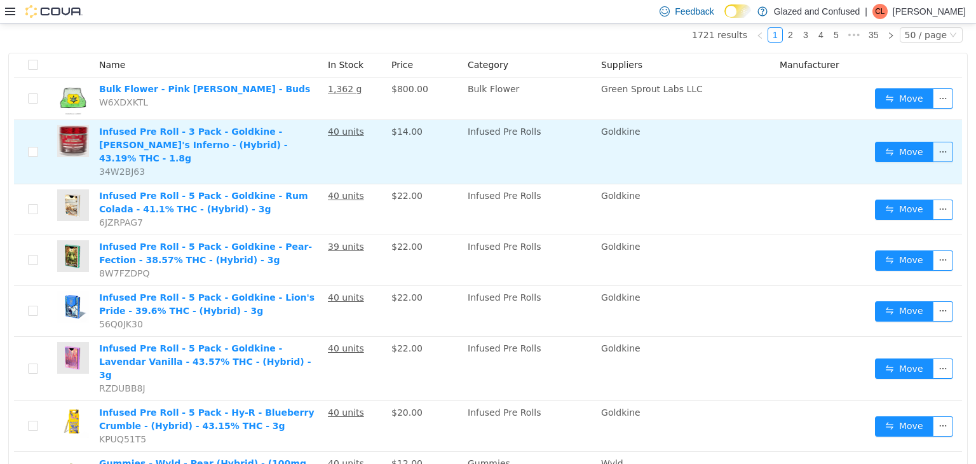
click at [425, 146] on td "$14.00" at bounding box center [424, 151] width 76 height 64
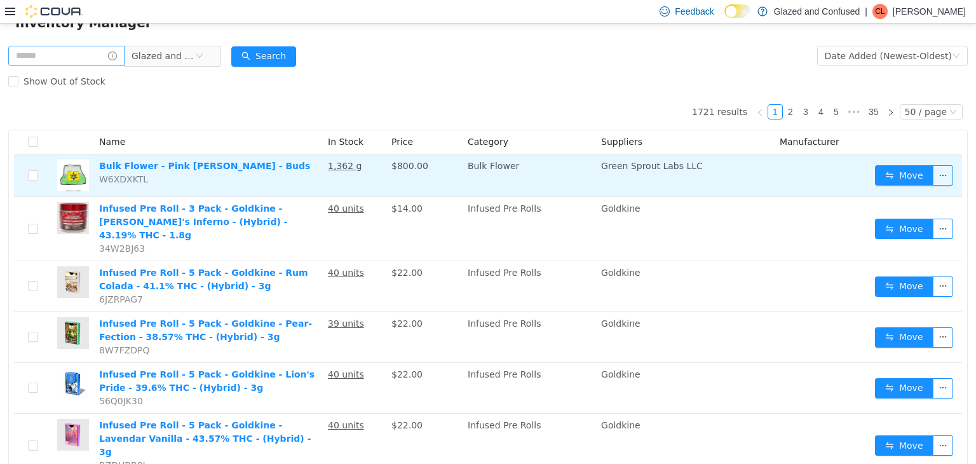
scroll to position [0, 0]
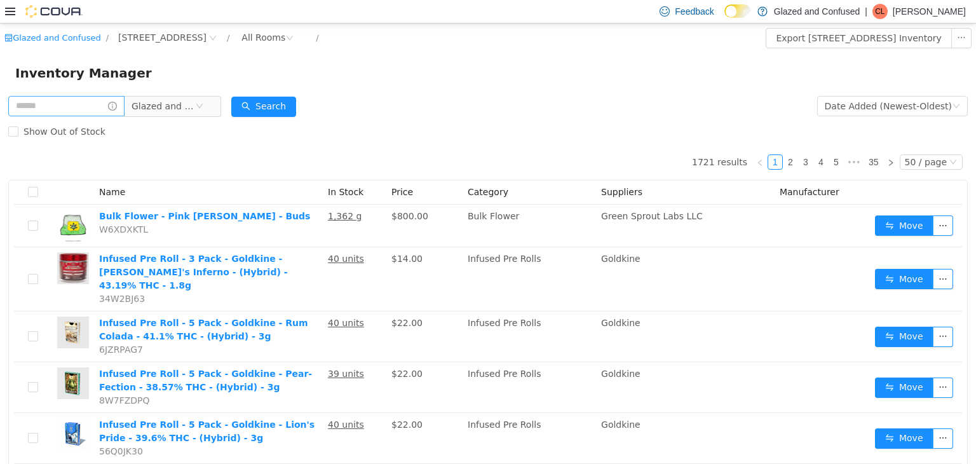
click at [436, 125] on div "Show Out of Stock" at bounding box center [488, 130] width 960 height 25
click at [259, 96] on button "Search" at bounding box center [263, 106] width 65 height 20
click at [285, 108] on button "Search" at bounding box center [263, 106] width 65 height 20
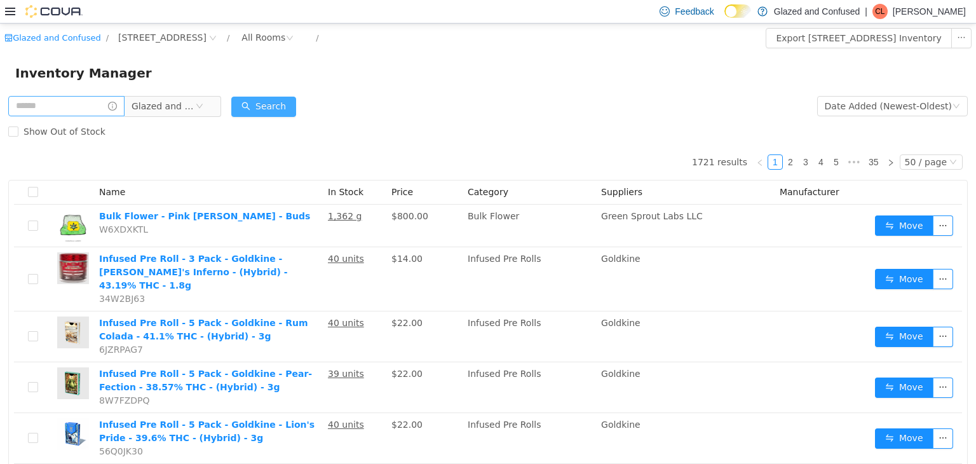
click at [250, 102] on button "Search" at bounding box center [263, 106] width 65 height 20
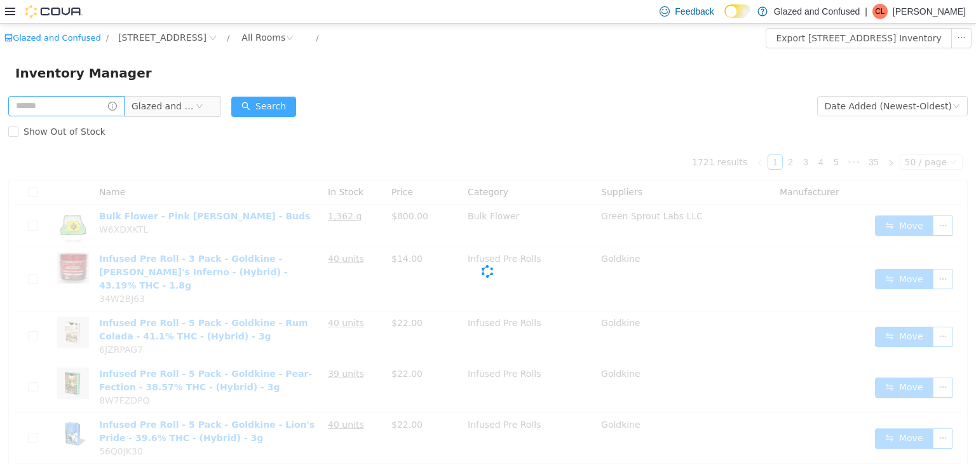
click at [250, 102] on button "Search" at bounding box center [263, 106] width 65 height 20
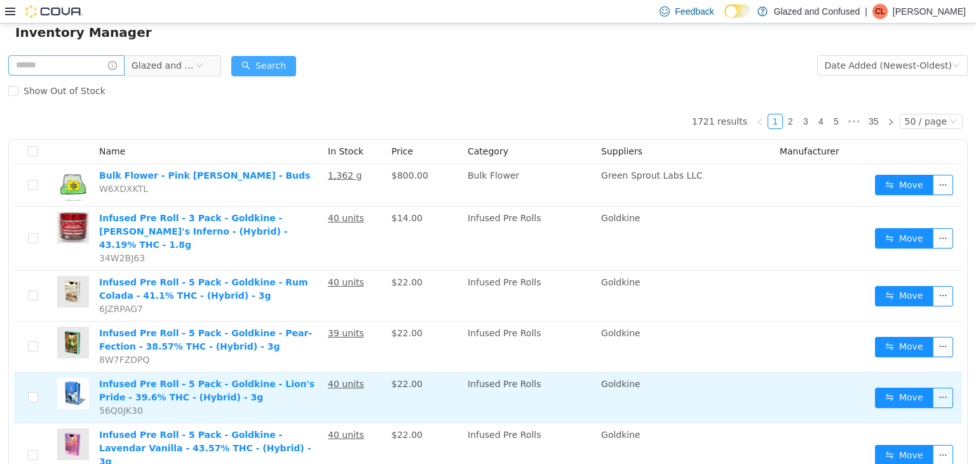
scroll to position [64, 0]
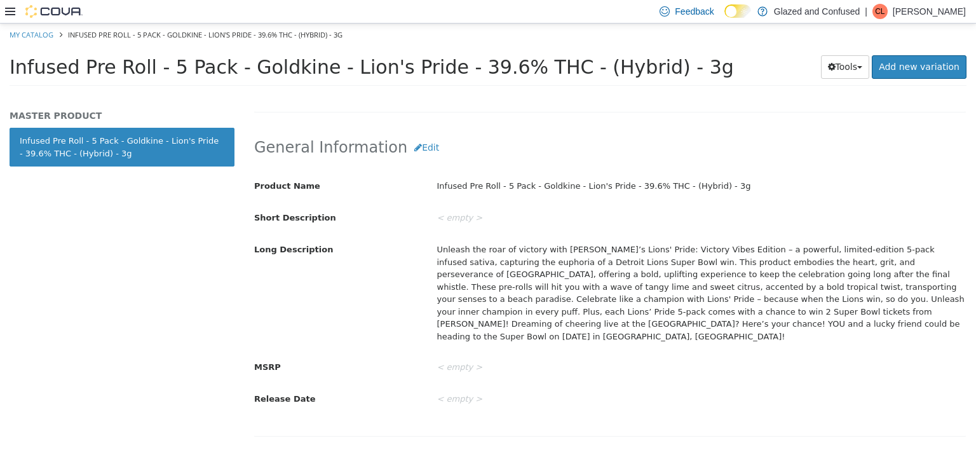
scroll to position [64, 0]
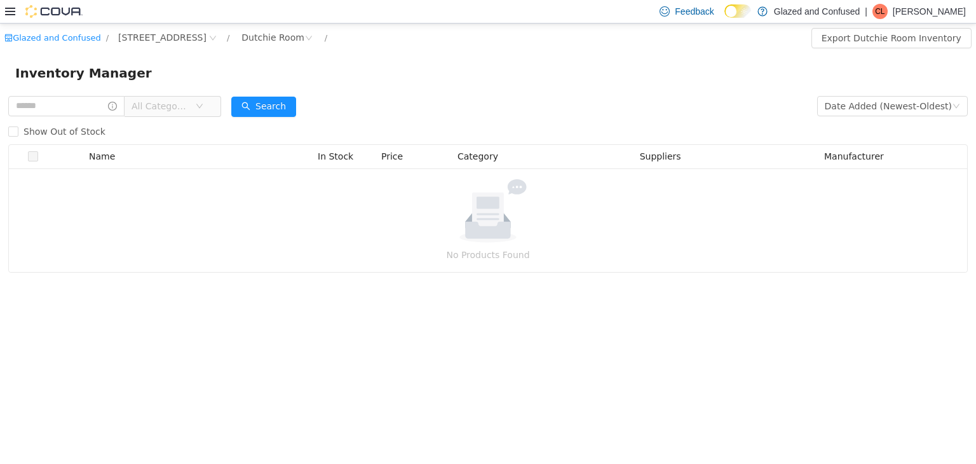
click at [275, 100] on button "Search" at bounding box center [263, 106] width 65 height 20
